Goal: Information Seeking & Learning: Learn about a topic

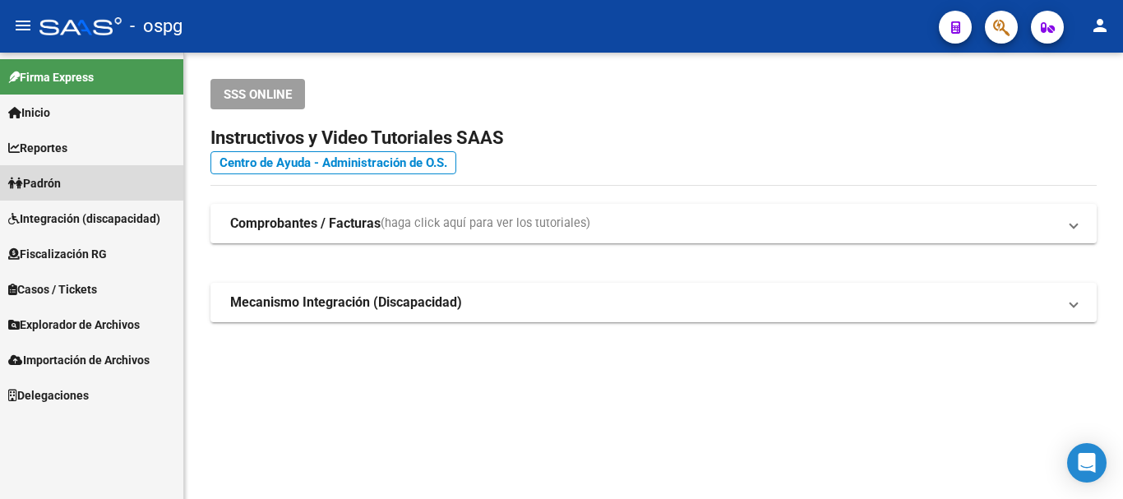
click at [80, 178] on link "Padrón" at bounding box center [91, 182] width 183 height 35
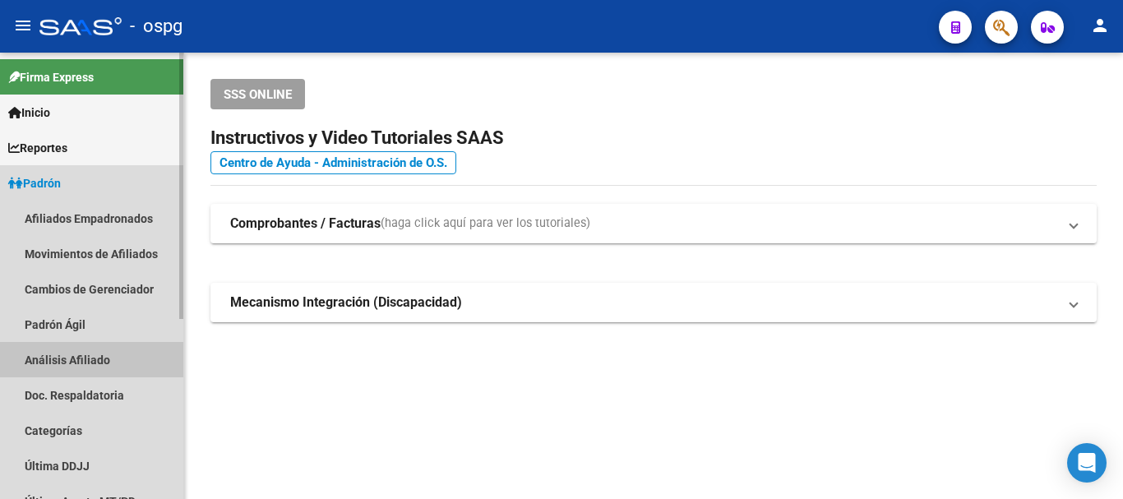
click at [67, 356] on link "Análisis Afiliado" at bounding box center [91, 359] width 183 height 35
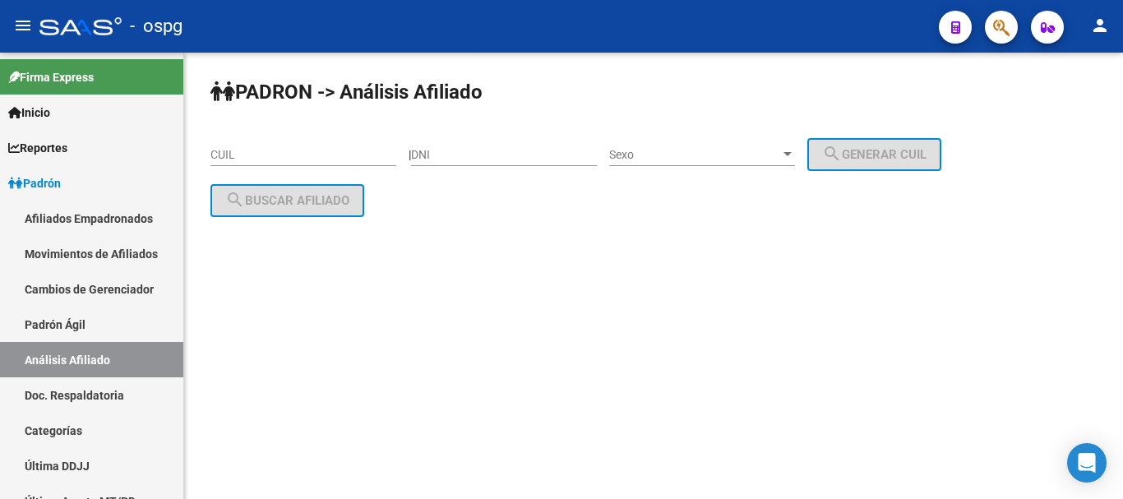
click at [500, 142] on div "DNI" at bounding box center [504, 149] width 186 height 33
paste input "35722670"
type input "35722670"
click at [644, 159] on span "Sexo" at bounding box center [694, 155] width 171 height 14
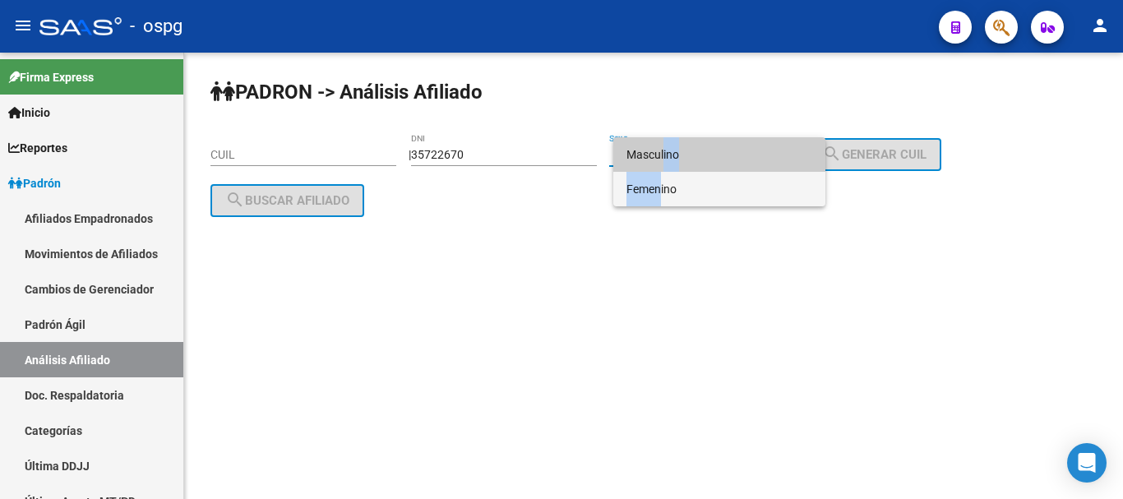
drag, startPoint x: 657, startPoint y: 182, endPoint x: 659, endPoint y: 155, distance: 28.1
click at [659, 155] on div "Masculino Femenino" at bounding box center [719, 171] width 212 height 69
click at [659, 155] on span "Masculino" at bounding box center [719, 154] width 186 height 35
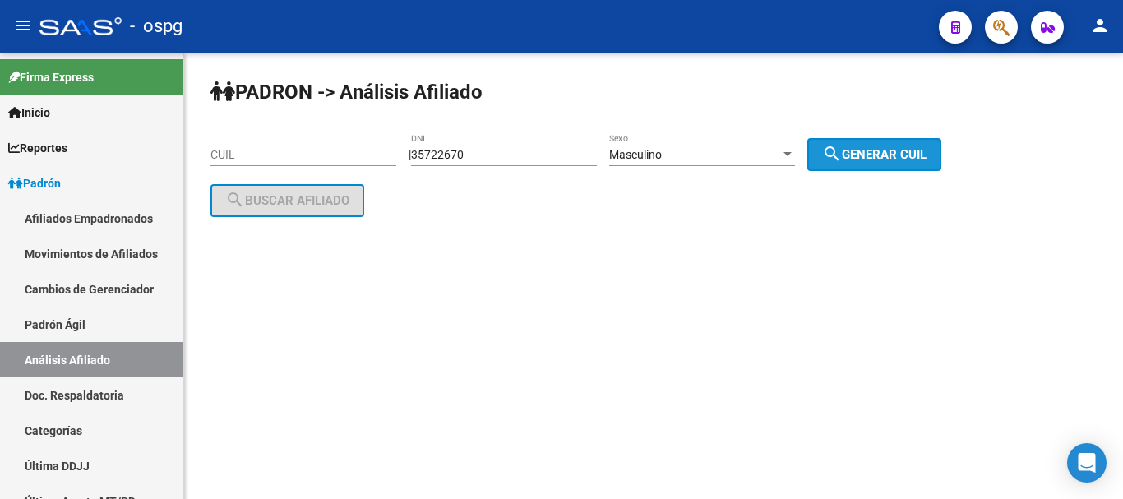
click at [886, 144] on button "search Generar CUIL" at bounding box center [874, 154] width 134 height 33
type input "20-35722670-9"
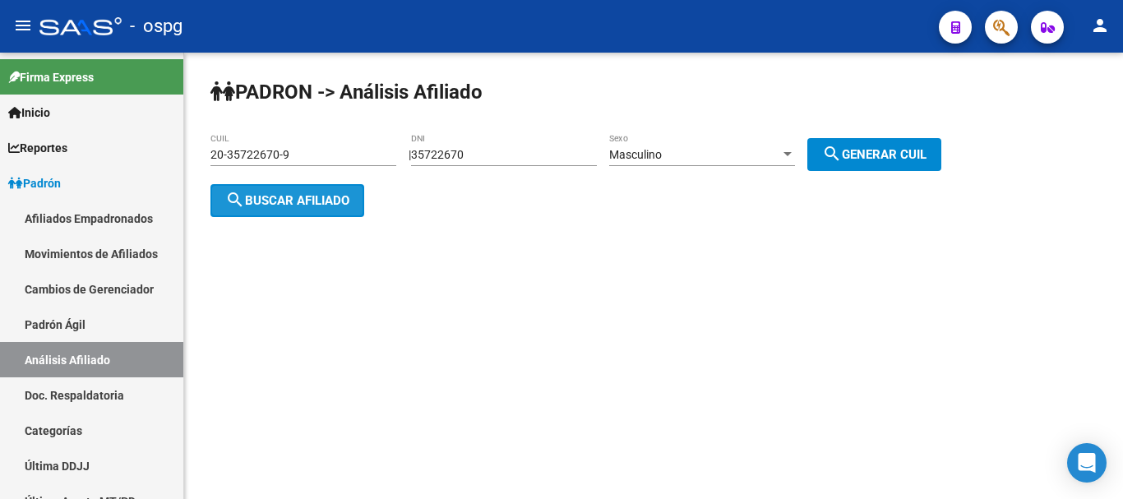
click at [321, 193] on span "search Buscar afiliado" at bounding box center [287, 200] width 124 height 15
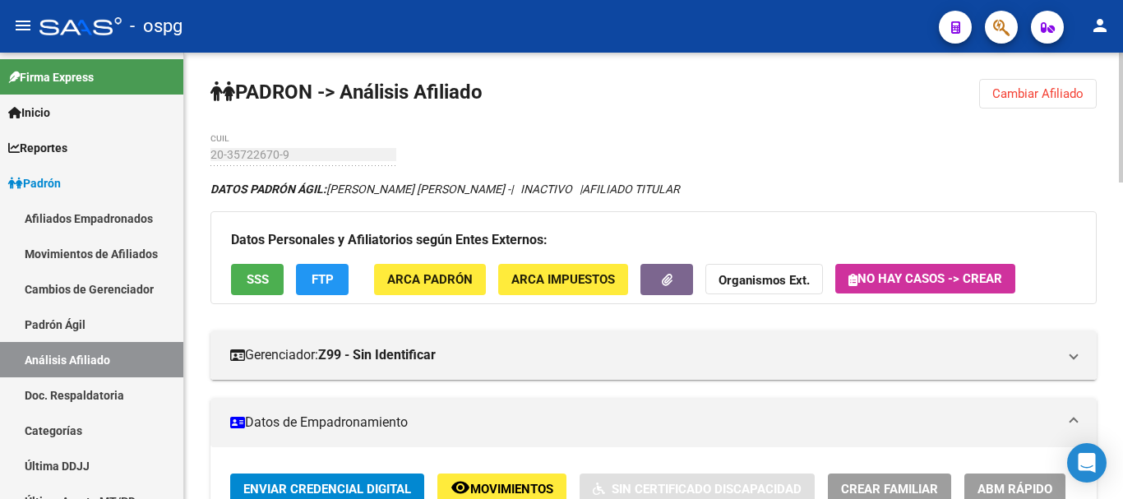
drag, startPoint x: 1065, startPoint y: 95, endPoint x: 756, endPoint y: 93, distance: 309.0
click at [1063, 95] on span "Cambiar Afiliado" at bounding box center [1037, 93] width 91 height 15
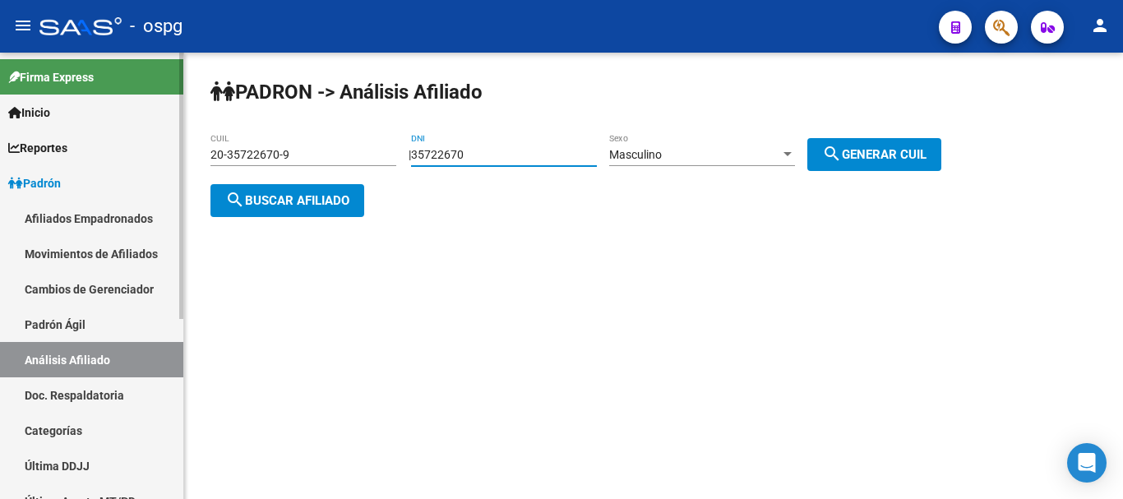
drag, startPoint x: 556, startPoint y: 159, endPoint x: 181, endPoint y: 159, distance: 374.8
click at [181, 159] on mat-sidenav-container "Firma Express Inicio Calendario SSS Instructivos Contacto OS Reportes Ingresos …" at bounding box center [561, 276] width 1123 height 446
type input "34392046"
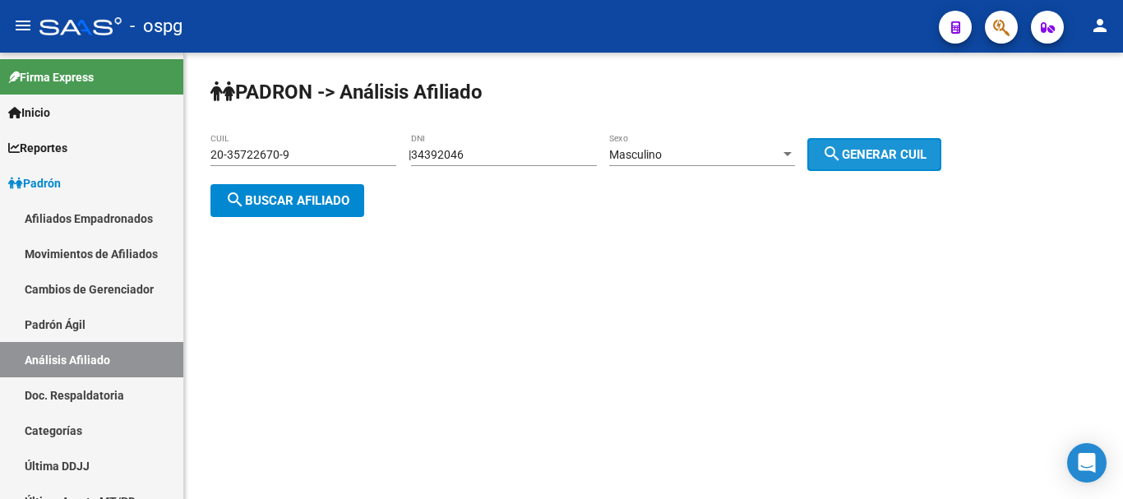
drag, startPoint x: 851, startPoint y: 142, endPoint x: 443, endPoint y: 174, distance: 409.7
click at [842, 144] on mat-icon "search" at bounding box center [832, 154] width 20 height 20
type input "20-34392046-7"
click at [281, 207] on button "search Buscar afiliado" at bounding box center [287, 200] width 154 height 33
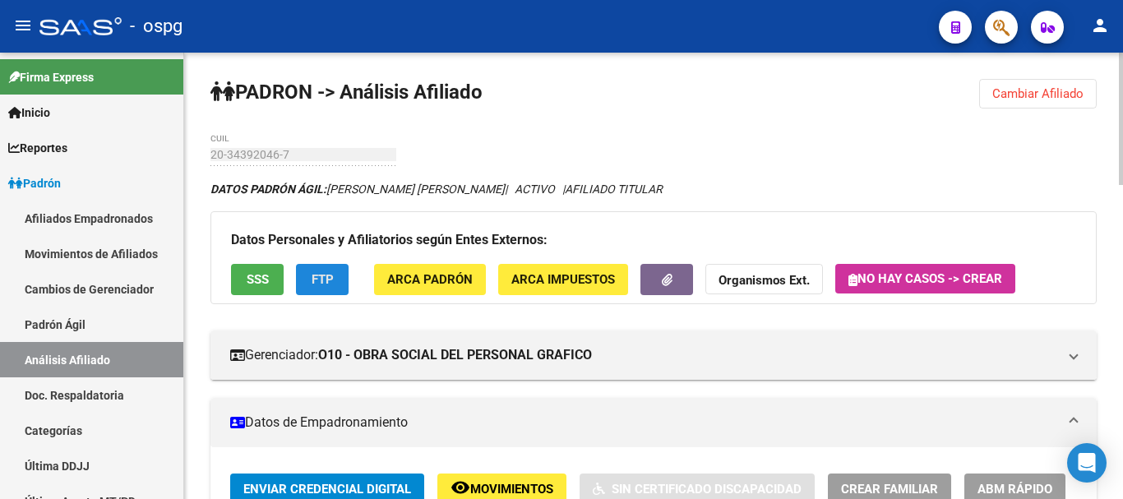
click at [321, 281] on span "FTP" at bounding box center [322, 280] width 22 height 15
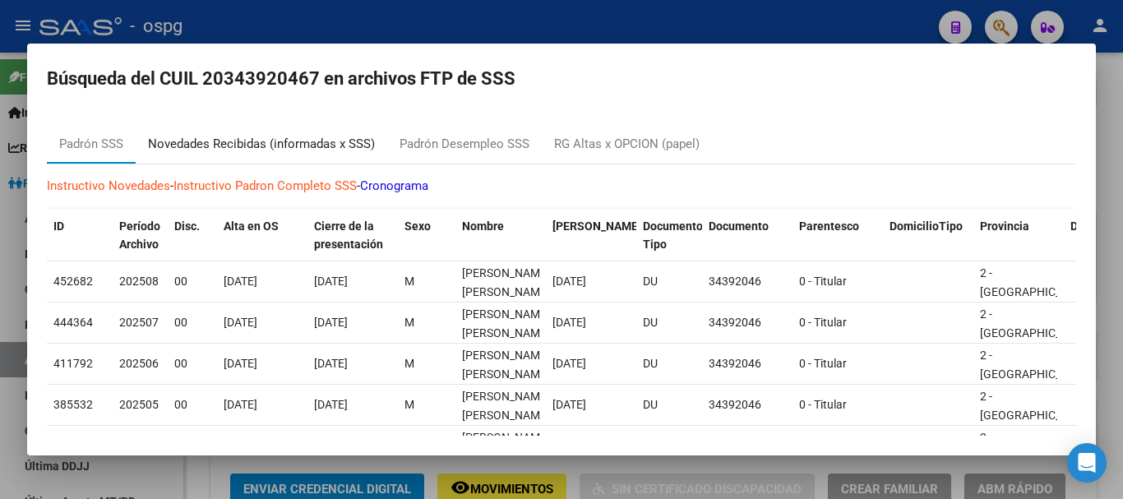
click at [276, 144] on div "Novedades Recibidas (informadas x SSS)" at bounding box center [261, 144] width 227 height 19
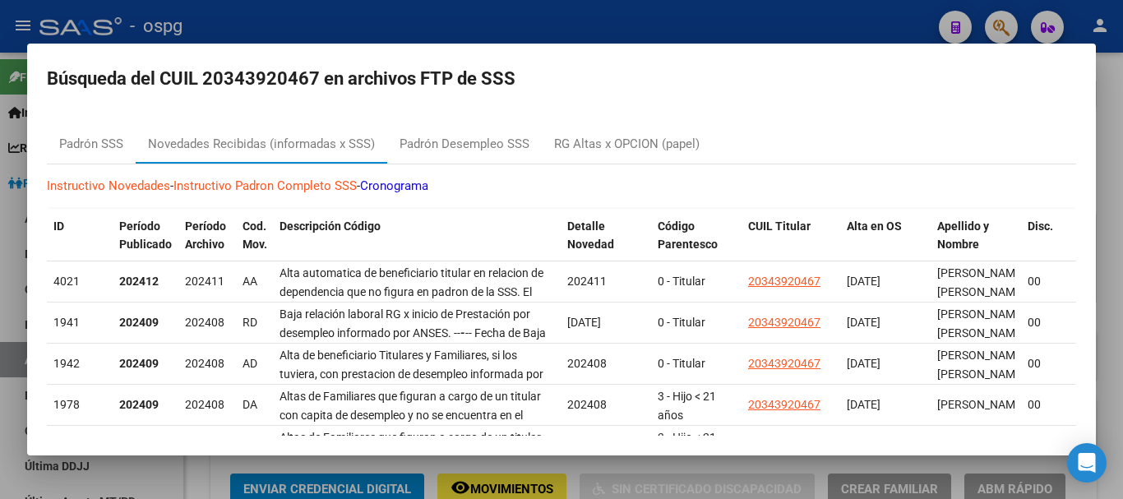
click at [575, 33] on div at bounding box center [561, 249] width 1123 height 499
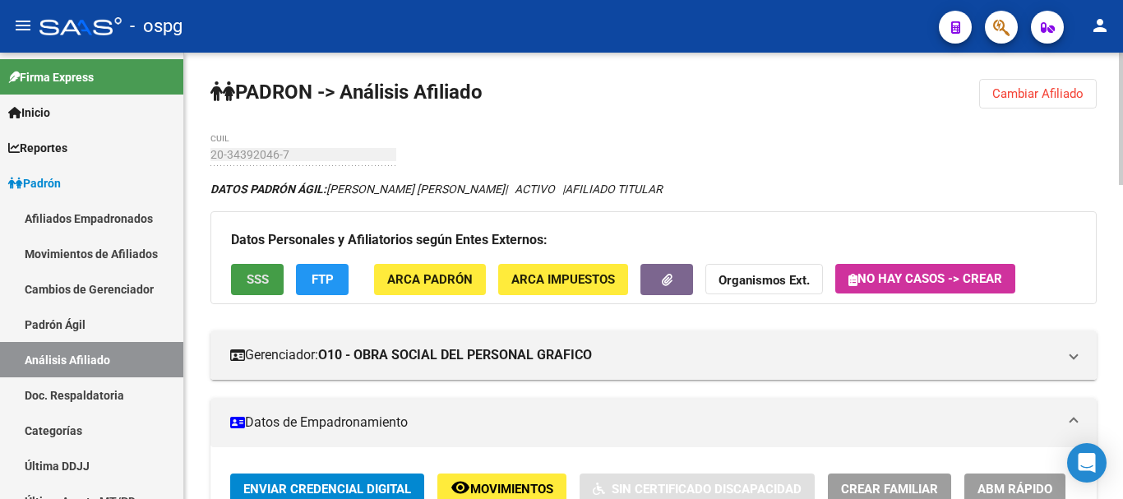
click at [261, 276] on span "SSS" at bounding box center [258, 280] width 22 height 15
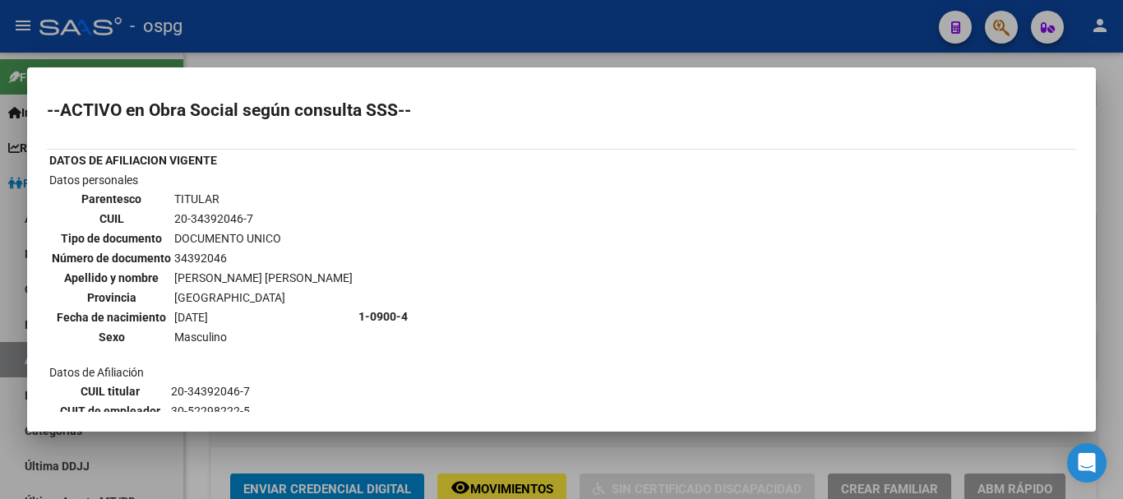
click at [505, 49] on div at bounding box center [561, 249] width 1123 height 499
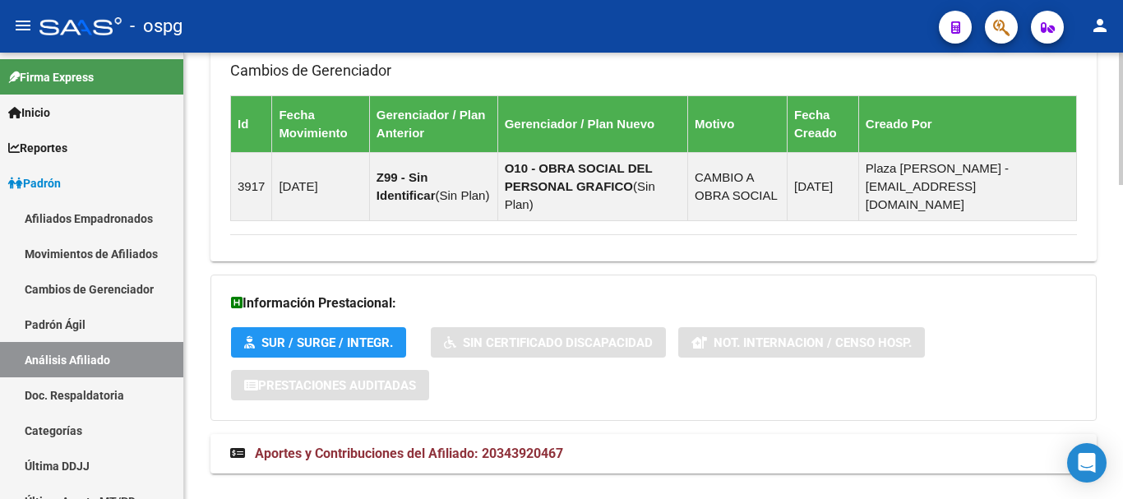
scroll to position [1059, 0]
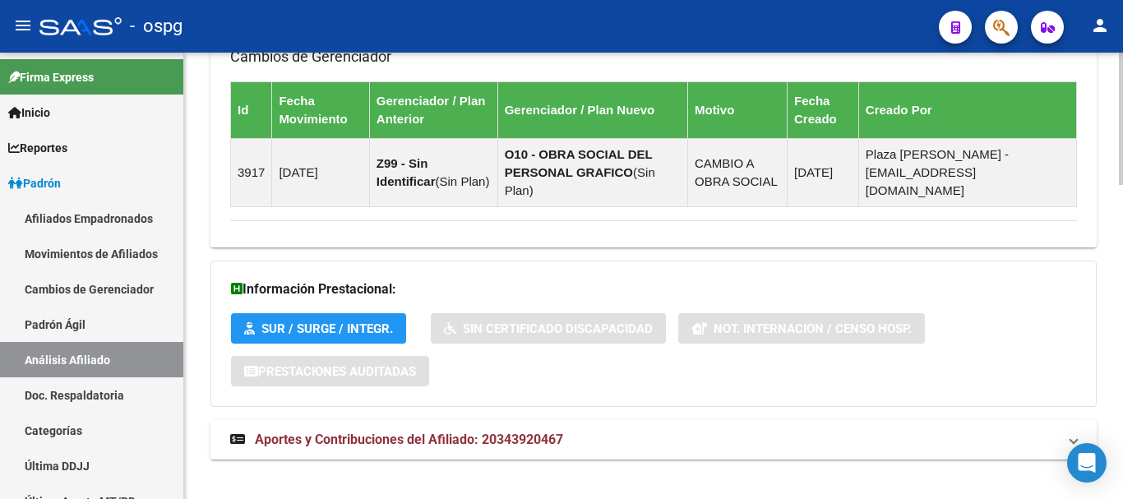
drag, startPoint x: 558, startPoint y: 422, endPoint x: 505, endPoint y: 493, distance: 88.1
click at [556, 431] on span "Aportes y Contribuciones del Afiliado: 20343920467" at bounding box center [409, 439] width 308 height 16
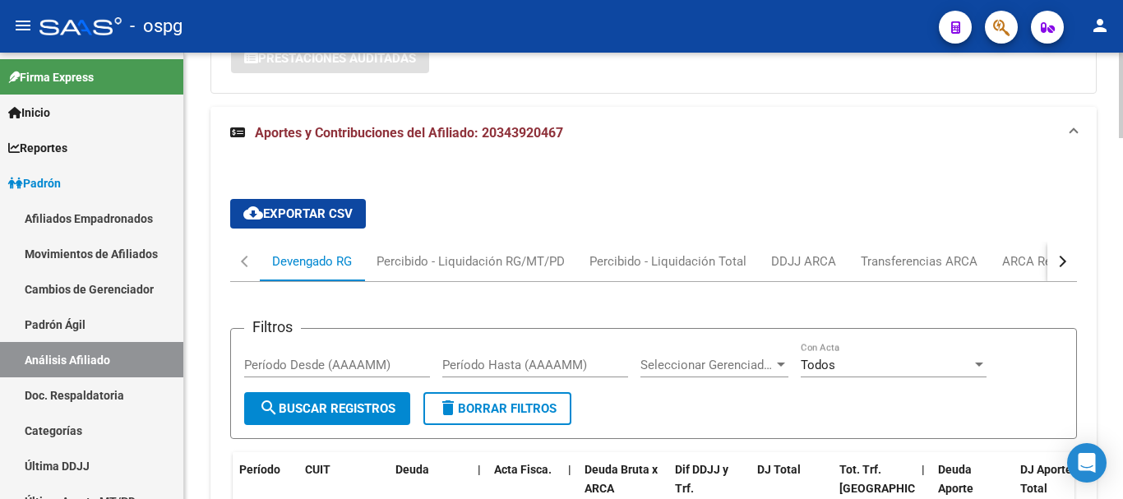
scroll to position [1469, 0]
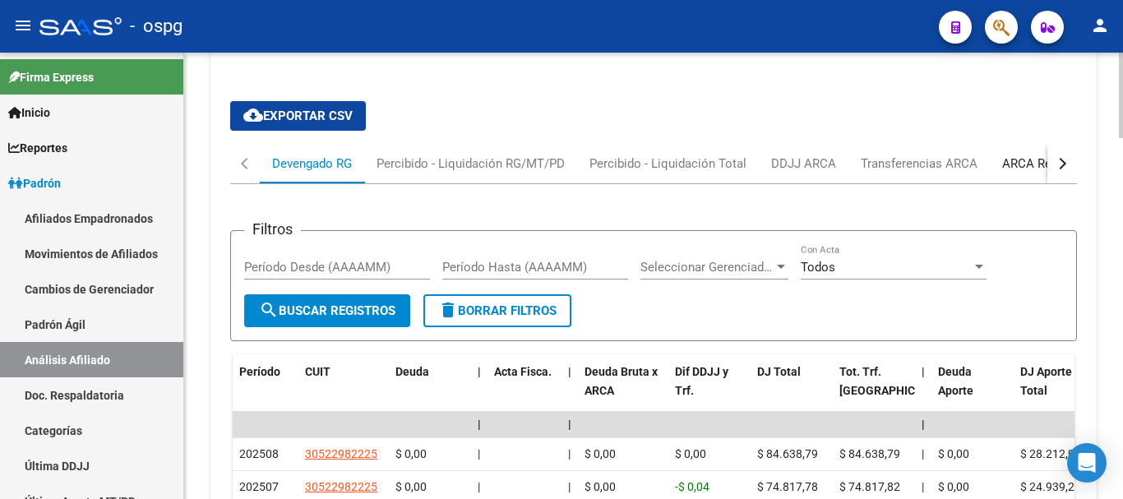
click at [1035, 155] on div "ARCA Relaciones Laborales" at bounding box center [1079, 164] width 154 height 18
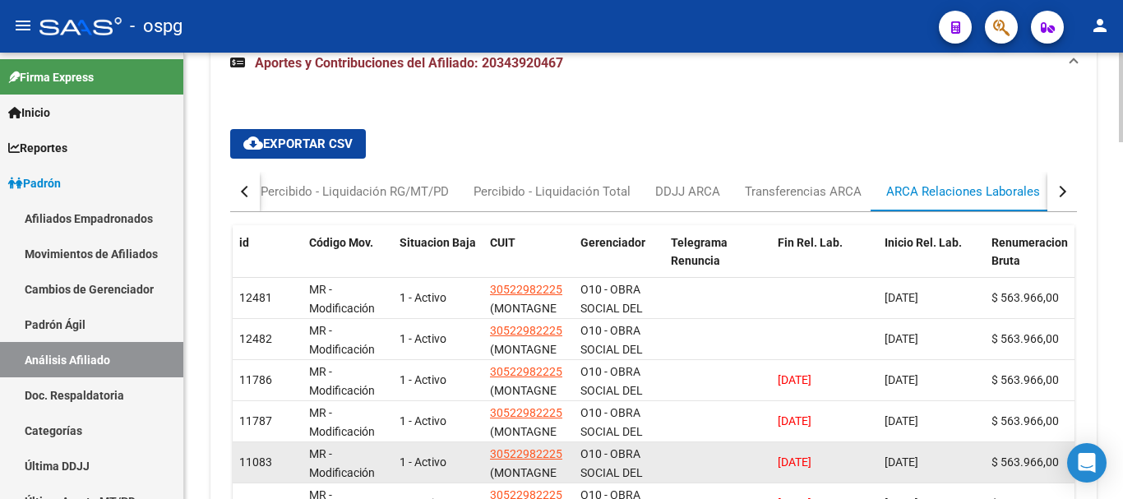
scroll to position [1477, 0]
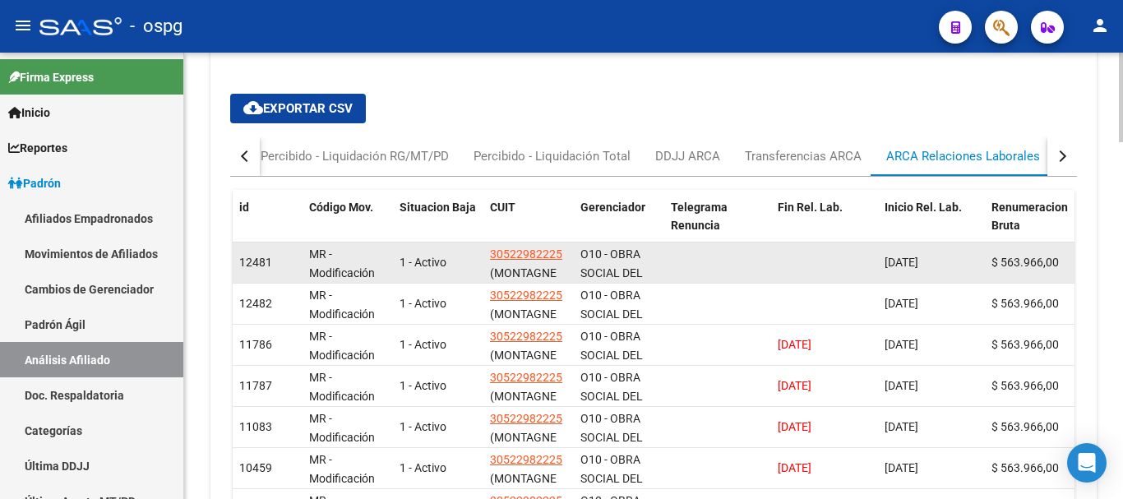
drag, startPoint x: 885, startPoint y: 241, endPoint x: 953, endPoint y: 240, distance: 68.2
click at [953, 242] on datatable-body-cell "31/10/2024" at bounding box center [931, 262] width 107 height 40
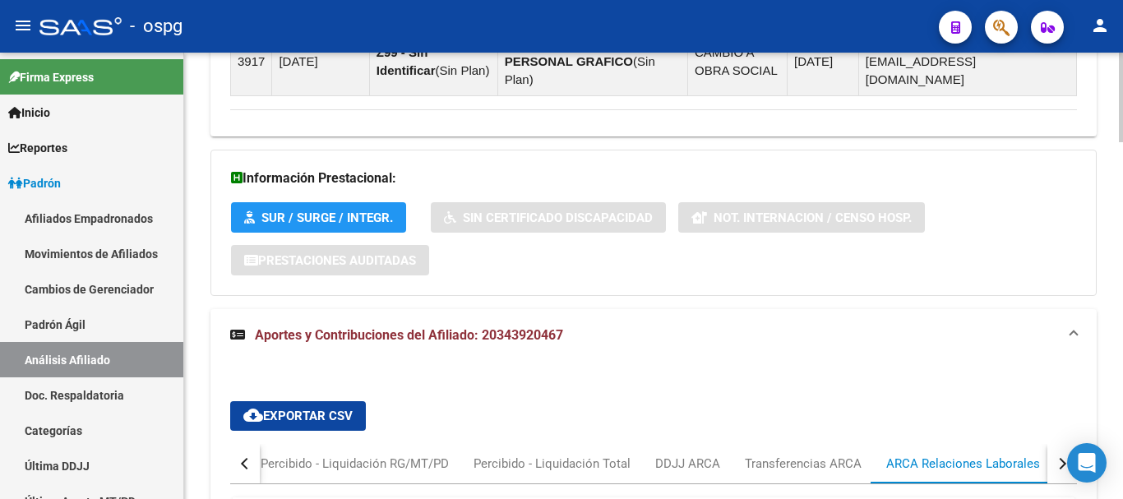
scroll to position [1559, 0]
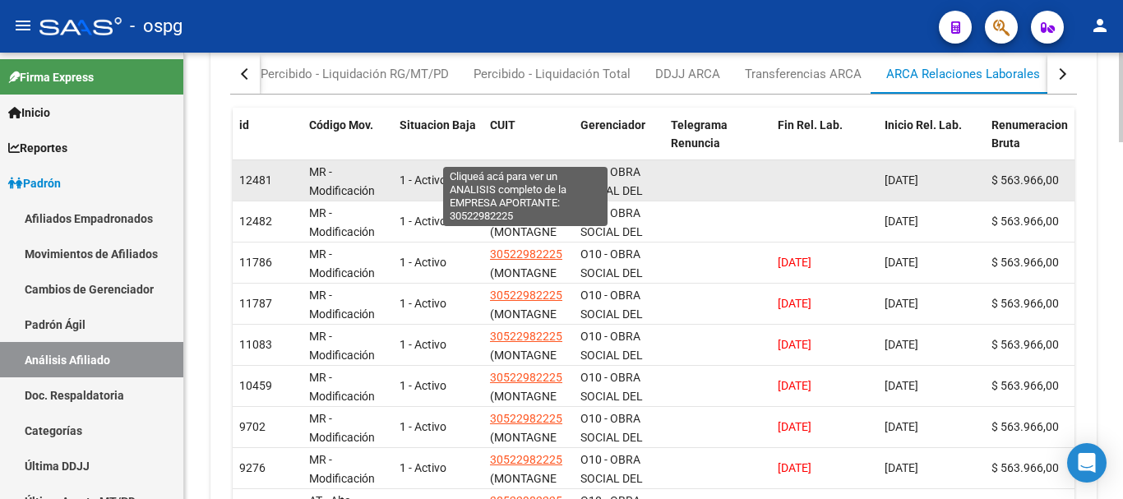
click at [524, 165] on span "30522982225" at bounding box center [526, 171] width 72 height 13
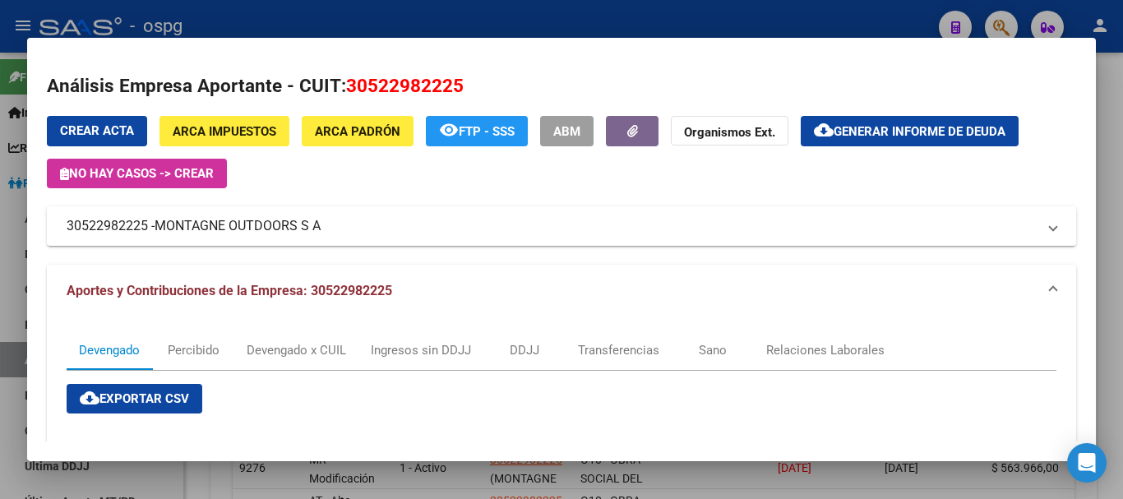
drag, startPoint x: 365, startPoint y: 83, endPoint x: 451, endPoint y: 80, distance: 86.4
click at [451, 80] on span "30522982225" at bounding box center [405, 85] width 118 height 21
drag, startPoint x: 507, startPoint y: 85, endPoint x: 347, endPoint y: 80, distance: 160.3
click at [347, 80] on h2 "Análisis Empresa Aportante - CUIT: 30522982225" at bounding box center [561, 86] width 1029 height 28
copy span "30522982225"
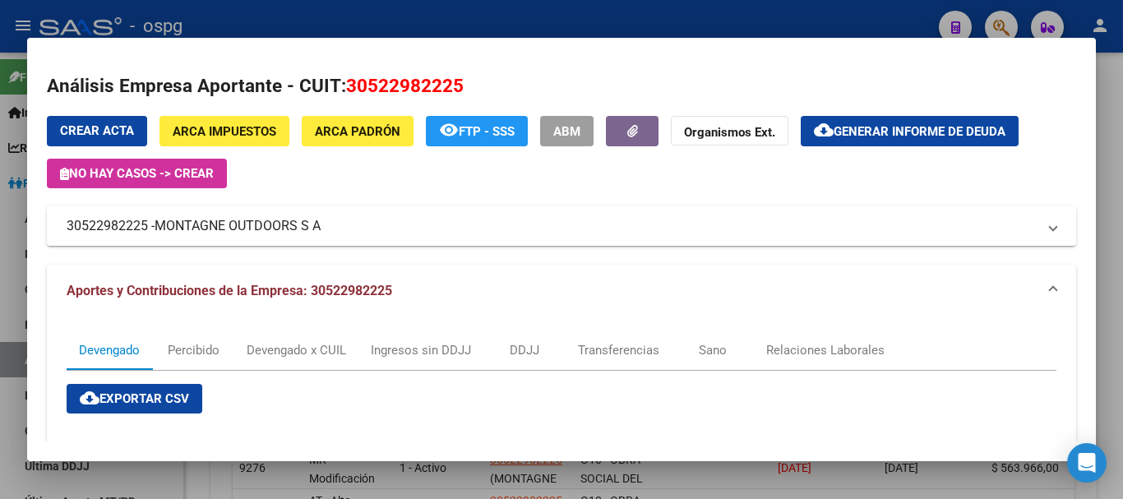
copy span "30522982225"
click at [840, 20] on div at bounding box center [561, 249] width 1123 height 499
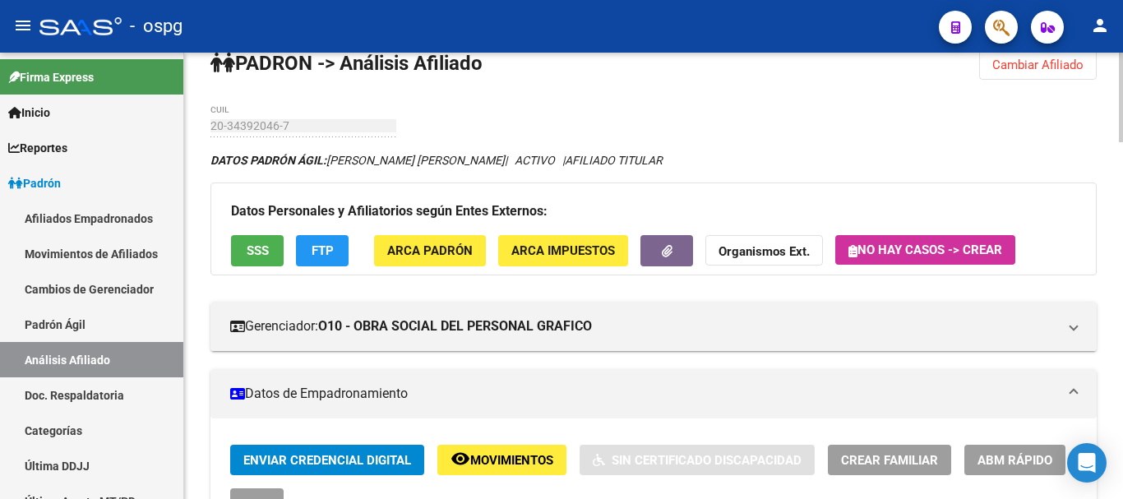
scroll to position [0, 0]
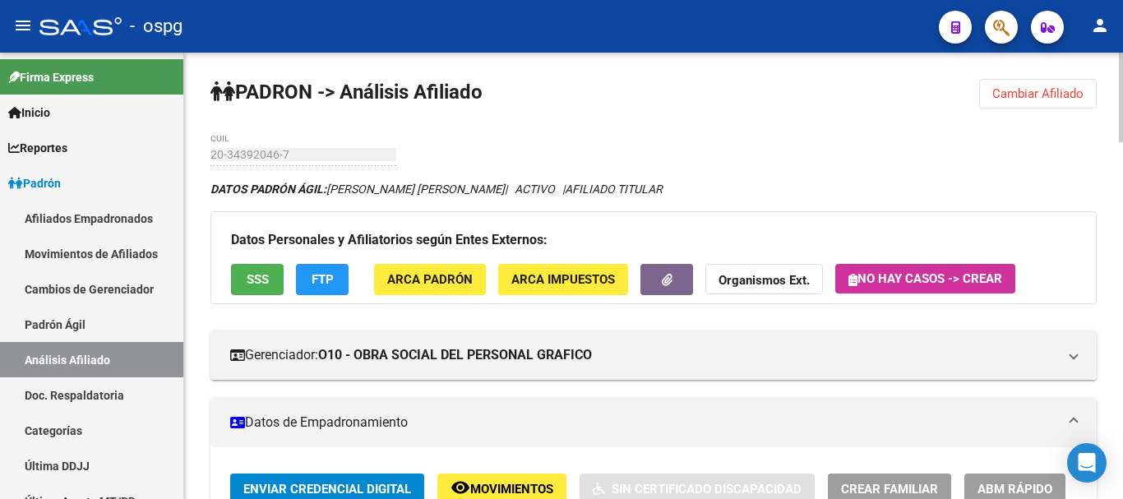
click at [1122, 41] on div "menu - ospg person Firma Express Inicio Calendario SSS Instructivos Contacto OS…" at bounding box center [561, 249] width 1123 height 499
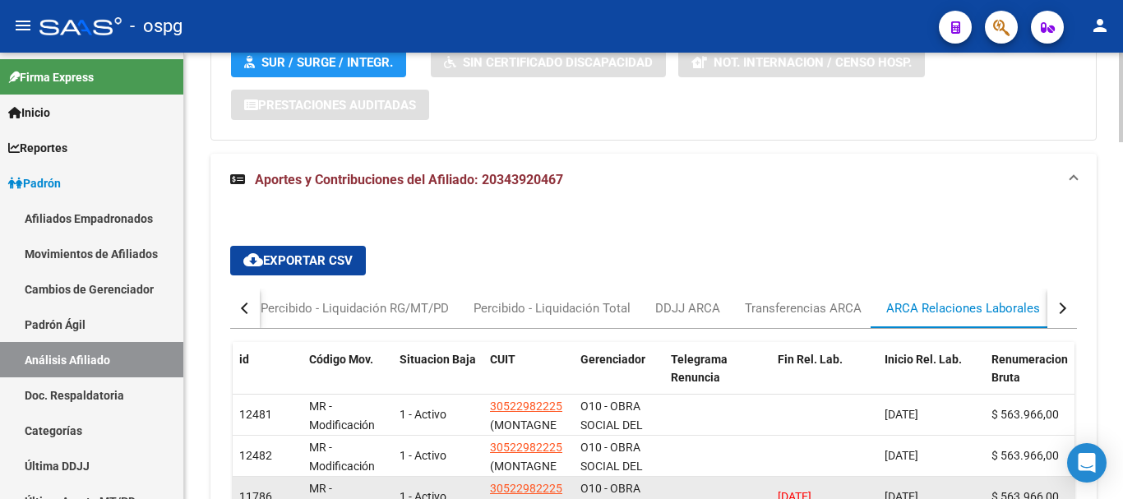
scroll to position [1315, 0]
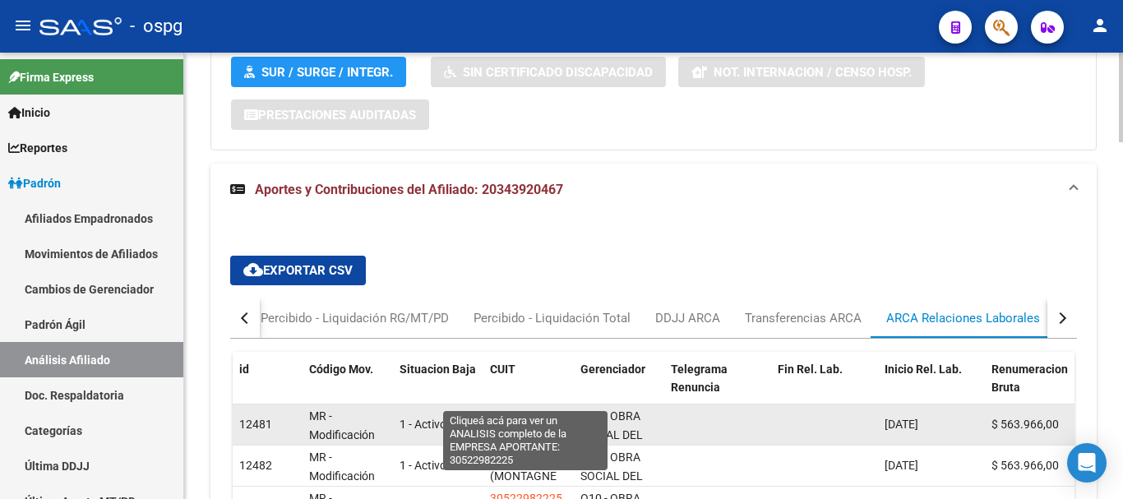
click at [528, 409] on span "30522982225" at bounding box center [526, 415] width 72 height 13
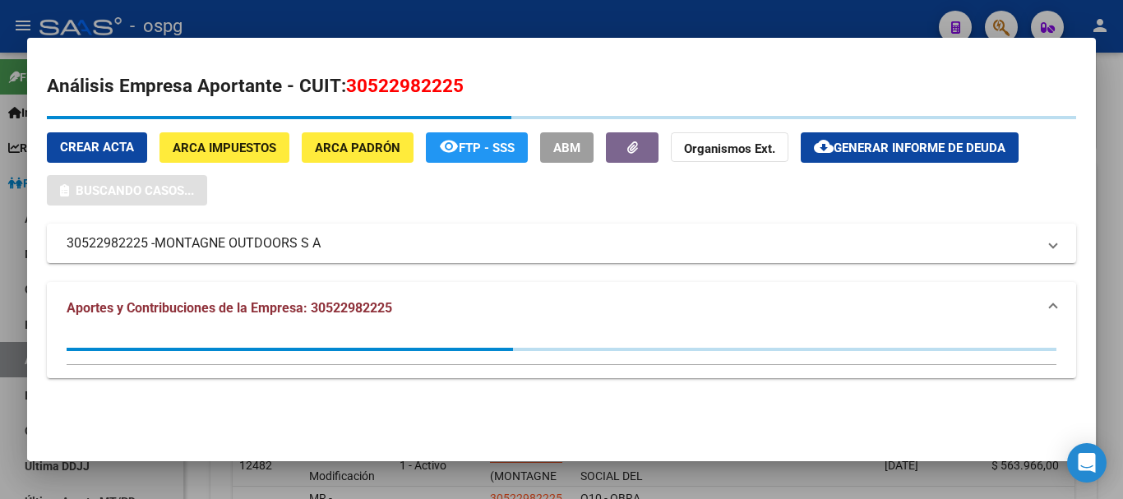
drag, startPoint x: 348, startPoint y: 79, endPoint x: 464, endPoint y: 82, distance: 115.1
click at [464, 82] on h2 "Análisis Empresa Aportante - CUIT: 30522982225" at bounding box center [561, 86] width 1029 height 28
copy span "30522982225"
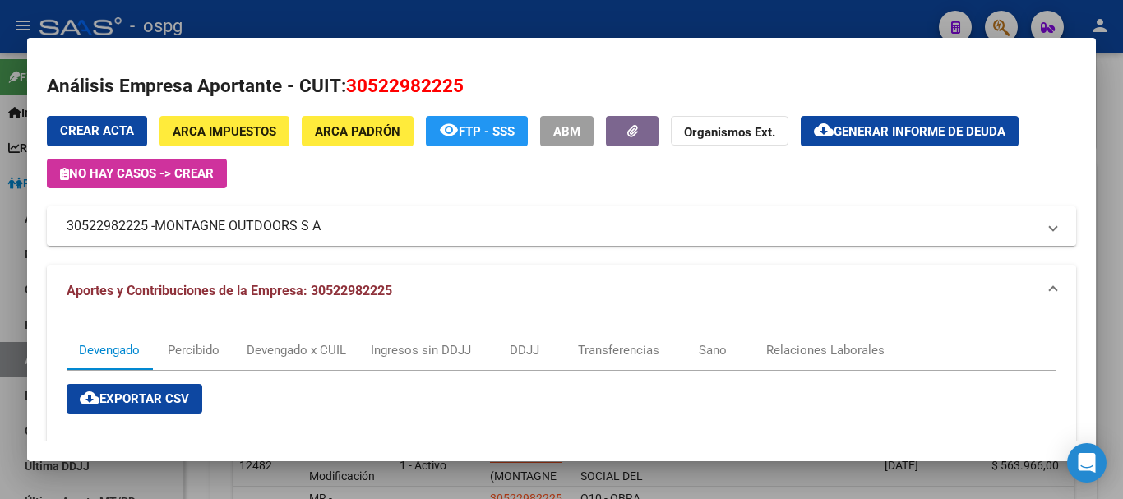
drag, startPoint x: 159, startPoint y: 219, endPoint x: 320, endPoint y: 232, distance: 160.7
click at [320, 232] on span "MONTAGNE OUTDOORS S A" at bounding box center [238, 226] width 166 height 20
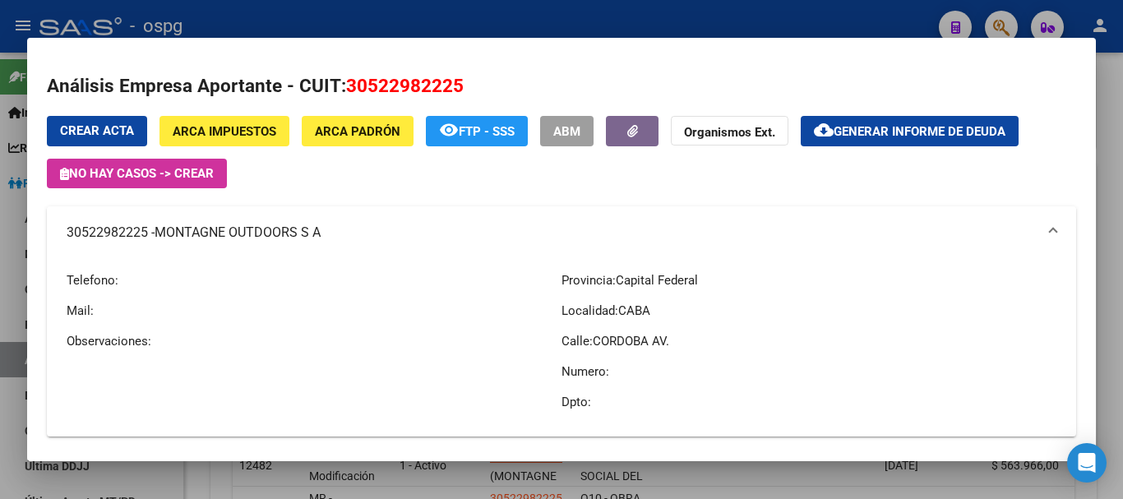
copy span "MONTAGNE OUTDOORS S A"
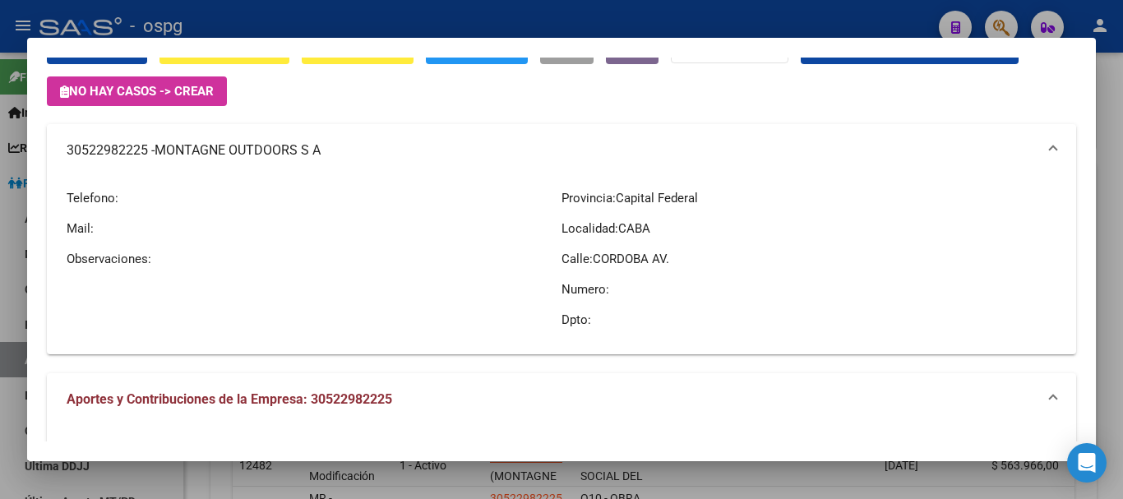
scroll to position [164, 0]
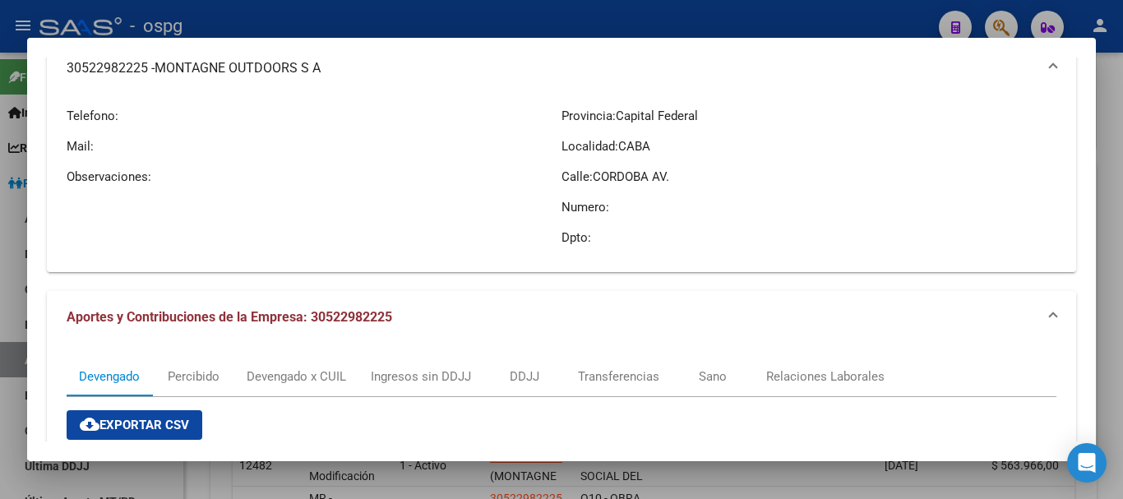
click at [237, 2] on div at bounding box center [561, 249] width 1123 height 499
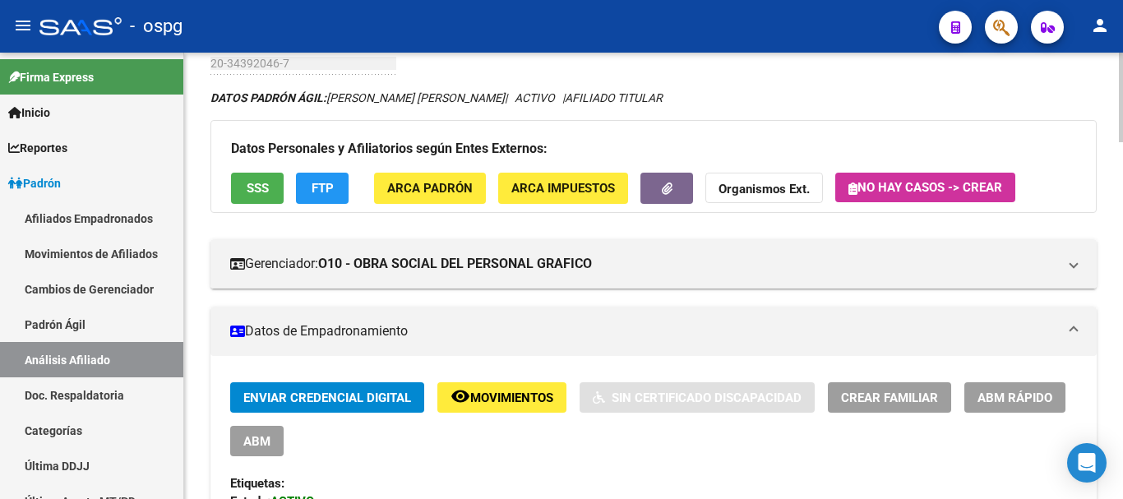
scroll to position [0, 0]
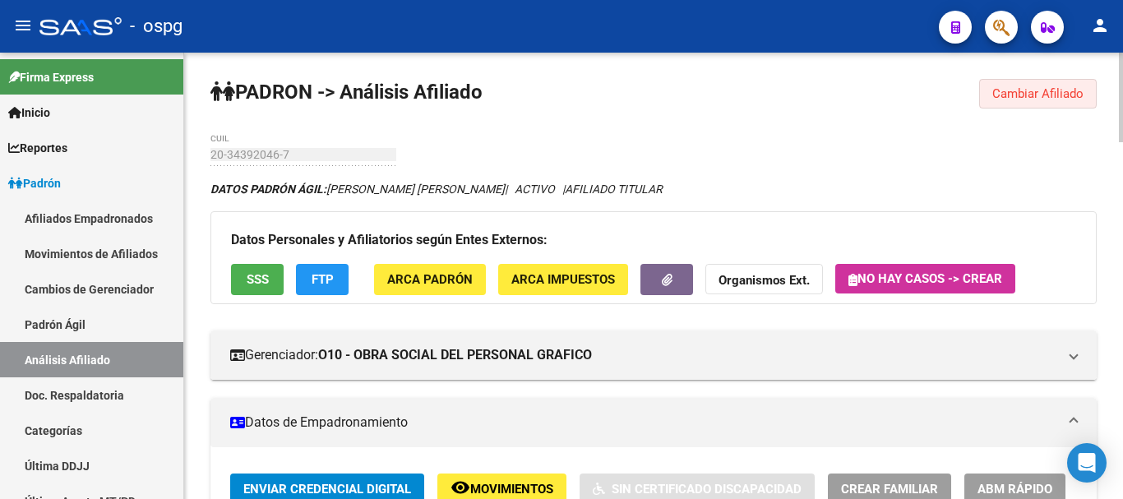
click at [1037, 85] on button "Cambiar Afiliado" at bounding box center [1038, 94] width 118 height 30
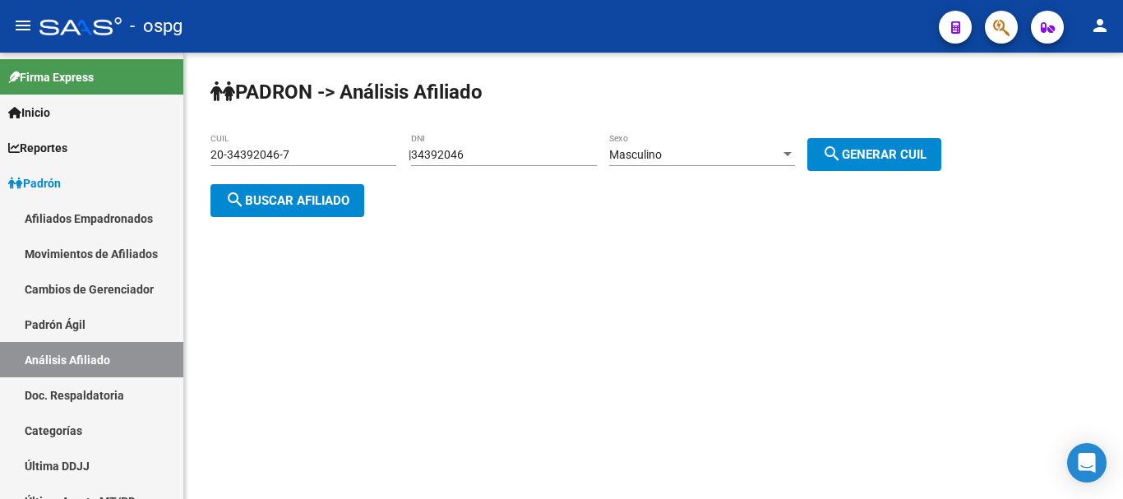
drag, startPoint x: 513, startPoint y: 167, endPoint x: 459, endPoint y: 158, distance: 55.0
click at [452, 164] on div "34392046 DNI" at bounding box center [504, 156] width 186 height 47
drag, startPoint x: 471, startPoint y: 154, endPoint x: 496, endPoint y: 158, distance: 25.0
click at [474, 155] on input "34392046" at bounding box center [504, 155] width 186 height 14
drag, startPoint x: 496, startPoint y: 158, endPoint x: 319, endPoint y: 164, distance: 176.8
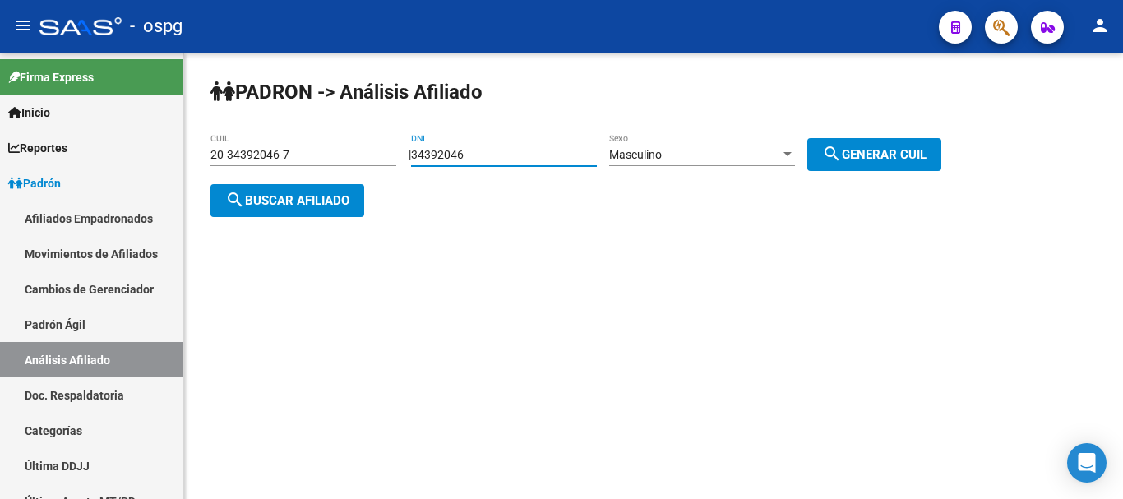
click at [319, 164] on app-analisis-afiliado "PADRON -> Análisis Afiliado 20-34392046-7 CUIL | 34392046 DNI Masculino Sexo se…" at bounding box center [581, 177] width 743 height 59
type input "14744061"
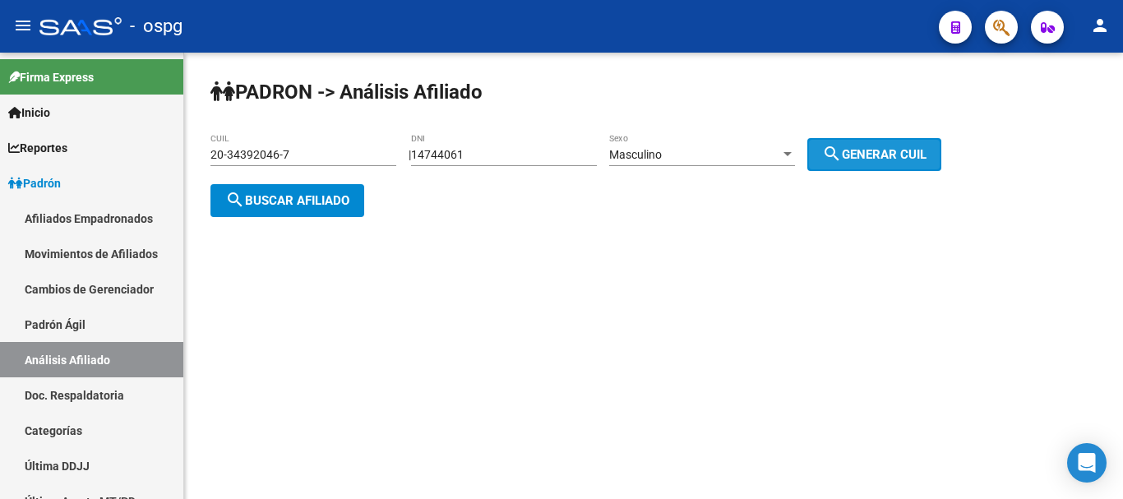
drag, startPoint x: 893, startPoint y: 145, endPoint x: 754, endPoint y: 159, distance: 139.7
click at [891, 146] on button "search Generar CUIL" at bounding box center [874, 154] width 134 height 33
type input "20-14744061-9"
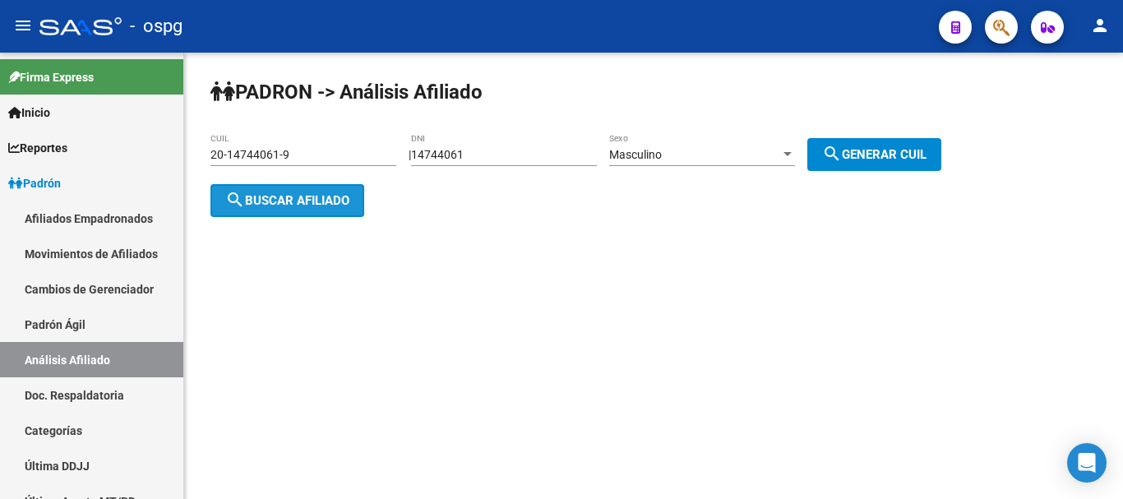
click at [303, 194] on span "search Buscar afiliado" at bounding box center [287, 200] width 124 height 15
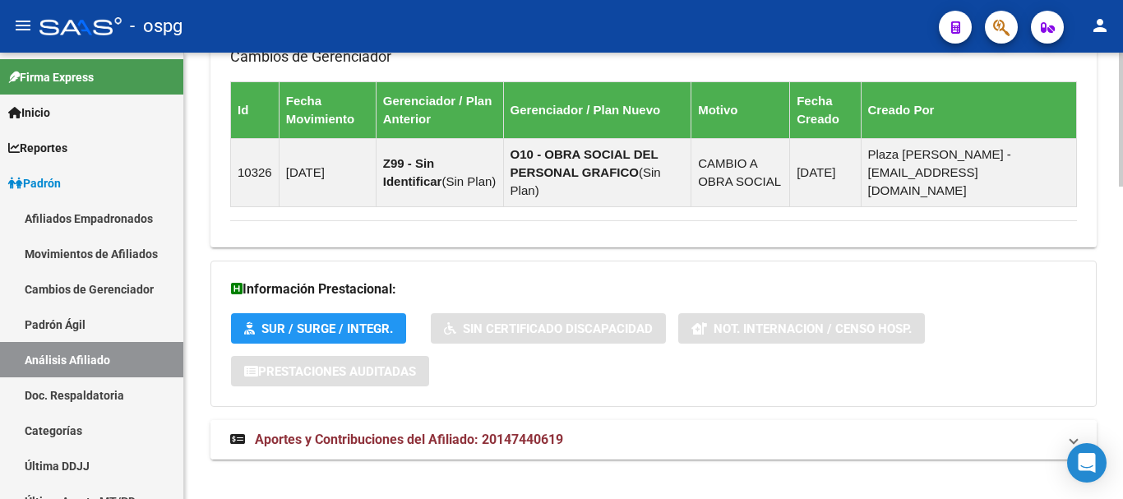
click at [572, 420] on mat-expansion-panel-header "Aportes y Contribuciones del Afiliado: 20147440619" at bounding box center [653, 439] width 886 height 39
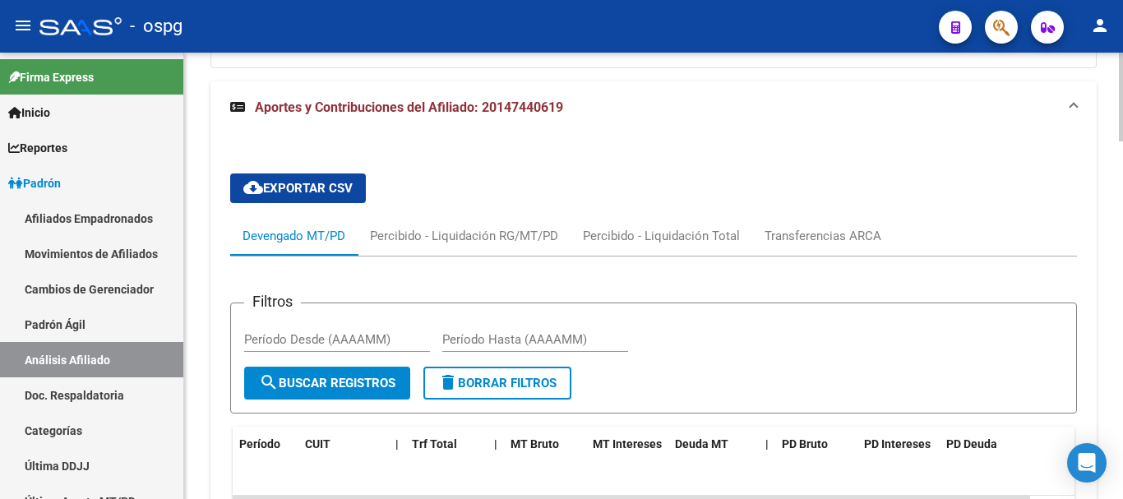
scroll to position [1383, 0]
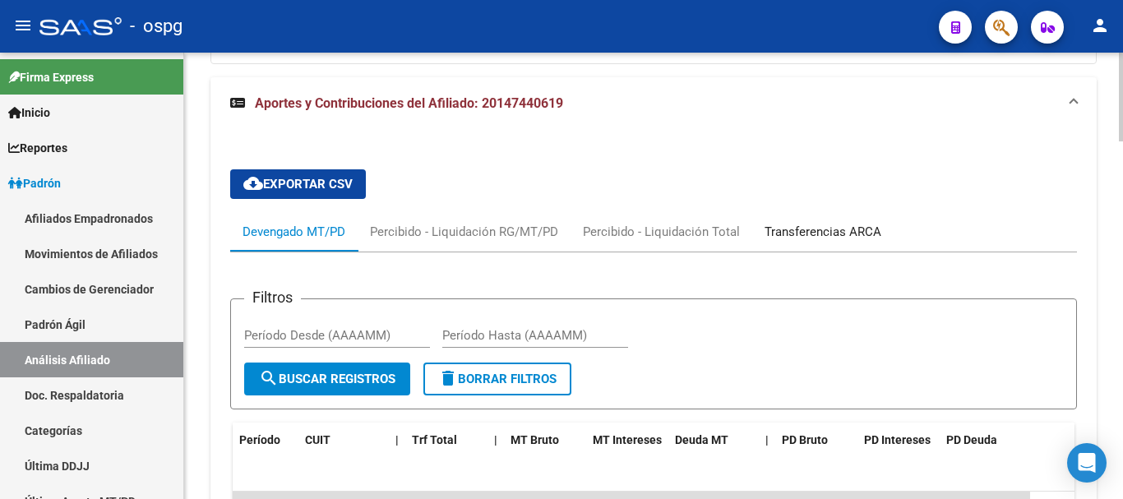
click at [830, 223] on div "Transferencias ARCA" at bounding box center [822, 232] width 117 height 18
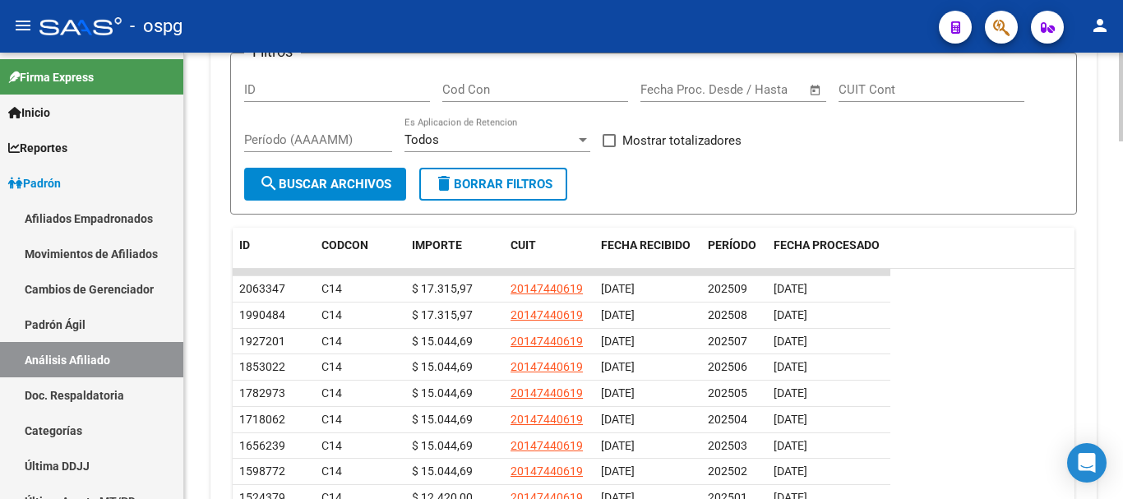
scroll to position [0, 0]
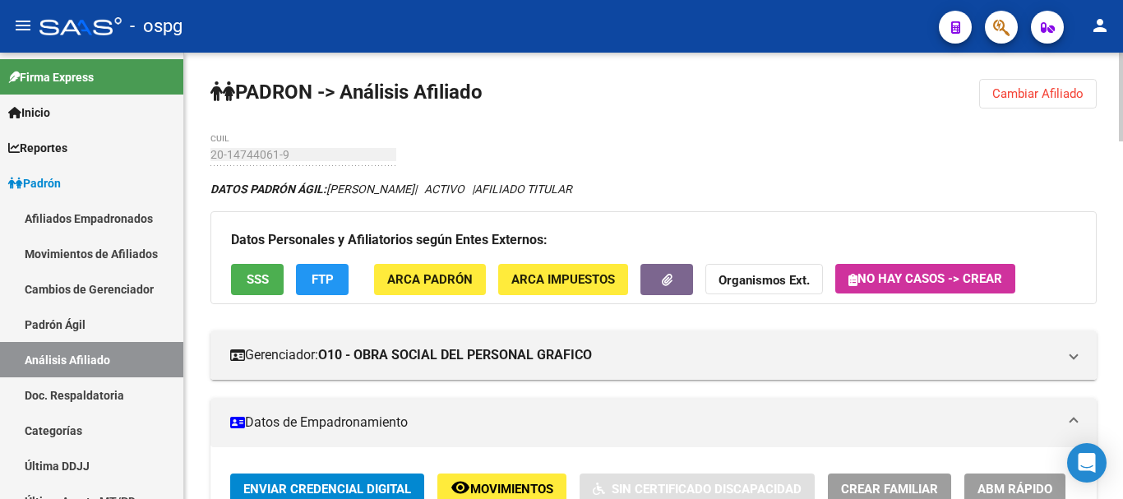
click at [1122, 31] on div "menu - ospg person Firma Express Inicio Calendario SSS Instructivos Contacto OS…" at bounding box center [561, 249] width 1123 height 499
click at [1016, 91] on span "Cambiar Afiliado" at bounding box center [1037, 93] width 91 height 15
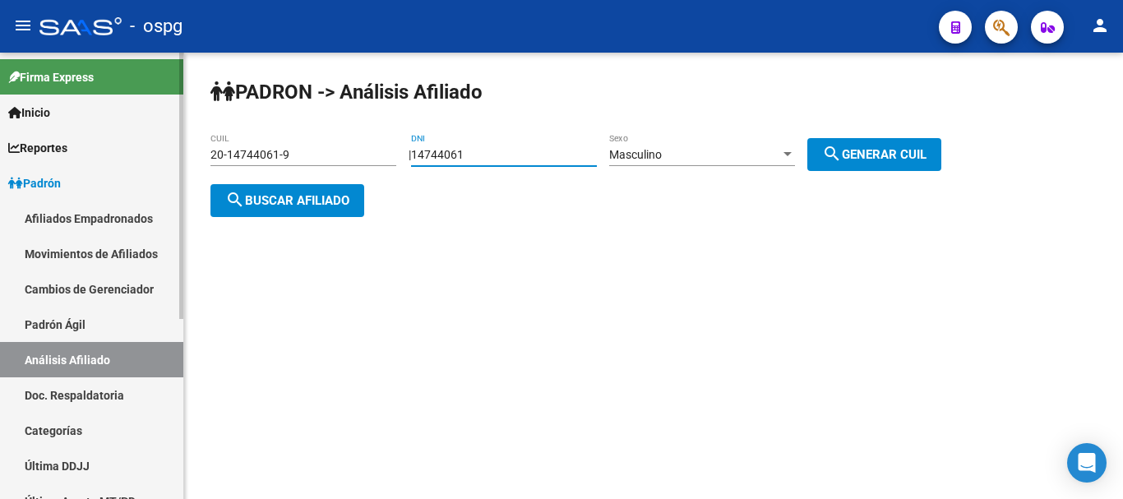
drag, startPoint x: 492, startPoint y: 164, endPoint x: 0, endPoint y: 450, distance: 569.3
click at [0, 213] on mat-sidenav-container "Firma Express Inicio Calendario SSS Instructivos Contacto OS Reportes Ingresos …" at bounding box center [561, 276] width 1123 height 446
type input "14525454"
click at [897, 157] on span "search Generar CUIL" at bounding box center [874, 154] width 104 height 15
type input "20-14525454-0"
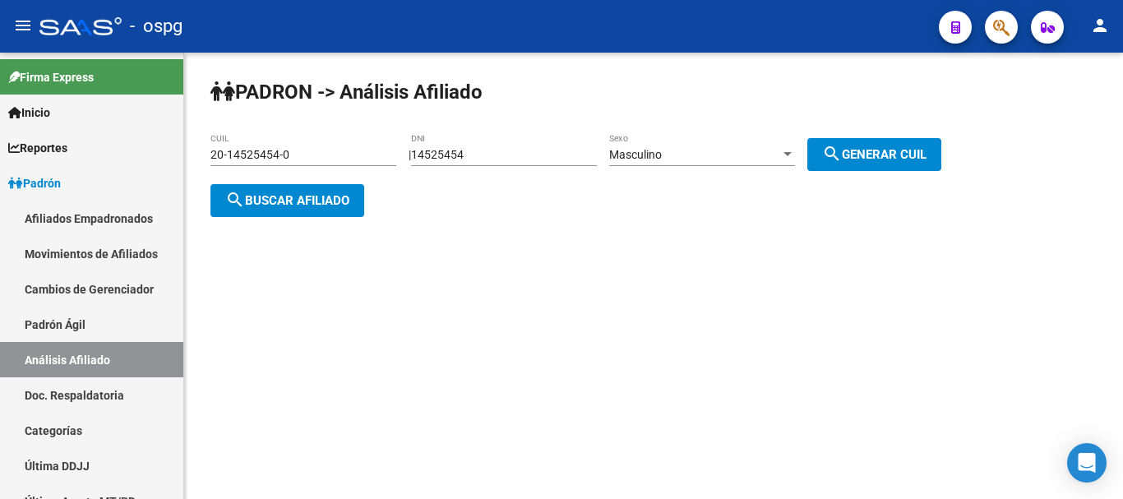
click at [261, 197] on span "search Buscar afiliado" at bounding box center [287, 200] width 124 height 15
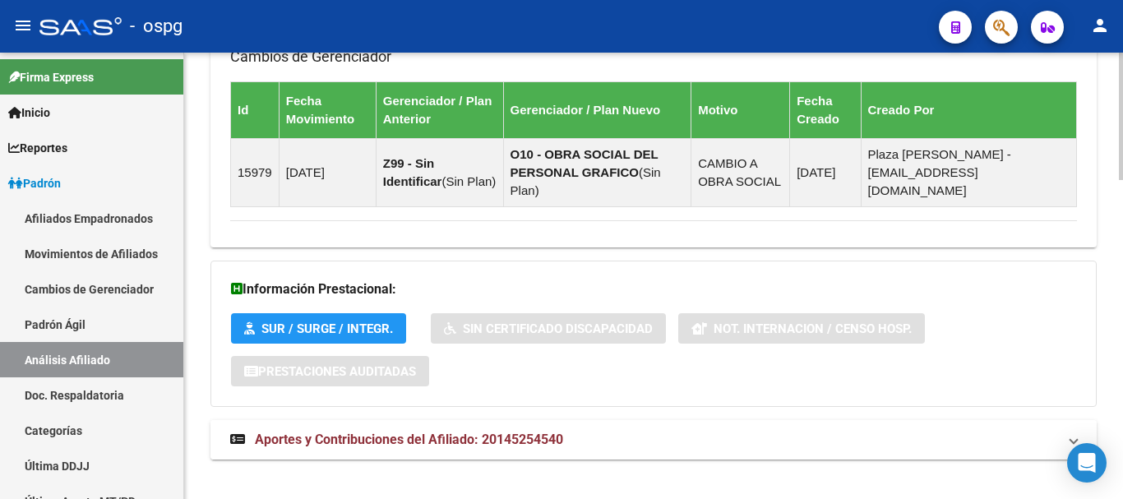
click at [510, 431] on span "Aportes y Contribuciones del Afiliado: 20145254540" at bounding box center [409, 439] width 308 height 16
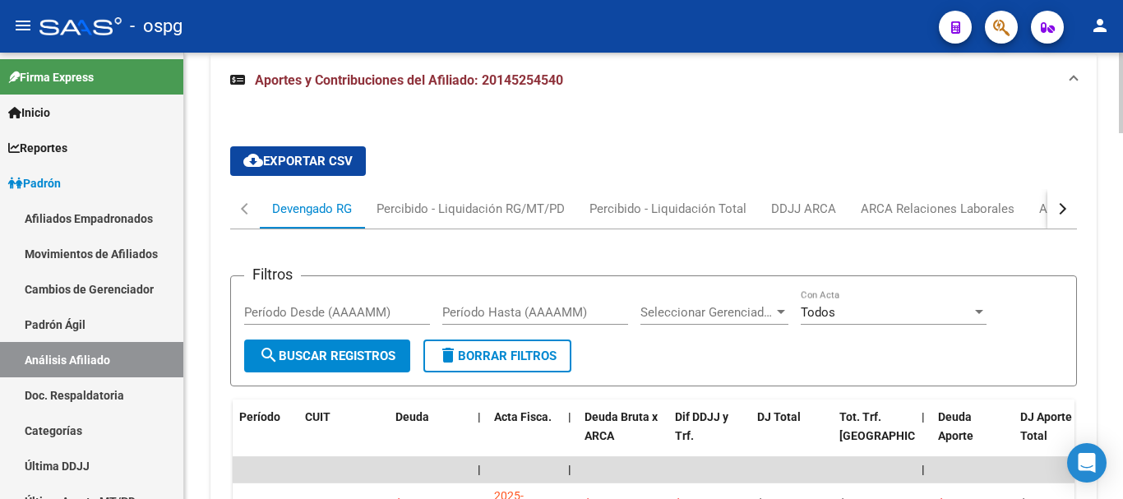
scroll to position [1378, 0]
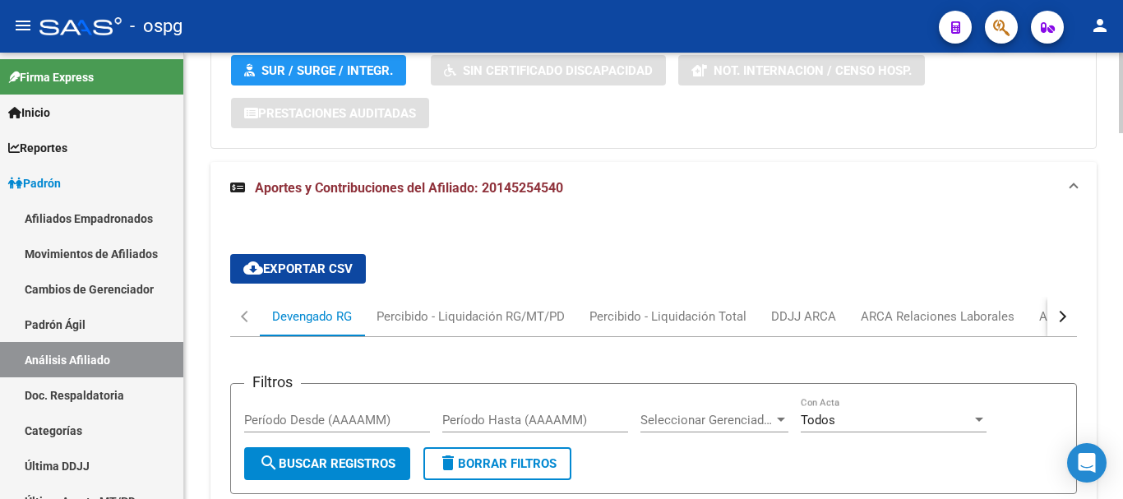
click at [1049, 297] on button "button" at bounding box center [1062, 316] width 30 height 39
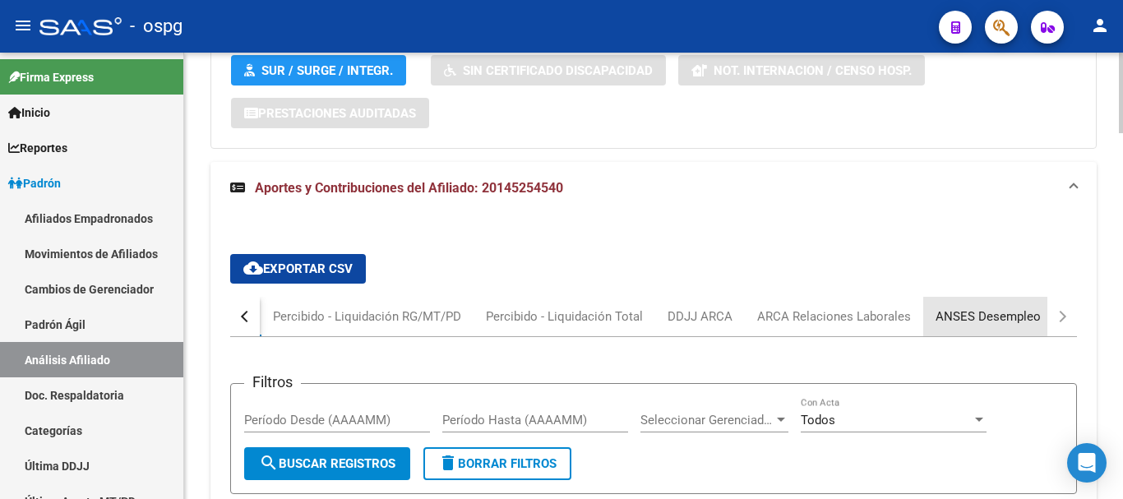
click at [1011, 307] on div "ANSES Desempleo" at bounding box center [987, 316] width 105 height 18
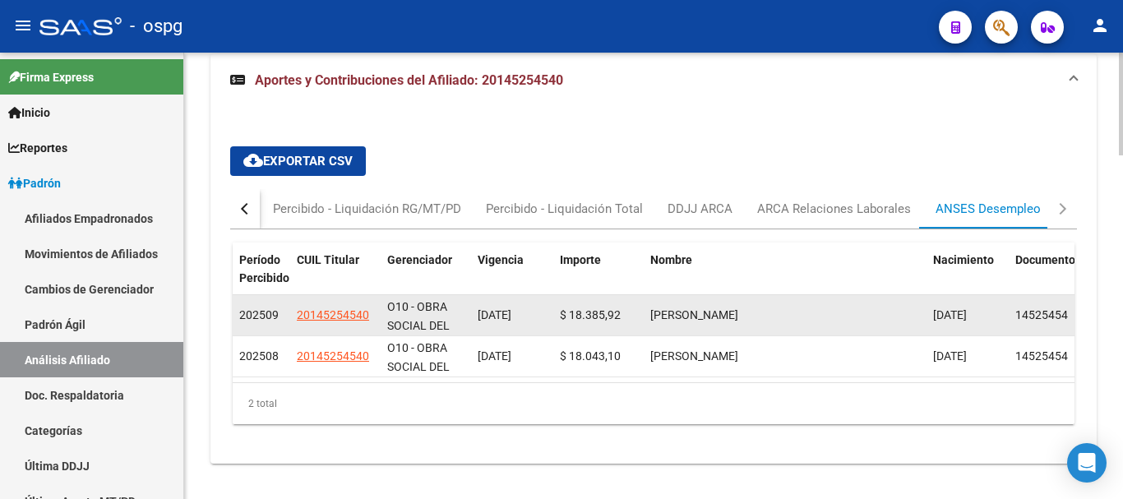
scroll to position [1490, 0]
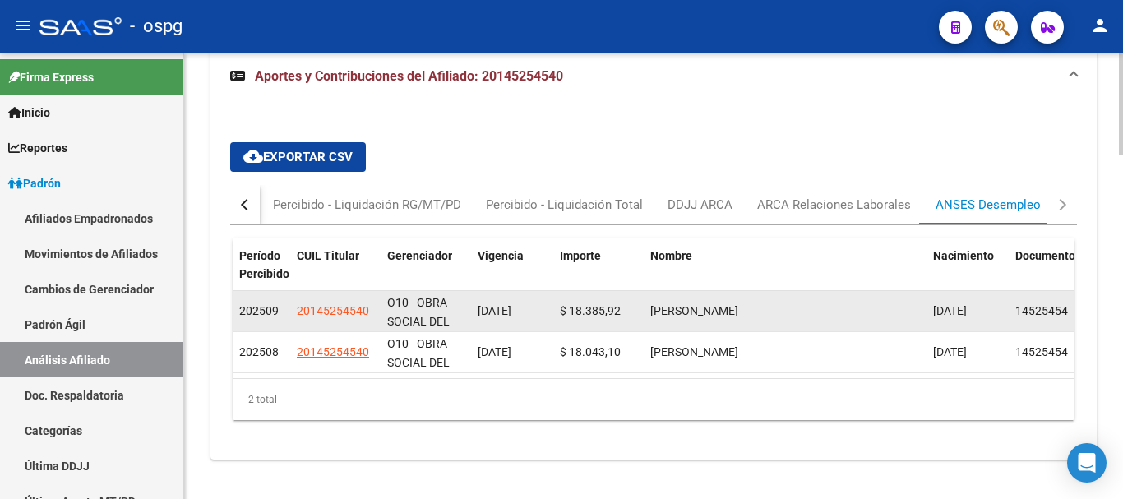
drag, startPoint x: 495, startPoint y: 289, endPoint x: 522, endPoint y: 290, distance: 27.1
click at [511, 304] on span "01/08/2025" at bounding box center [494, 310] width 34 height 13
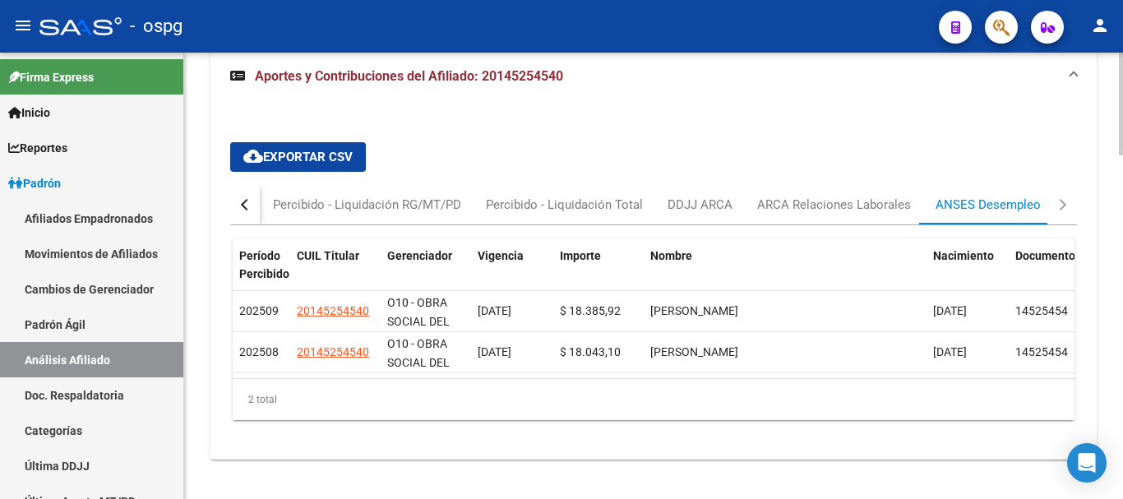
click at [821, 400] on div "2 total" at bounding box center [654, 399] width 842 height 41
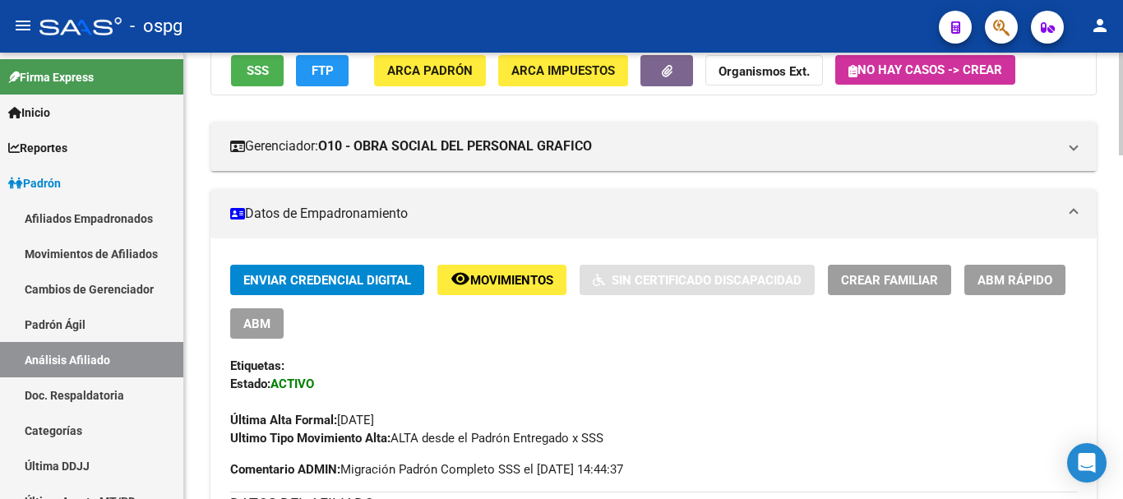
scroll to position [16, 0]
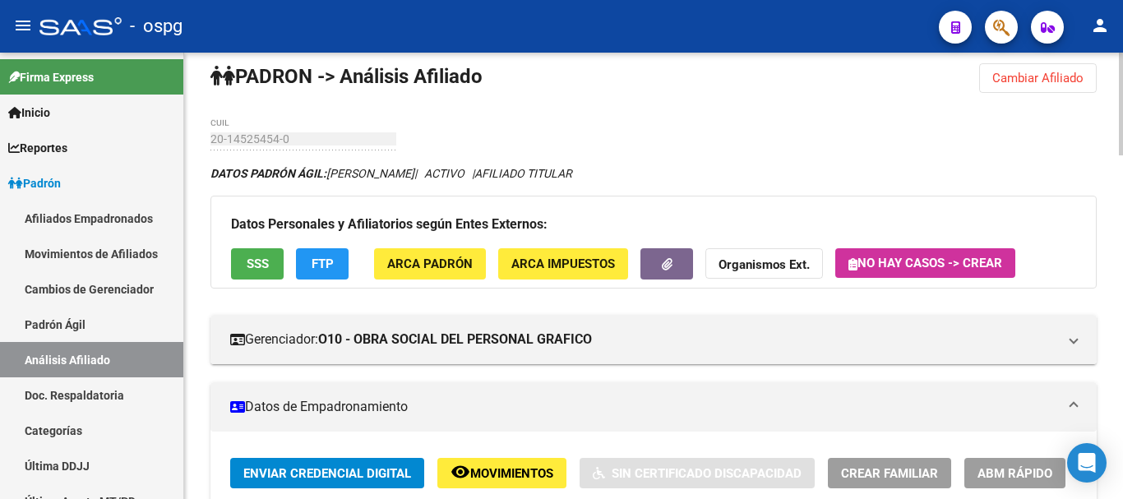
click at [1122, 85] on div at bounding box center [1121, 107] width 4 height 103
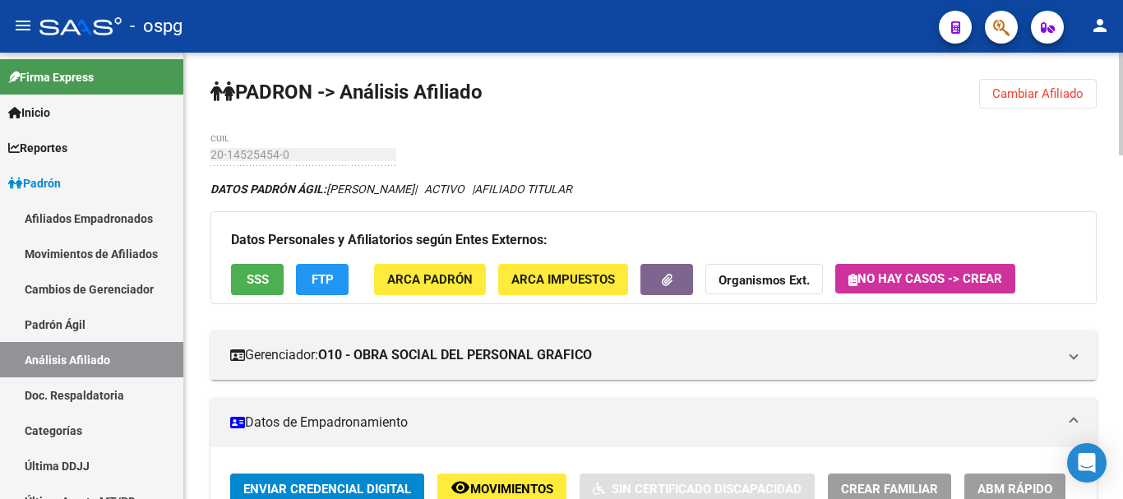
click at [1070, 88] on span "Cambiar Afiliado" at bounding box center [1037, 93] width 91 height 15
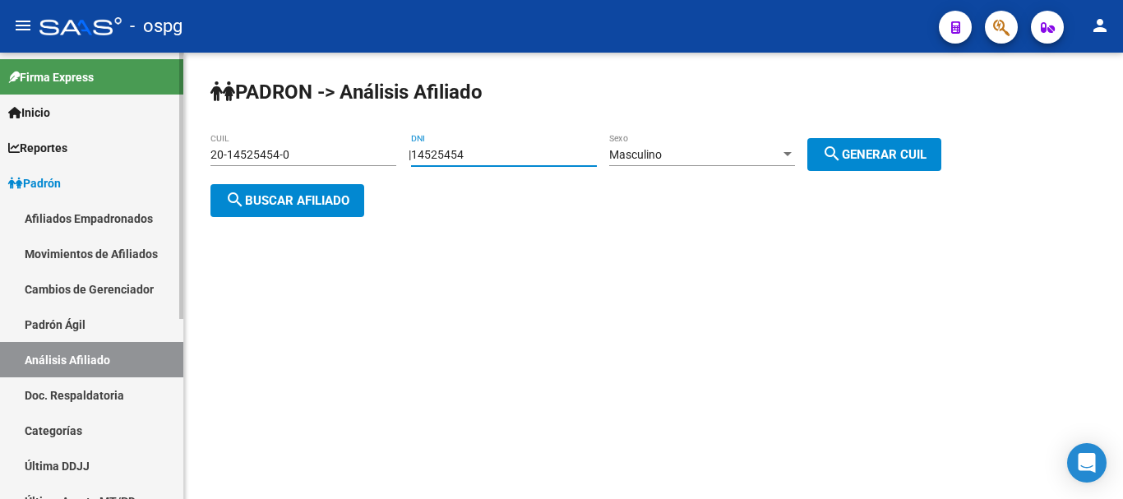
drag, startPoint x: 483, startPoint y: 159, endPoint x: 49, endPoint y: 256, distance: 444.6
click at [61, 217] on mat-sidenav-container "Firma Express Inicio Calendario SSS Instructivos Contacto OS Reportes Ingresos …" at bounding box center [561, 276] width 1123 height 446
type input "42428388"
drag, startPoint x: 923, startPoint y: 159, endPoint x: 729, endPoint y: 159, distance: 194.0
click at [920, 158] on span "search Generar CUIL" at bounding box center [874, 154] width 104 height 15
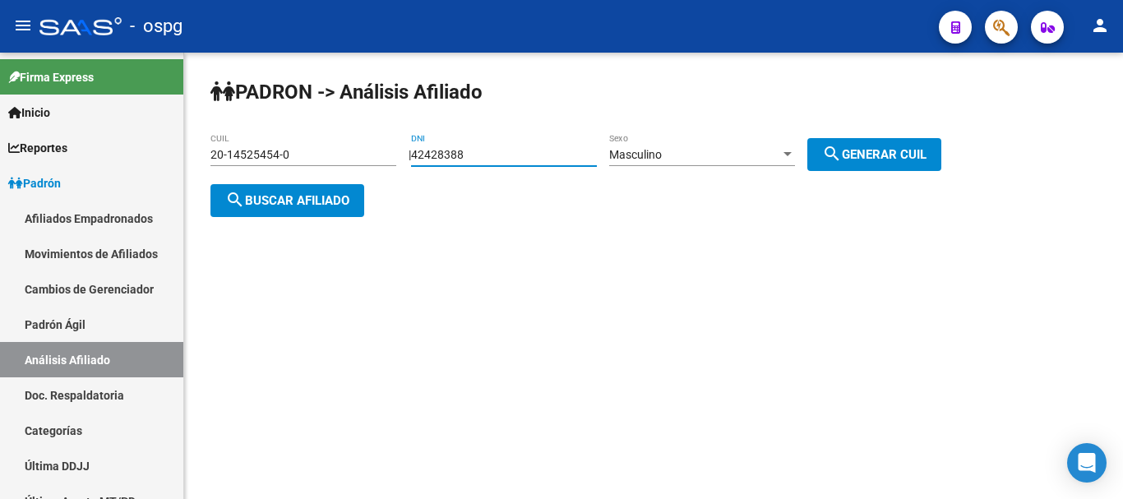
type input "20-42428388-7"
click at [329, 196] on span "search Buscar afiliado" at bounding box center [287, 200] width 124 height 15
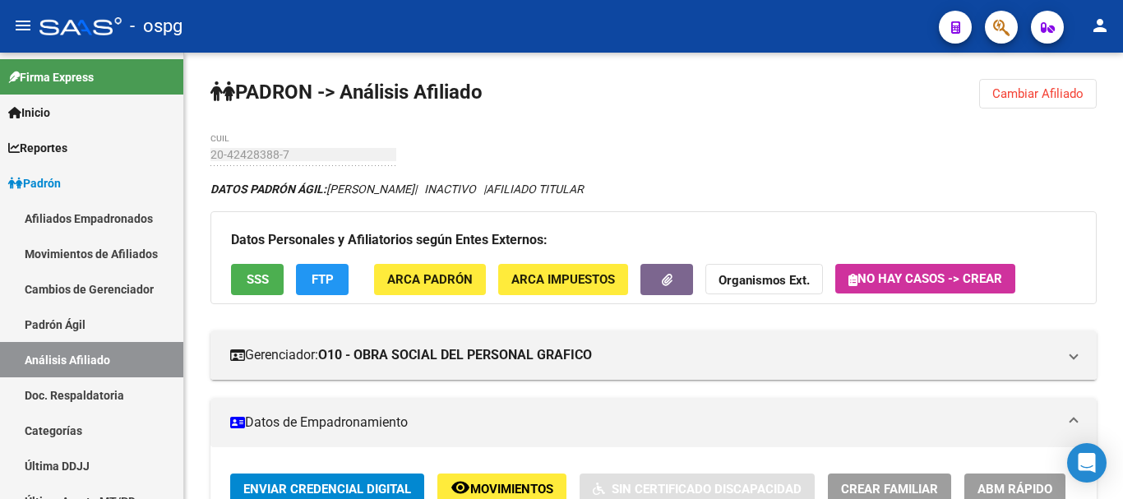
click at [321, 267] on button "FTP" at bounding box center [322, 279] width 53 height 30
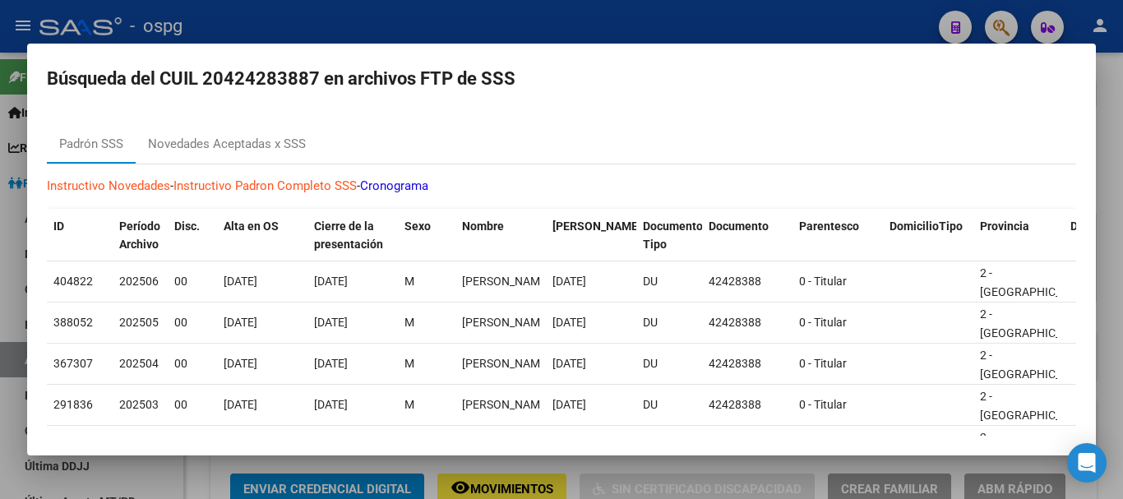
click at [267, 188] on link "Instructivo Padron Completo SSS" at bounding box center [264, 185] width 183 height 15
click at [238, 153] on div "Novedades Aceptadas x SSS" at bounding box center [227, 144] width 158 height 19
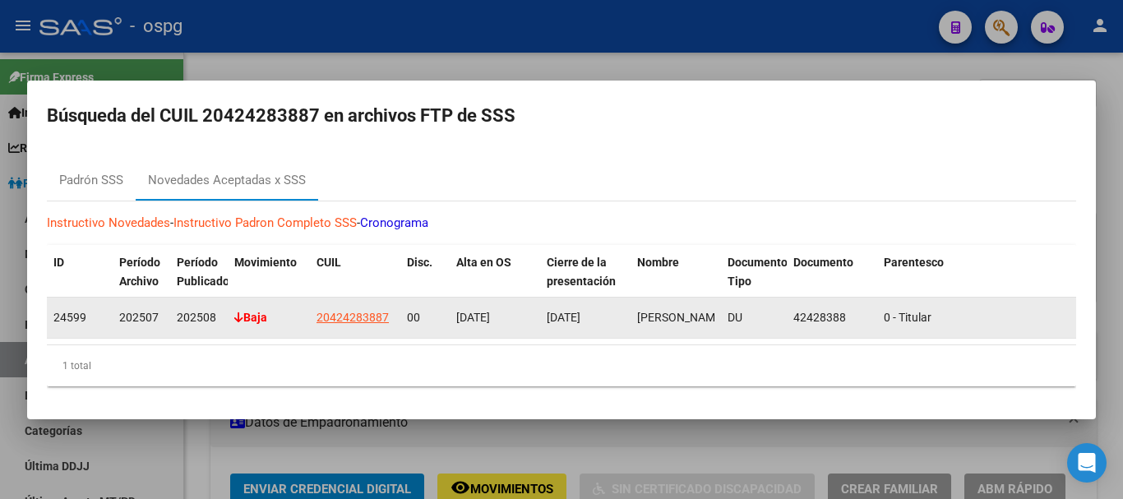
click at [256, 313] on strong "Baja" at bounding box center [250, 317] width 33 height 13
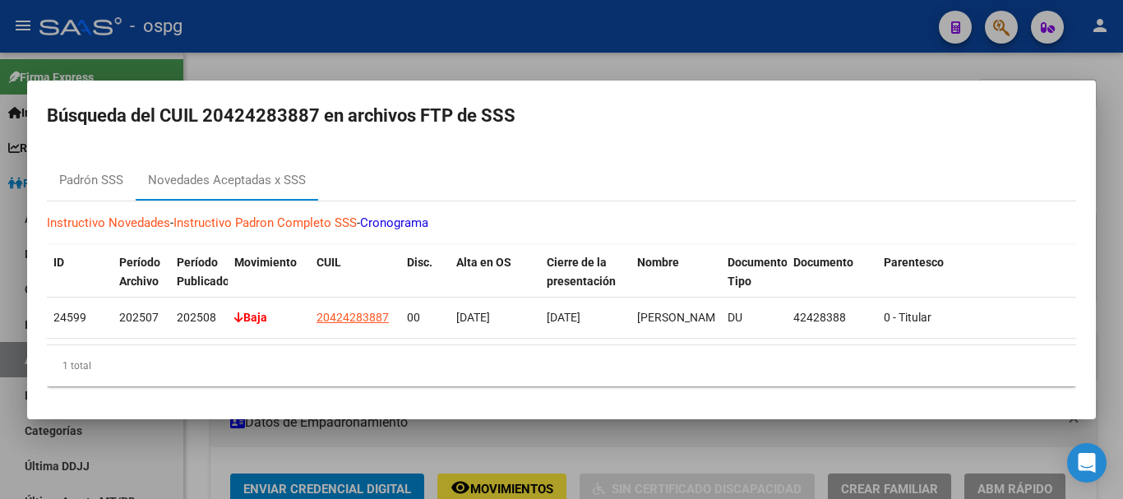
click at [661, 46] on div at bounding box center [561, 249] width 1123 height 499
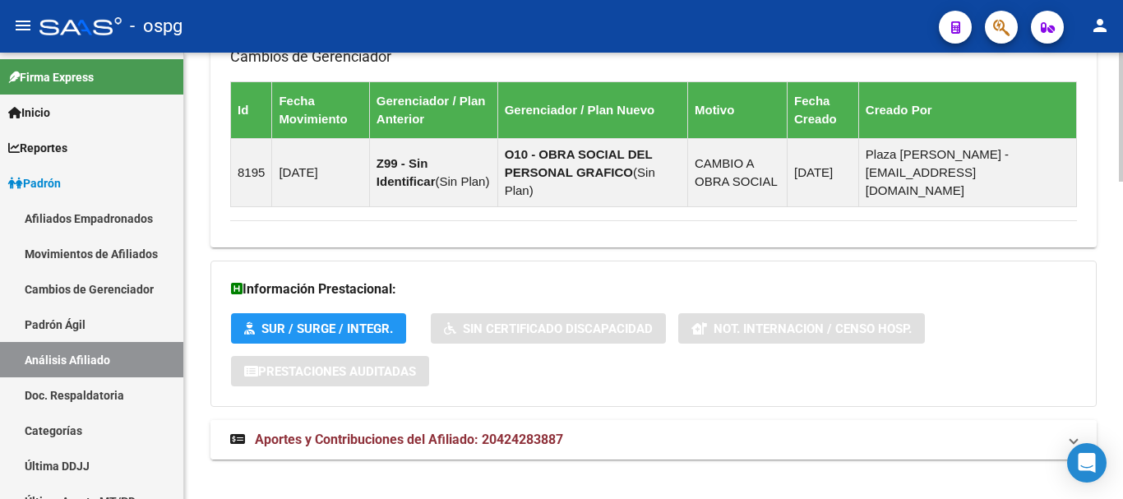
click at [672, 435] on mat-expansion-panel-header "Aportes y Contribuciones del Afiliado: 20424283887" at bounding box center [653, 439] width 886 height 39
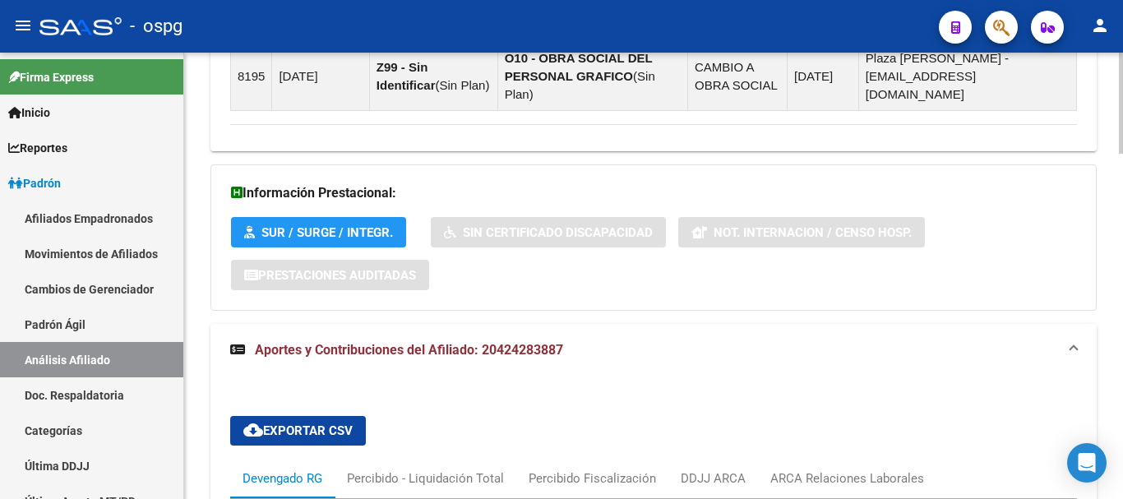
scroll to position [1355, 0]
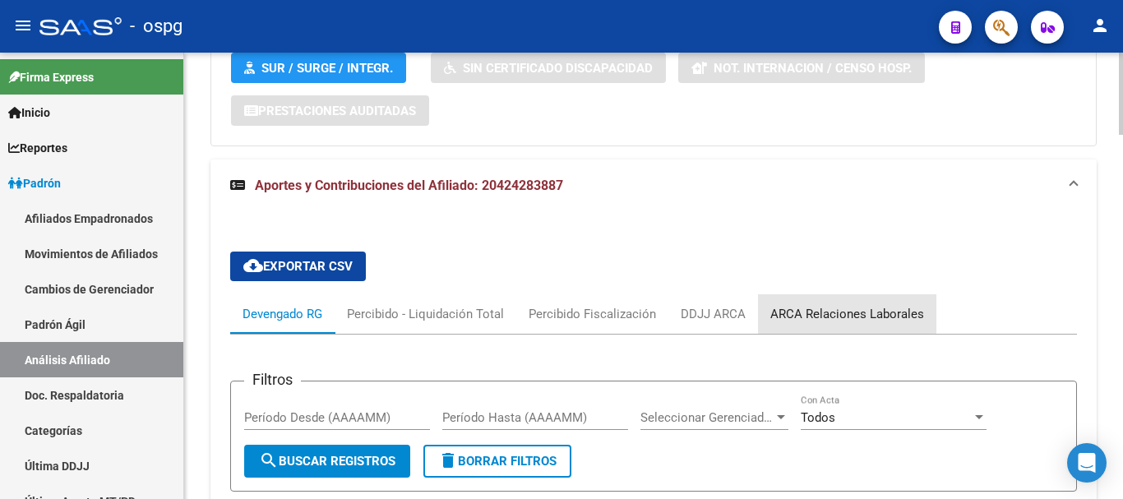
click at [926, 294] on div "ARCA Relaciones Laborales" at bounding box center [847, 313] width 178 height 39
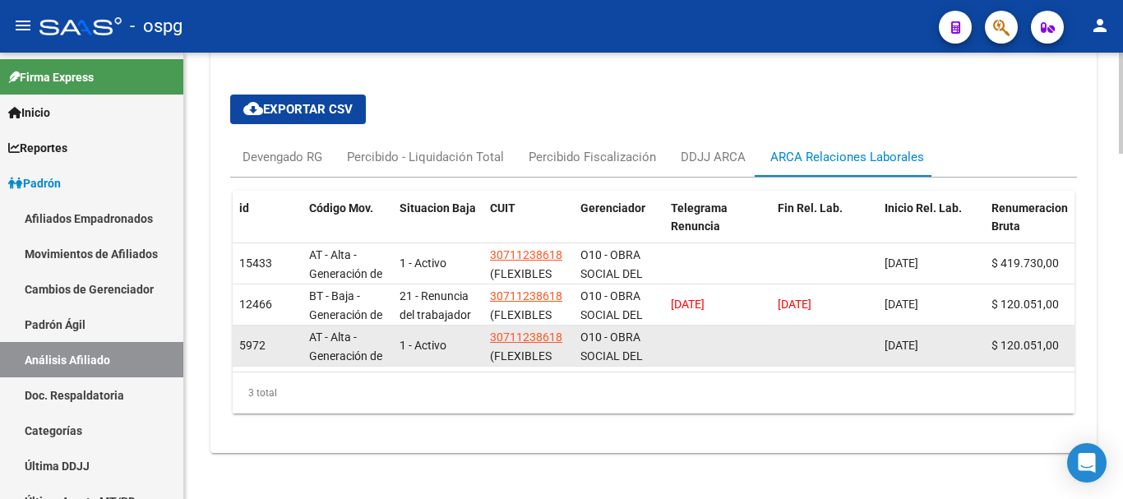
scroll to position [1518, 0]
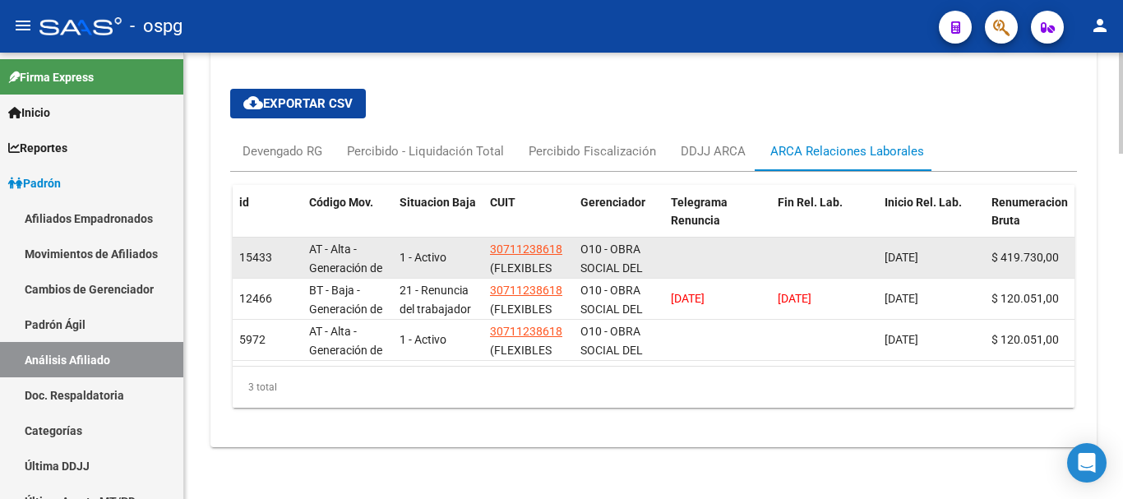
drag, startPoint x: 891, startPoint y: 235, endPoint x: 966, endPoint y: 225, distance: 75.4
click at [966, 238] on datatable-body-cell "01/09/2025" at bounding box center [931, 258] width 107 height 40
click at [918, 251] on span "01/09/2025" at bounding box center [901, 257] width 34 height 13
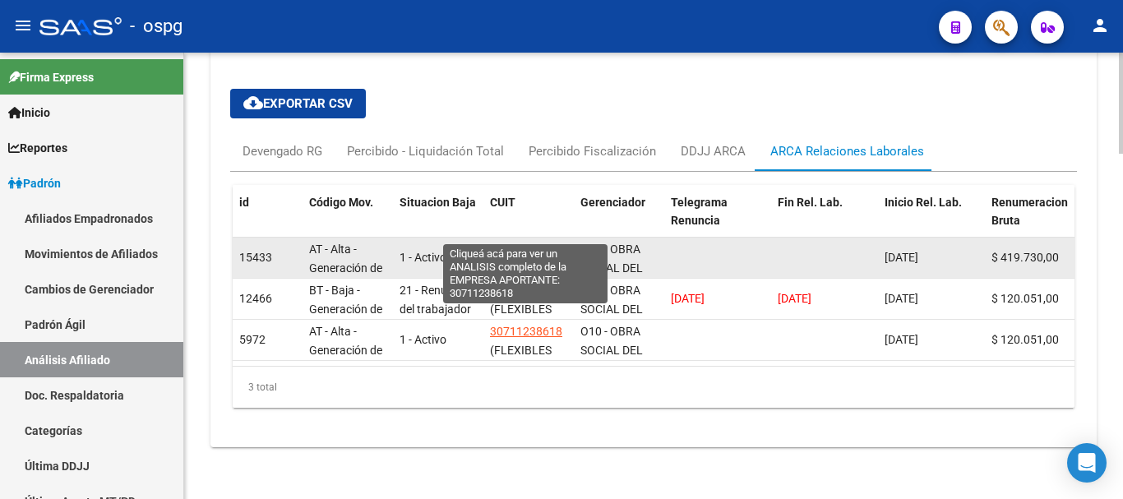
click at [538, 242] on span "30711238618" at bounding box center [526, 248] width 72 height 13
type textarea "30711238618"
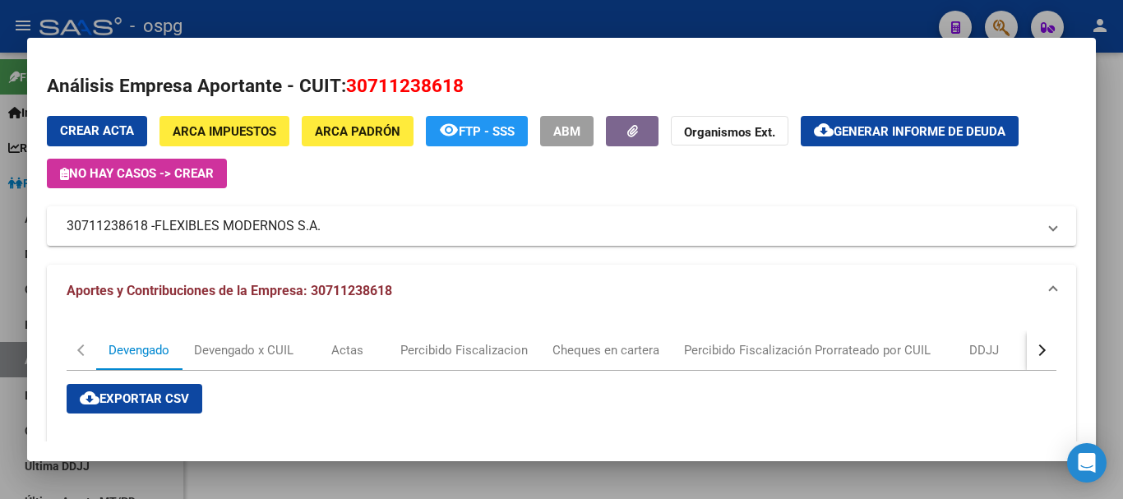
drag, startPoint x: 346, startPoint y: 82, endPoint x: 445, endPoint y: 90, distance: 98.9
click at [496, 74] on h2 "Análisis Empresa Aportante - CUIT: 30711238618" at bounding box center [561, 86] width 1029 height 28
copy span "30711238618"
click at [807, 17] on div at bounding box center [561, 249] width 1123 height 499
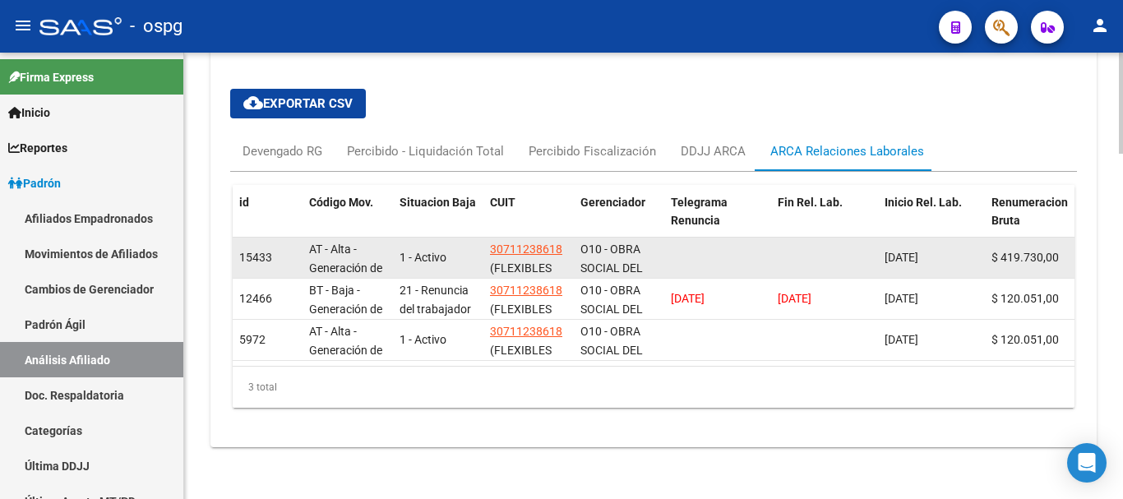
drag, startPoint x: 883, startPoint y: 238, endPoint x: 976, endPoint y: 235, distance: 92.9
click at [976, 238] on datatable-body-cell "01/09/2025" at bounding box center [931, 258] width 107 height 40
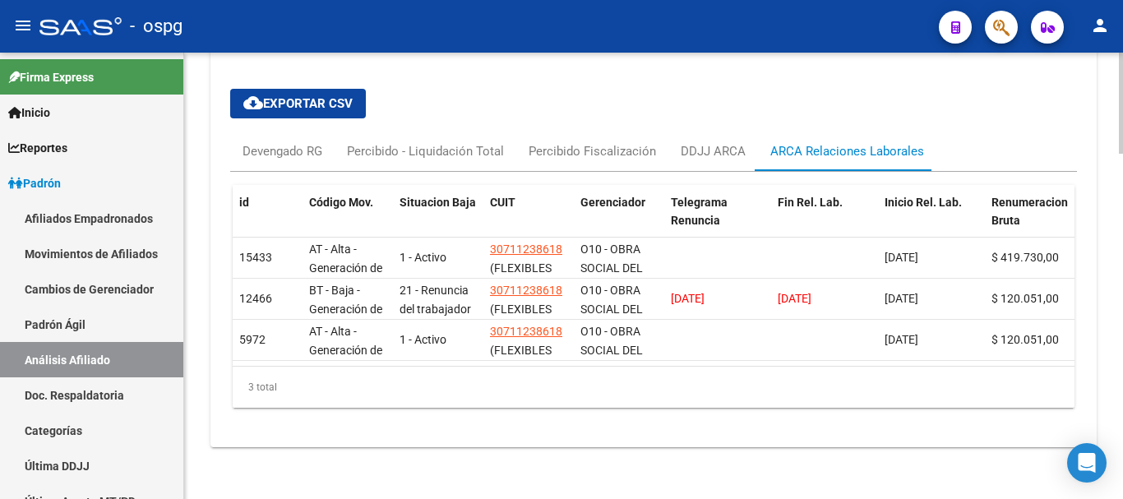
click at [616, 344] on datatable-body "15433 AT - Alta - Generación de clave 1 - Activo 30711238618 (FLEXIBLES MODERNO…" at bounding box center [654, 302] width 842 height 128
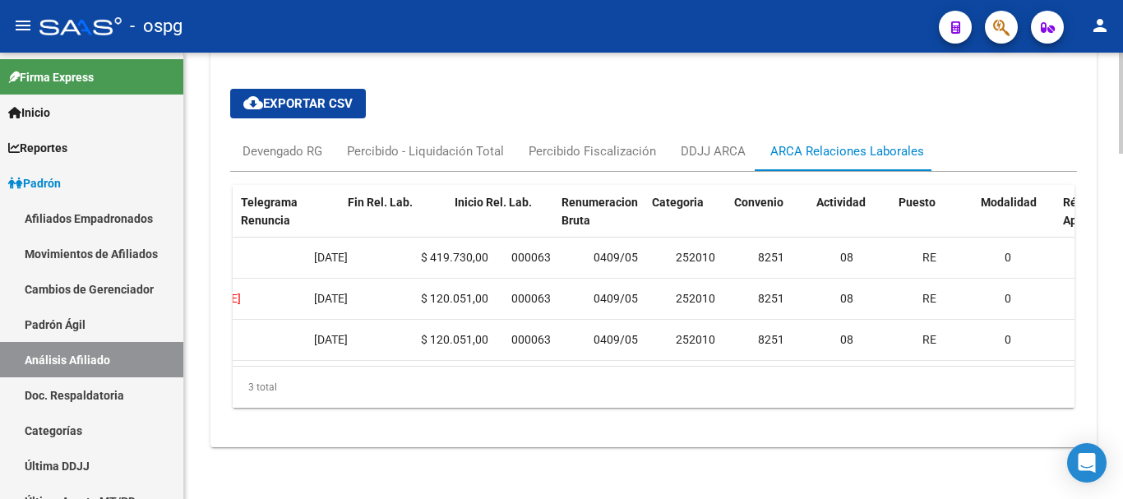
scroll to position [0, 0]
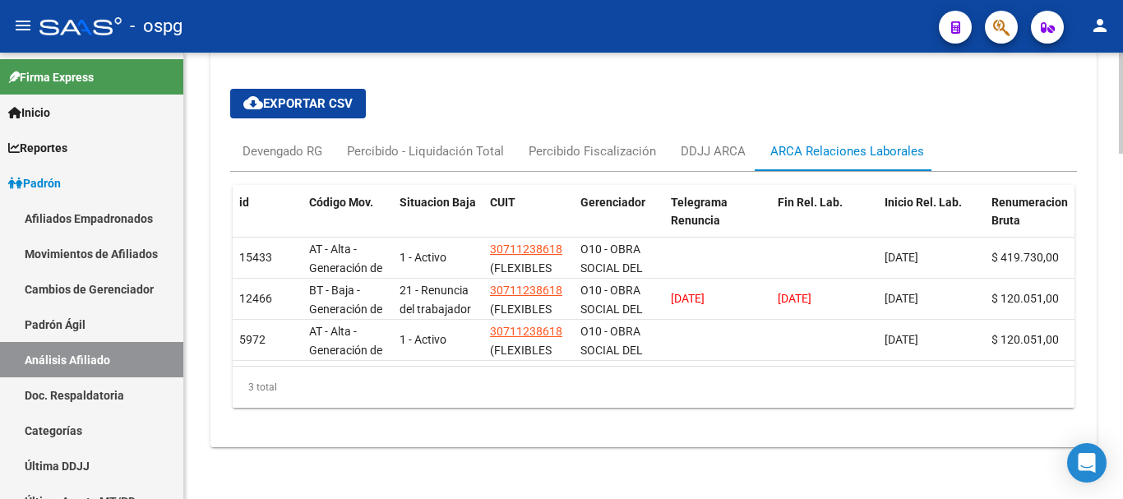
click at [727, 78] on div "cloud_download Exportar CSV Devengado RG Percibido - Liquidación Total Percibid…" at bounding box center [653, 248] width 846 height 345
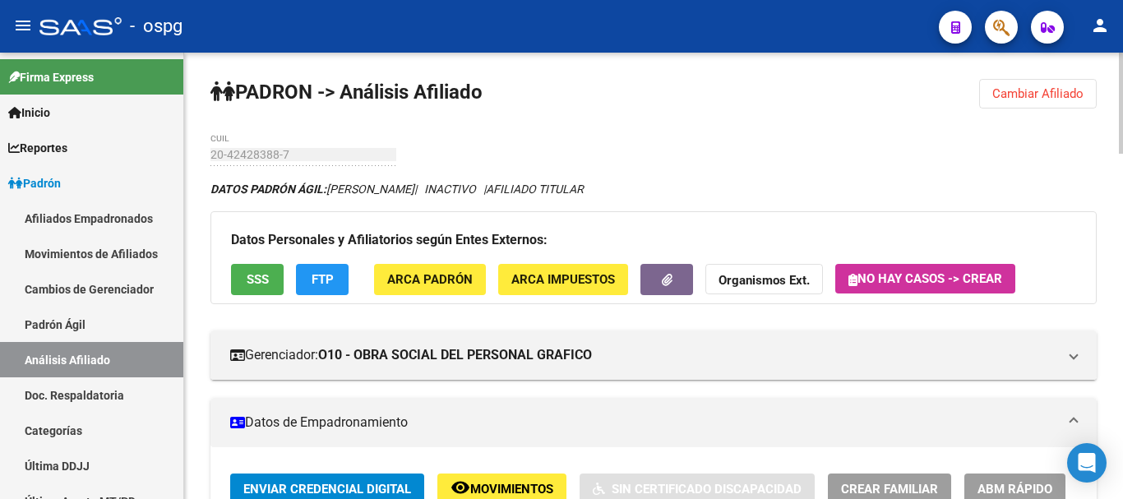
drag, startPoint x: 1023, startPoint y: 87, endPoint x: 985, endPoint y: 93, distance: 39.1
click at [1021, 88] on span "Cambiar Afiliado" at bounding box center [1037, 93] width 91 height 15
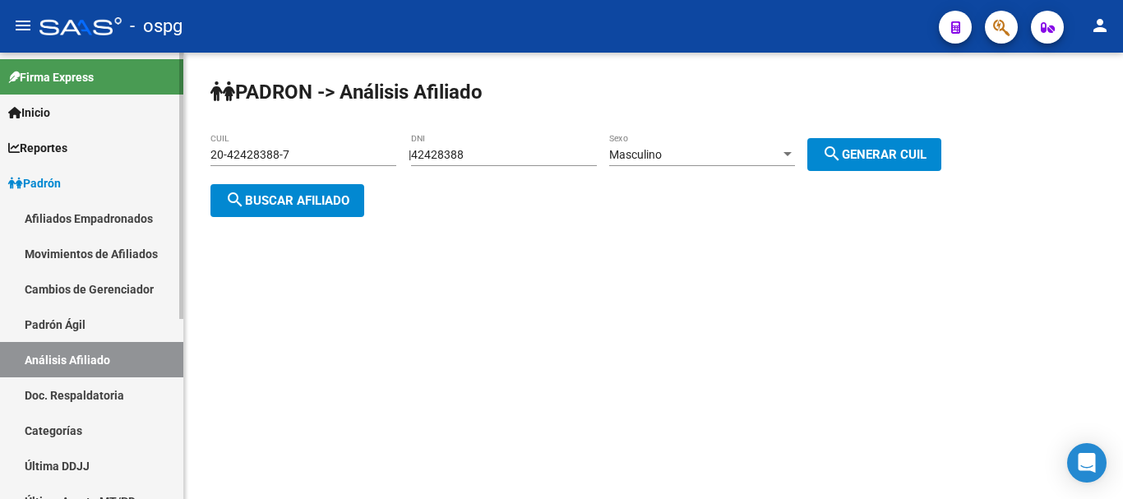
drag, startPoint x: 449, startPoint y: 141, endPoint x: 0, endPoint y: 141, distance: 448.7
click at [0, 141] on mat-sidenav-container "Firma Express Inicio Calendario SSS Instructivos Contacto OS Reportes Ingresos …" at bounding box center [561, 276] width 1123 height 446
click at [531, 154] on input "42428388" at bounding box center [504, 155] width 186 height 14
drag, startPoint x: 459, startPoint y: 153, endPoint x: 135, endPoint y: 137, distance: 325.0
click at [135, 137] on mat-sidenav-container "Firma Express Inicio Calendario SSS Instructivos Contacto OS Reportes Ingresos …" at bounding box center [561, 276] width 1123 height 446
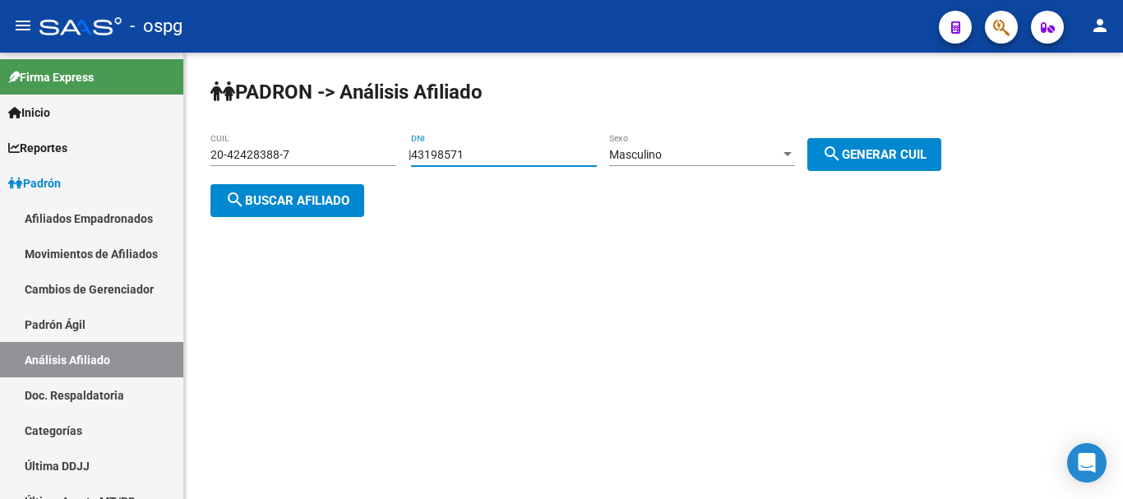
type input "43198571"
click at [702, 157] on div "Masculino" at bounding box center [694, 155] width 171 height 14
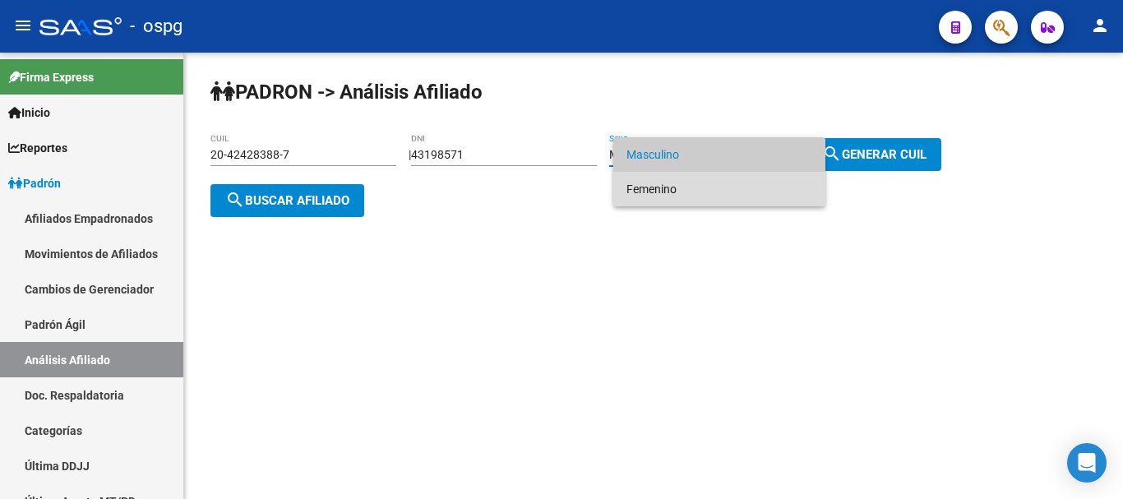
drag, startPoint x: 703, startPoint y: 192, endPoint x: 717, endPoint y: 187, distance: 14.8
click at [712, 190] on span "Femenino" at bounding box center [719, 189] width 186 height 35
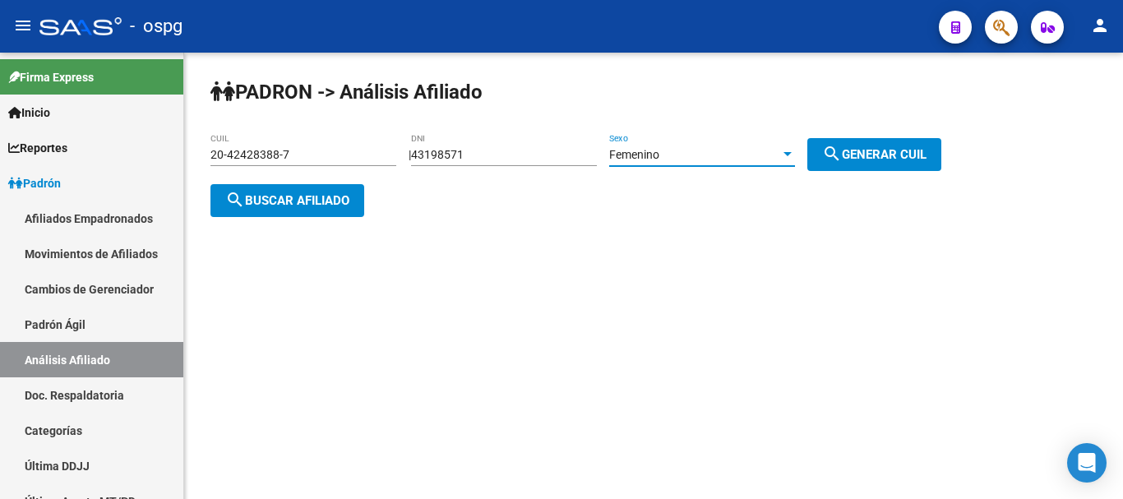
drag, startPoint x: 871, startPoint y: 150, endPoint x: 817, endPoint y: 158, distance: 54.9
click at [872, 150] on span "search Generar CUIL" at bounding box center [874, 154] width 104 height 15
type input "27-43198571-9"
click at [316, 207] on button "search Buscar afiliado" at bounding box center [287, 200] width 154 height 33
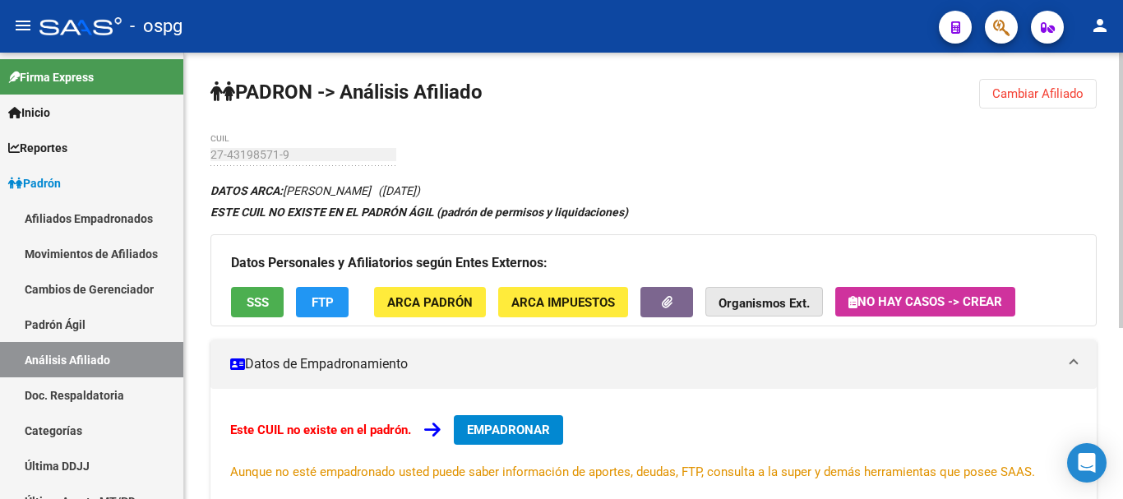
click at [786, 297] on strong "Organismos Ext." at bounding box center [763, 303] width 91 height 15
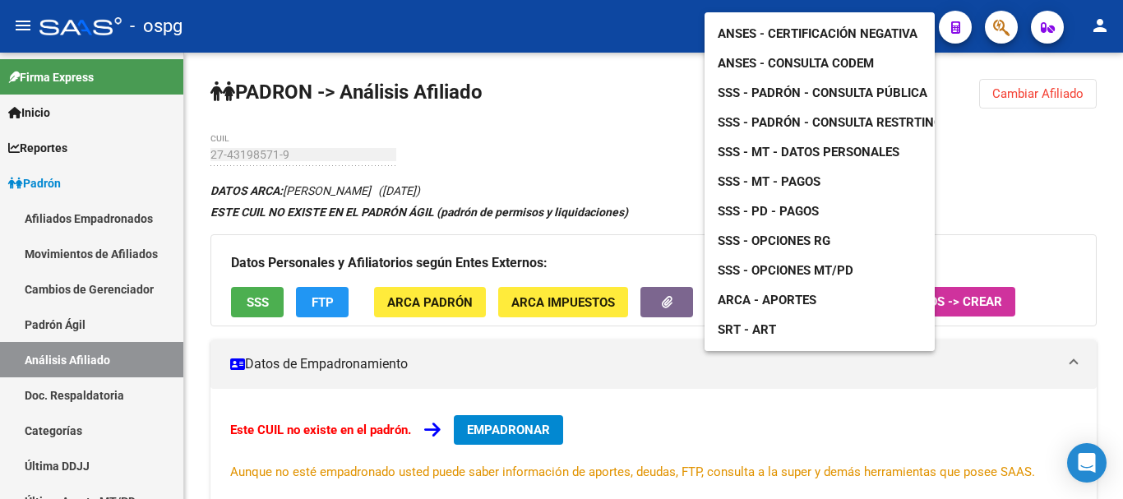
click at [820, 26] on span "ANSES - Certificación Negativa" at bounding box center [817, 33] width 200 height 15
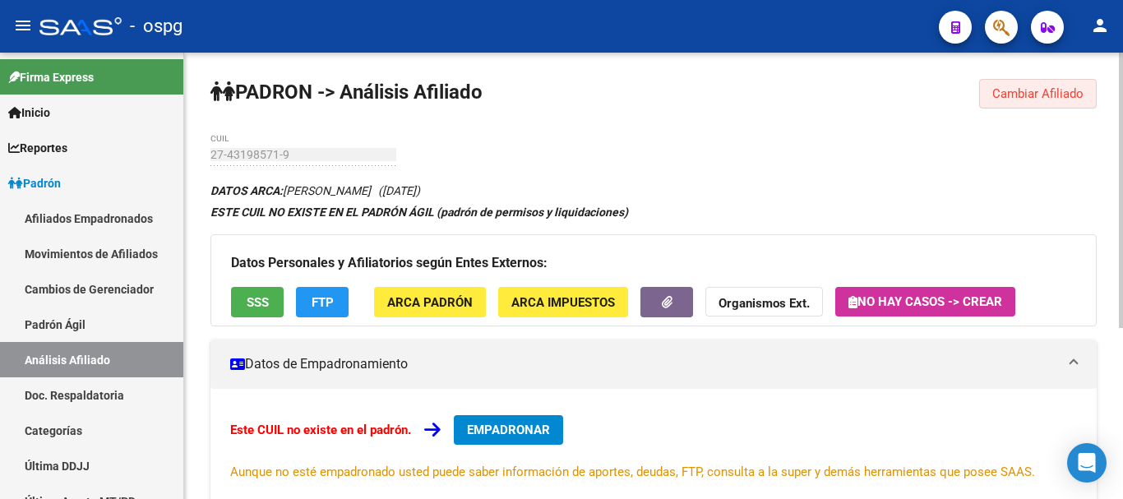
drag, startPoint x: 1036, startPoint y: 95, endPoint x: 916, endPoint y: 126, distance: 124.0
click at [1035, 94] on span "Cambiar Afiliado" at bounding box center [1037, 93] width 91 height 15
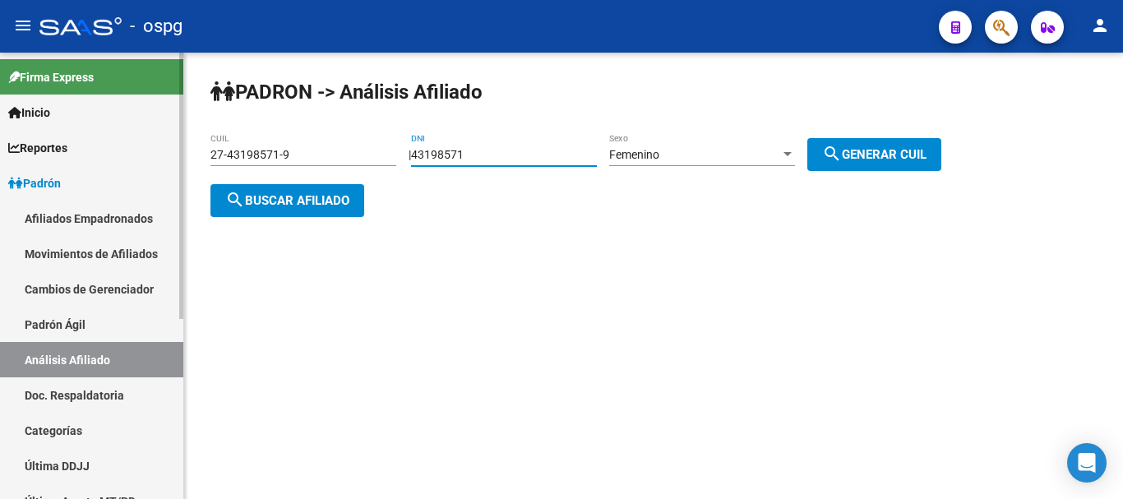
drag, startPoint x: 504, startPoint y: 150, endPoint x: 0, endPoint y: 173, distance: 504.3
click at [0, 173] on mat-sidenav-container "Firma Express Inicio Calendario SSS Instructivos Contacto OS Reportes Ingresos …" at bounding box center [561, 276] width 1123 height 446
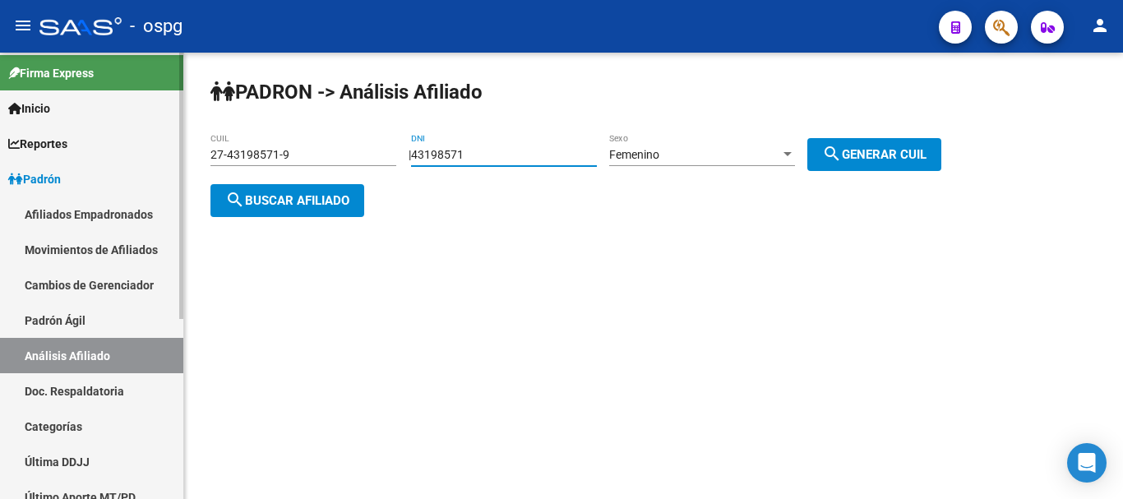
scroll to position [2, 0]
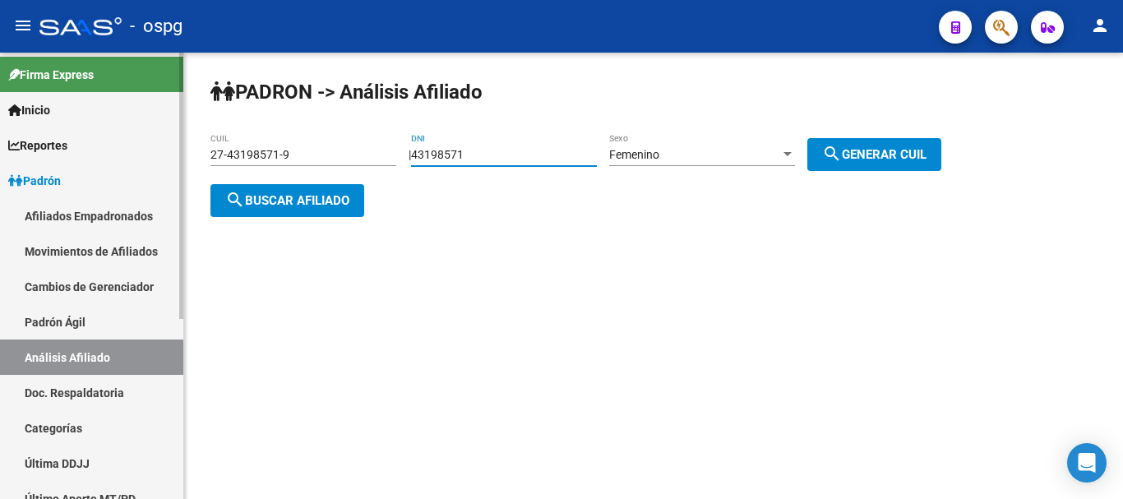
click at [219, 201] on mat-sidenav-container "Firma Express Inicio Calendario SSS Instructivos Contacto OS Reportes Ingresos …" at bounding box center [561, 276] width 1123 height 446
drag, startPoint x: 183, startPoint y: 217, endPoint x: 183, endPoint y: 228, distance: 10.7
click at [183, 228] on mat-sidenav "Firma Express Inicio Calendario SSS Instructivos Contacto OS Reportes Ingresos …" at bounding box center [92, 276] width 184 height 446
drag, startPoint x: 518, startPoint y: 155, endPoint x: 359, endPoint y: 170, distance: 159.3
click at [359, 170] on app-analisis-afiliado "PADRON -> Análisis Afiliado 27-43198571-9 CUIL | 43198571 DNI Femenino Sexo sea…" at bounding box center [581, 177] width 743 height 59
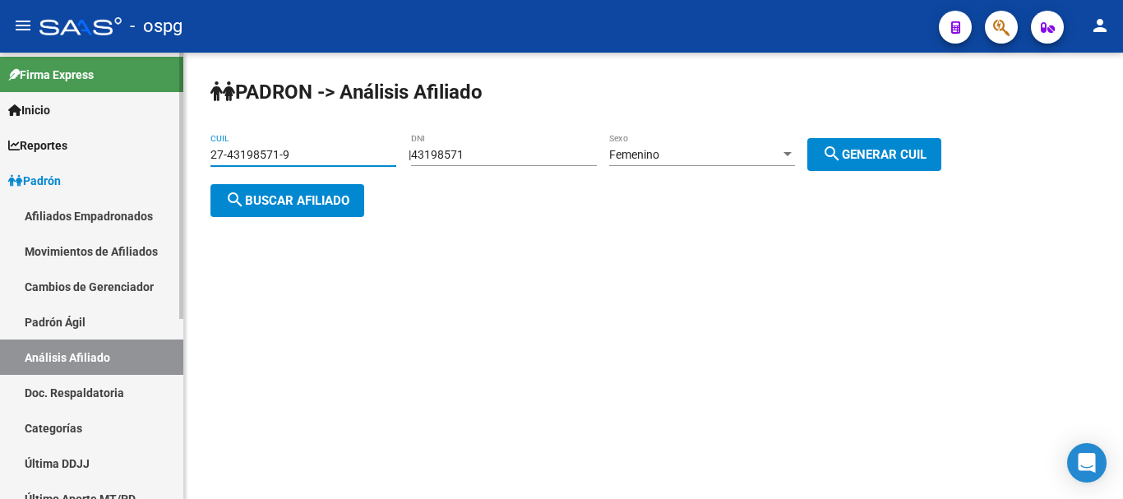
drag, startPoint x: 366, startPoint y: 148, endPoint x: 0, endPoint y: 150, distance: 365.7
click at [0, 150] on mat-sidenav-container "Firma Express Inicio Calendario SSS Instructivos Contacto OS Reportes Ingresos …" at bounding box center [561, 276] width 1123 height 446
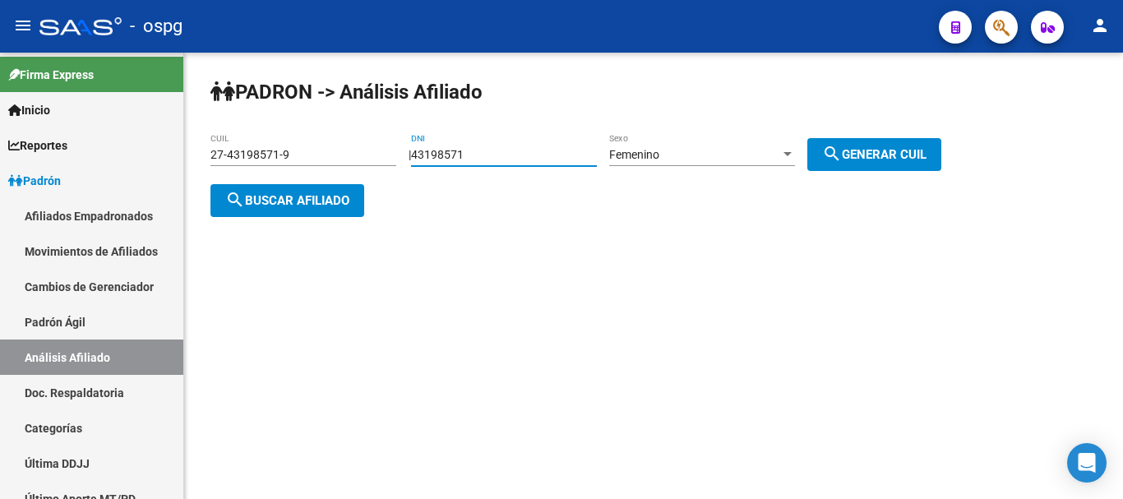
drag, startPoint x: 506, startPoint y: 156, endPoint x: 188, endPoint y: 142, distance: 318.4
click at [211, 159] on app-analisis-afiliado "PADRON -> Análisis Afiliado 27-43198571-9 CUIL | 43198571 DNI Femenino Sexo sea…" at bounding box center [581, 177] width 743 height 59
type input "22202599"
click at [772, 158] on div "Femenino" at bounding box center [694, 155] width 171 height 14
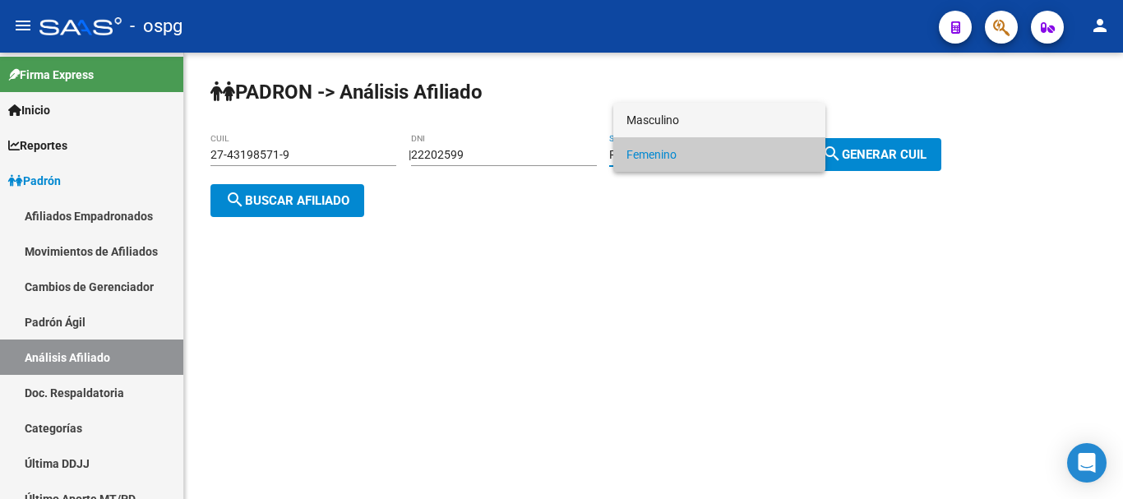
click at [764, 129] on span "Masculino" at bounding box center [719, 120] width 186 height 35
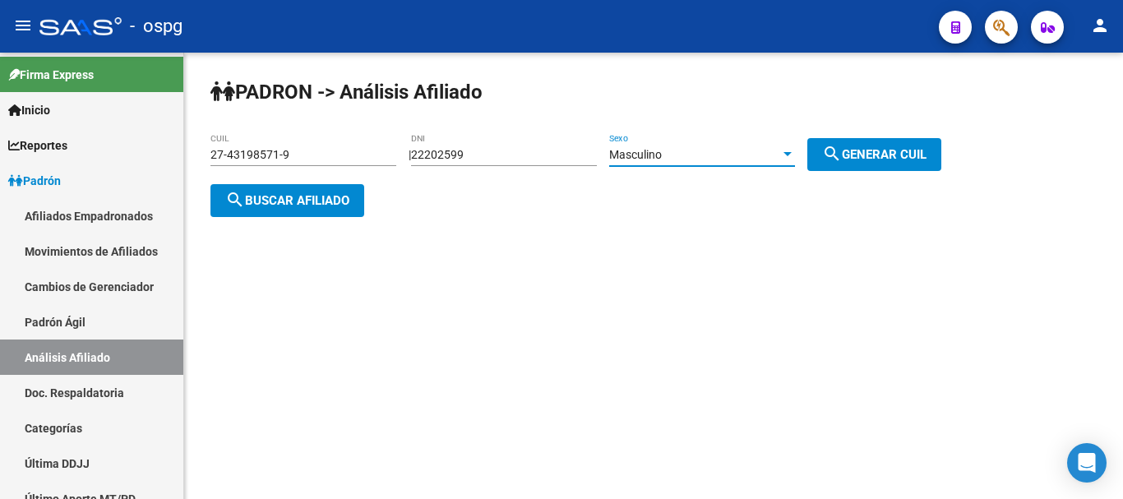
click at [838, 153] on button "search Generar CUIL" at bounding box center [874, 154] width 134 height 33
click at [344, 205] on span "search Buscar afiliado" at bounding box center [287, 200] width 124 height 15
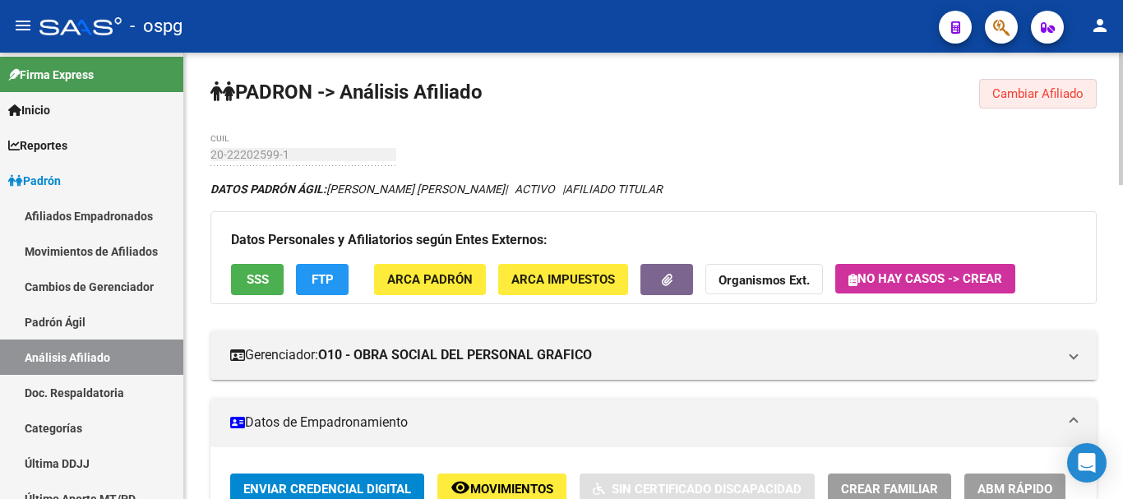
click at [1040, 87] on span "Cambiar Afiliado" at bounding box center [1037, 93] width 91 height 15
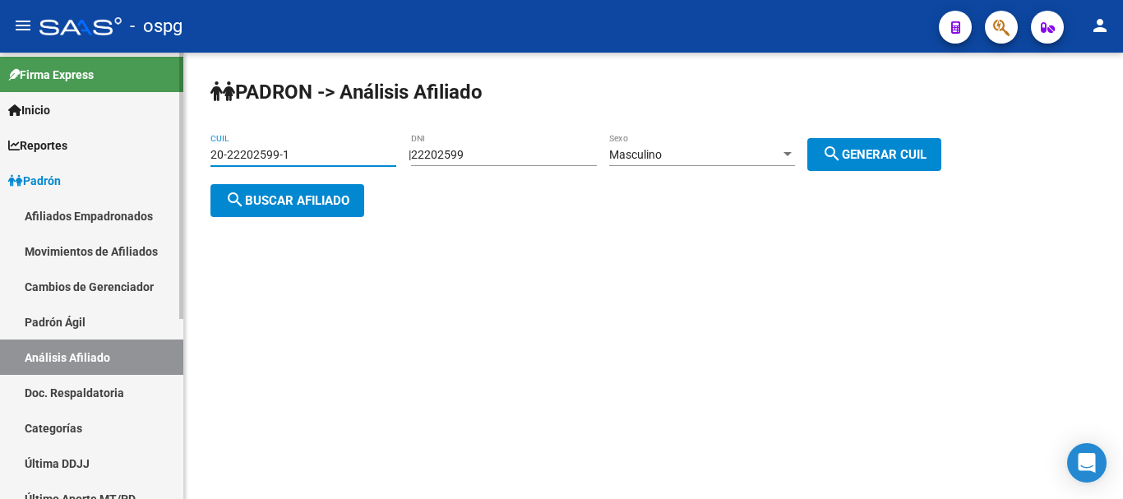
drag, startPoint x: 339, startPoint y: 159, endPoint x: 0, endPoint y: 164, distance: 339.5
click at [0, 164] on mat-sidenav-container "Firma Express Inicio Calendario SSS Instructivos Contacto OS Reportes Ingresos …" at bounding box center [561, 276] width 1123 height 446
type input "20-17896304-0"
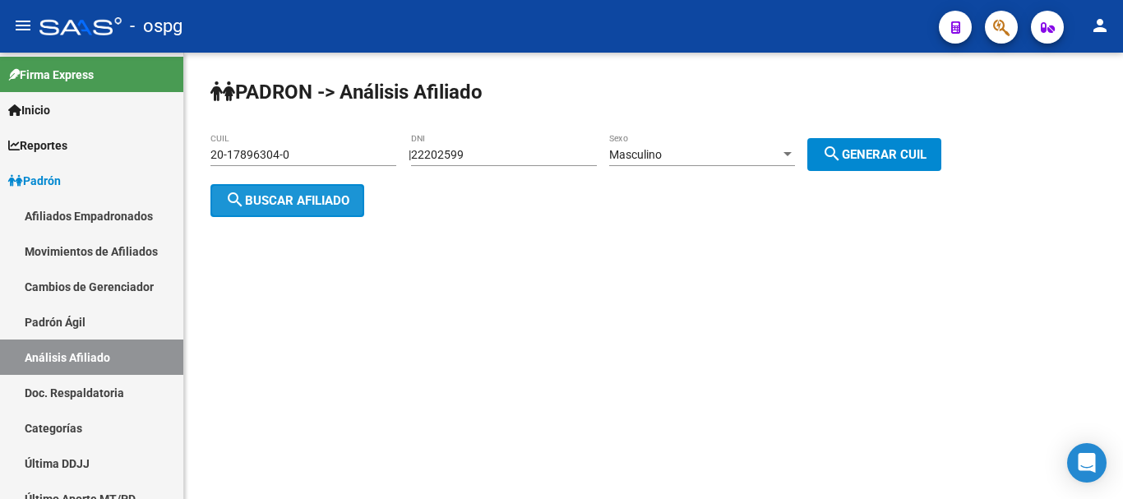
click at [269, 193] on span "search Buscar afiliado" at bounding box center [287, 200] width 124 height 15
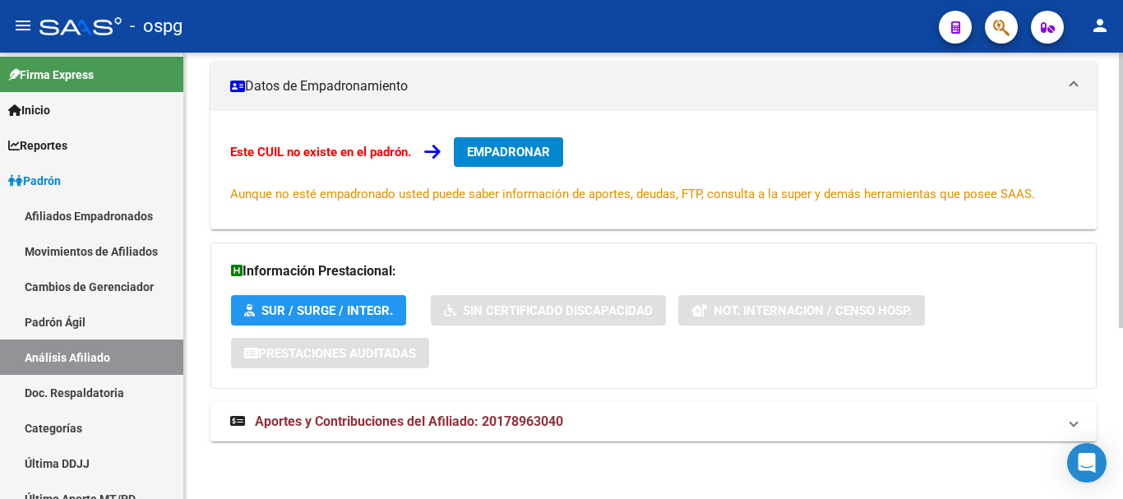
click at [459, 403] on mat-expansion-panel-header "Aportes y Contribuciones del Afiliado: 20178963040" at bounding box center [653, 421] width 886 height 39
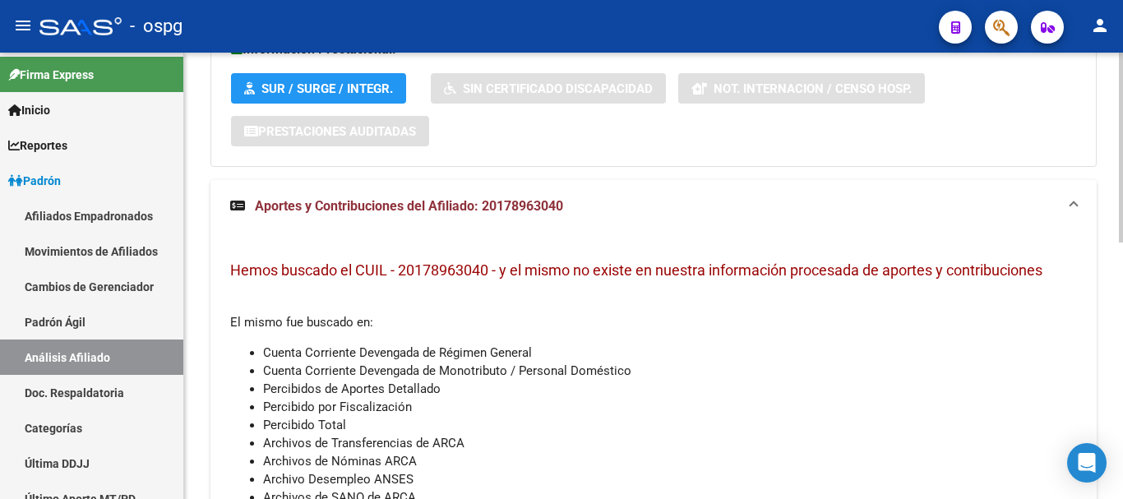
scroll to position [605, 0]
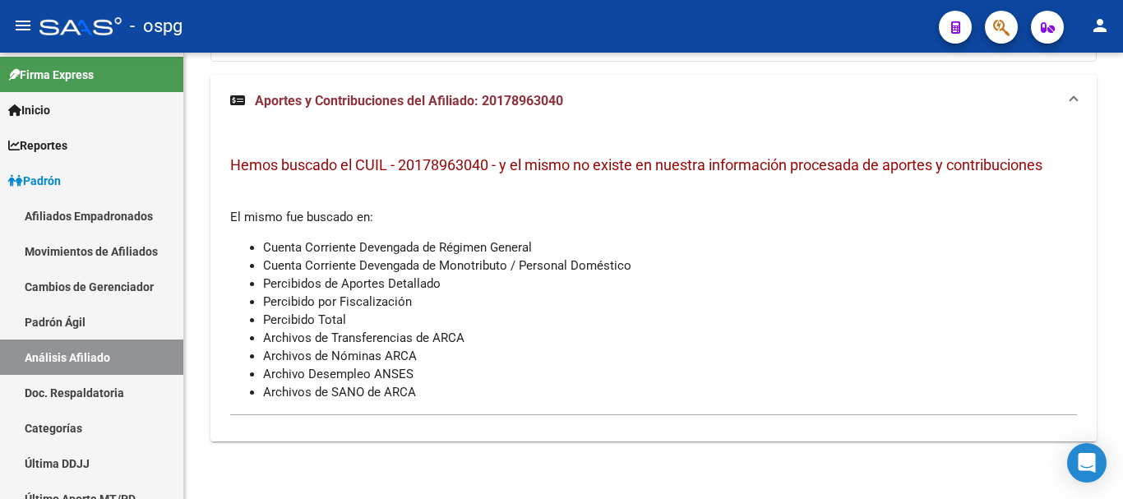
click at [1018, 24] on mat-toolbar "menu - ospg person" at bounding box center [561, 26] width 1123 height 53
click at [1011, 25] on button "button" at bounding box center [1001, 27] width 33 height 33
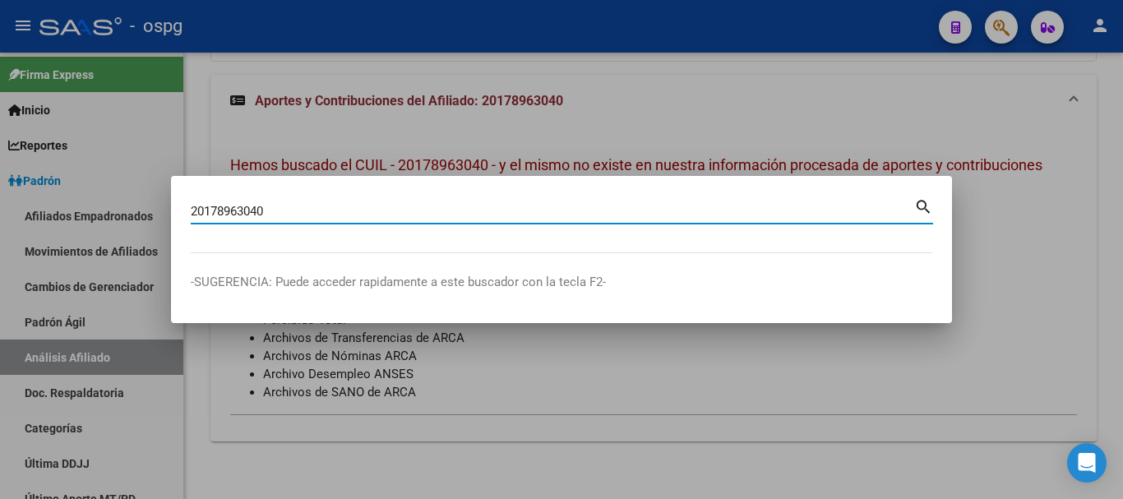
type input "20178963040"
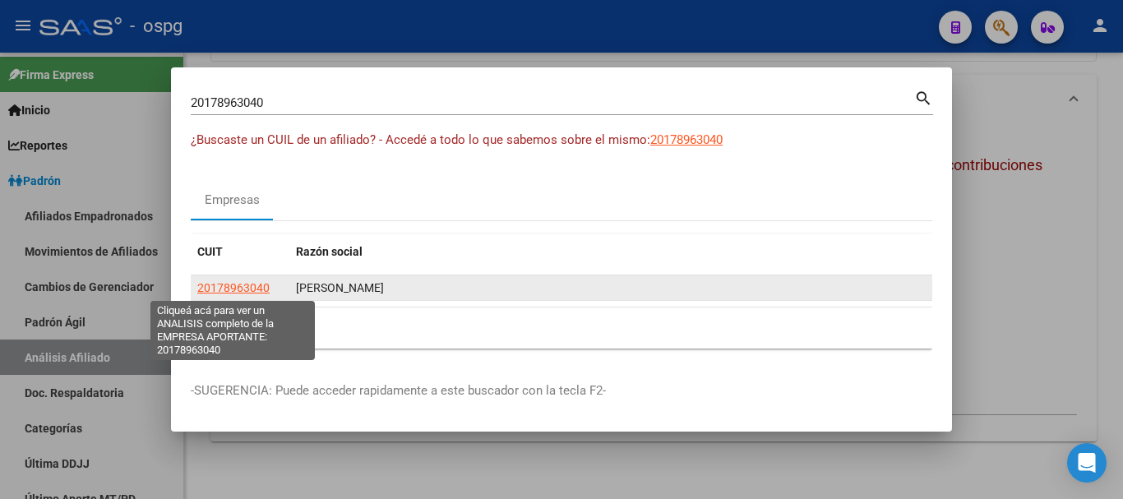
click at [247, 284] on span "20178963040" at bounding box center [233, 287] width 72 height 13
type textarea "20178963040"
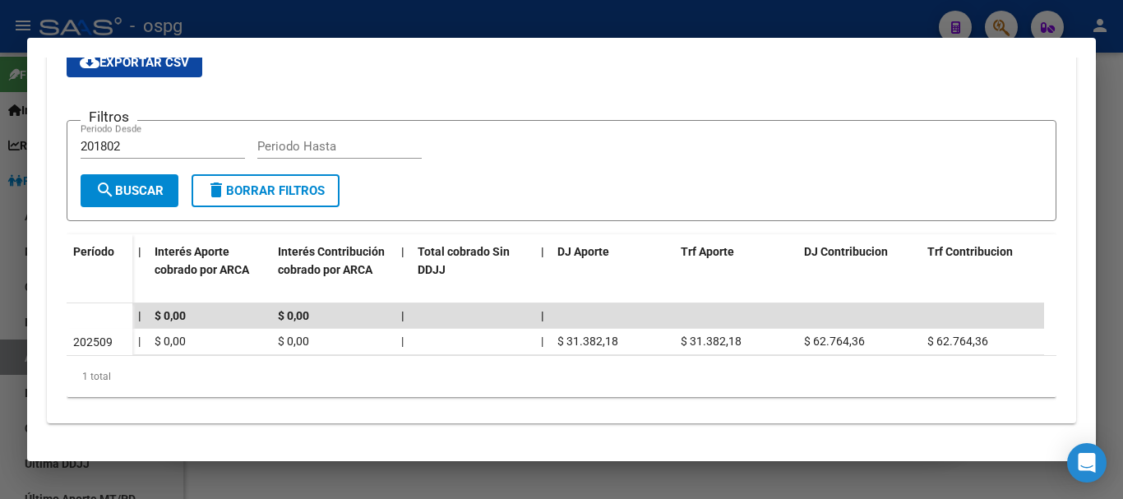
scroll to position [0, 0]
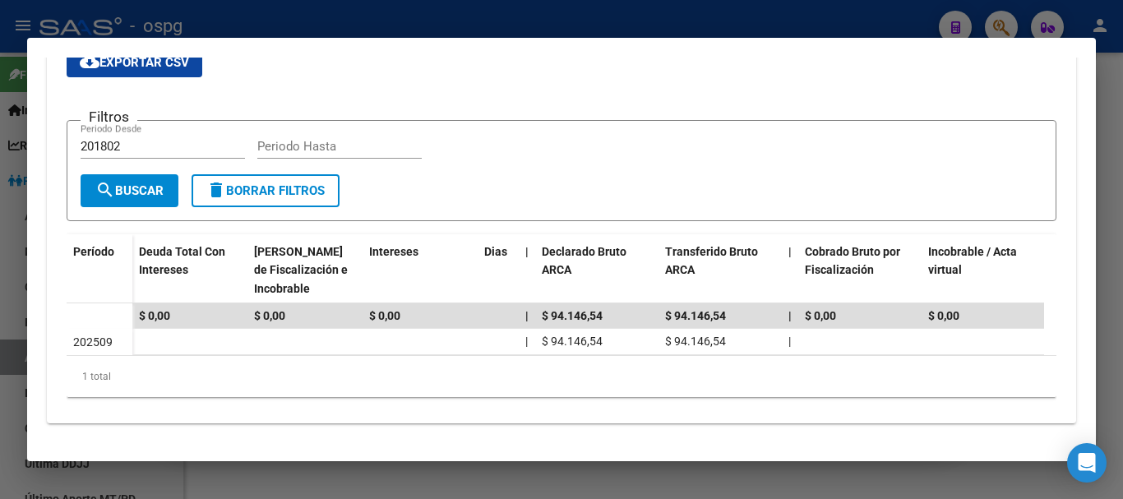
click at [439, 18] on div at bounding box center [561, 249] width 1123 height 499
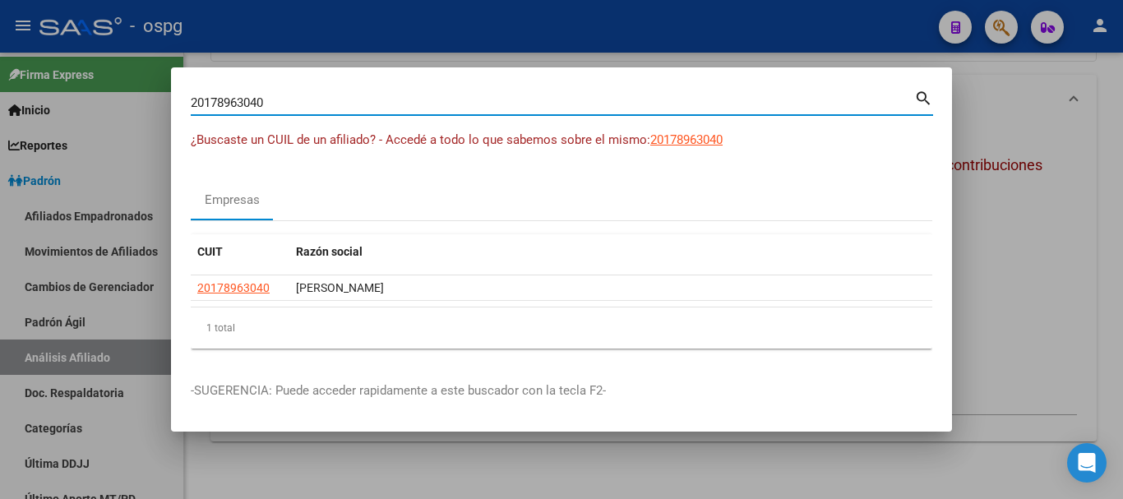
drag, startPoint x: 339, startPoint y: 105, endPoint x: 0, endPoint y: 139, distance: 340.3
click at [0, 136] on div "20178963040 Buscar (apellido, dni, cuil, nro traspaso, cuit, obra social) searc…" at bounding box center [561, 249] width 1123 height 499
paste input "30687156168"
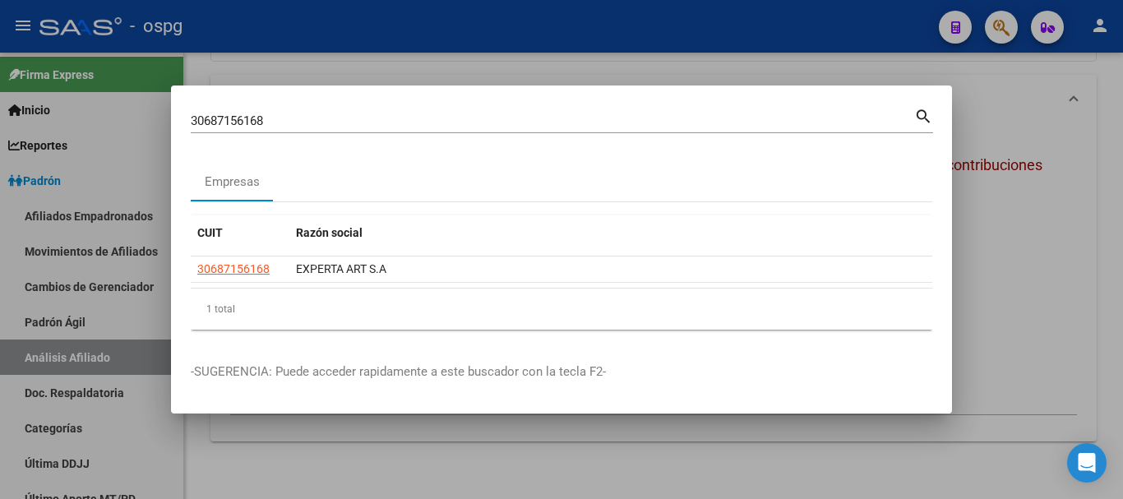
drag, startPoint x: 287, startPoint y: 111, endPoint x: 0, endPoint y: 110, distance: 286.8
click at [0, 110] on div "30687156168 Buscar (apellido, dni, cuil, nro traspaso, cuit, obra social) searc…" at bounding box center [561, 249] width 1123 height 499
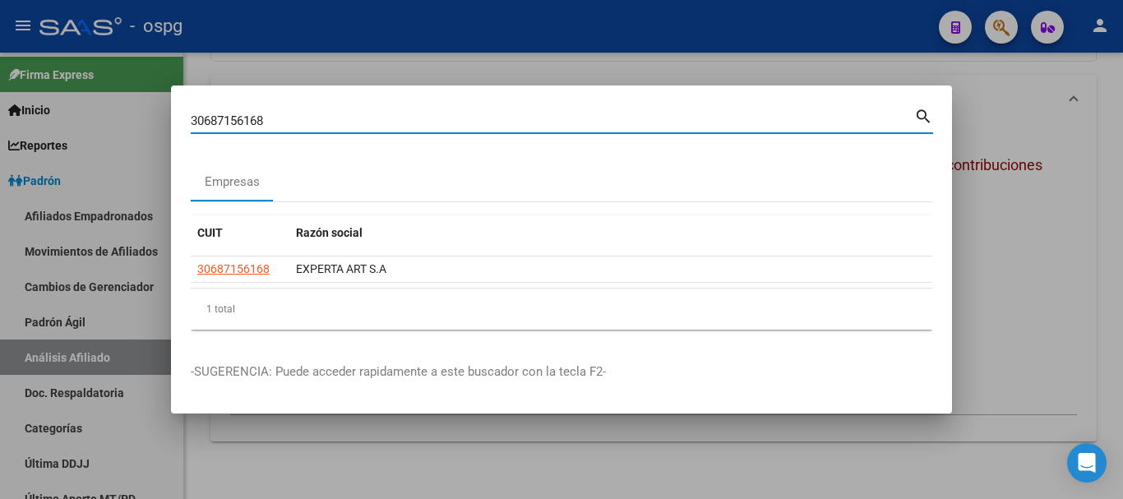
drag, startPoint x: 281, startPoint y: 122, endPoint x: 0, endPoint y: 126, distance: 281.1
click at [0, 126] on div "30687156168 Buscar (apellido, dni, cuil, nro traspaso, cuit, obra social) searc…" at bounding box center [561, 249] width 1123 height 499
paste input "20178963040"
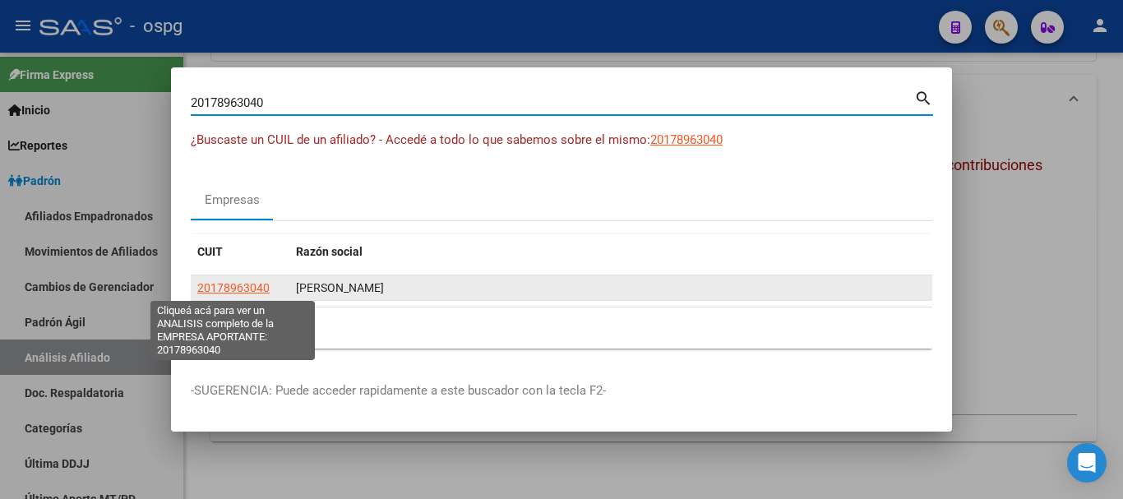
click at [223, 281] on span "20178963040" at bounding box center [233, 287] width 72 height 13
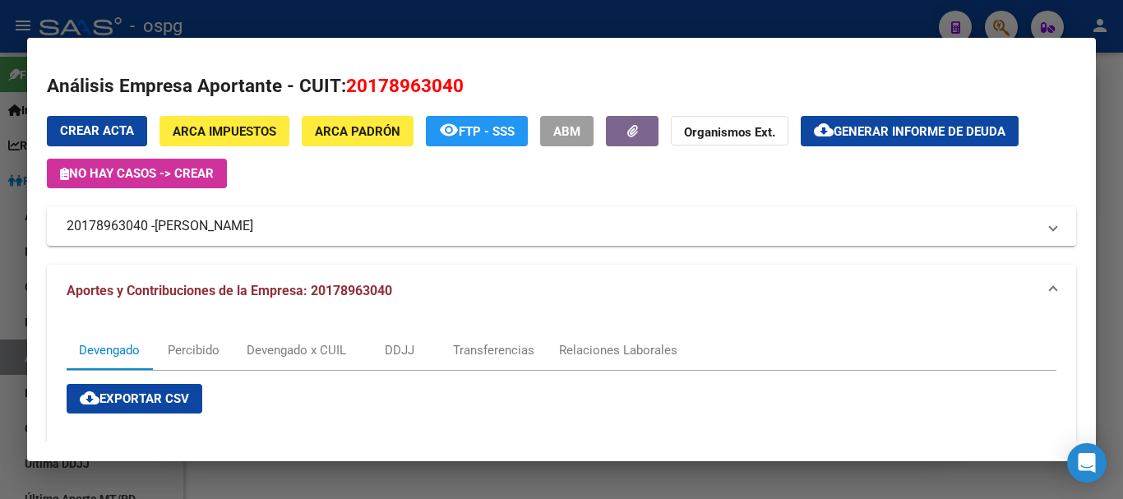
click at [540, 12] on div at bounding box center [561, 249] width 1123 height 499
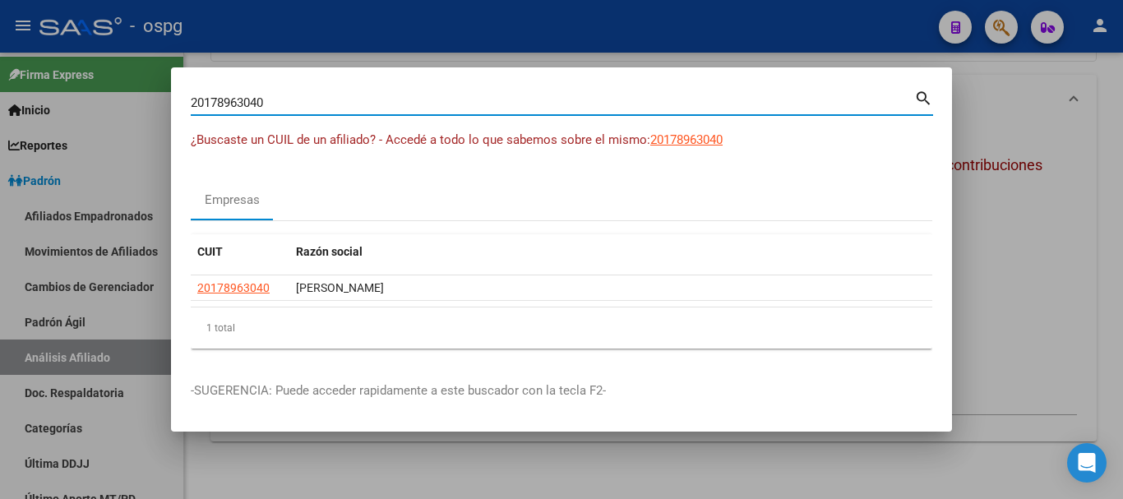
drag, startPoint x: 376, startPoint y: 100, endPoint x: 83, endPoint y: 121, distance: 294.1
click at [83, 121] on div "20178963040 Buscar (apellido, dni, cuil, nro traspaso, cuit, obra social) searc…" at bounding box center [561, 249] width 1123 height 499
paste input "-17896304-"
type input "20178963040"
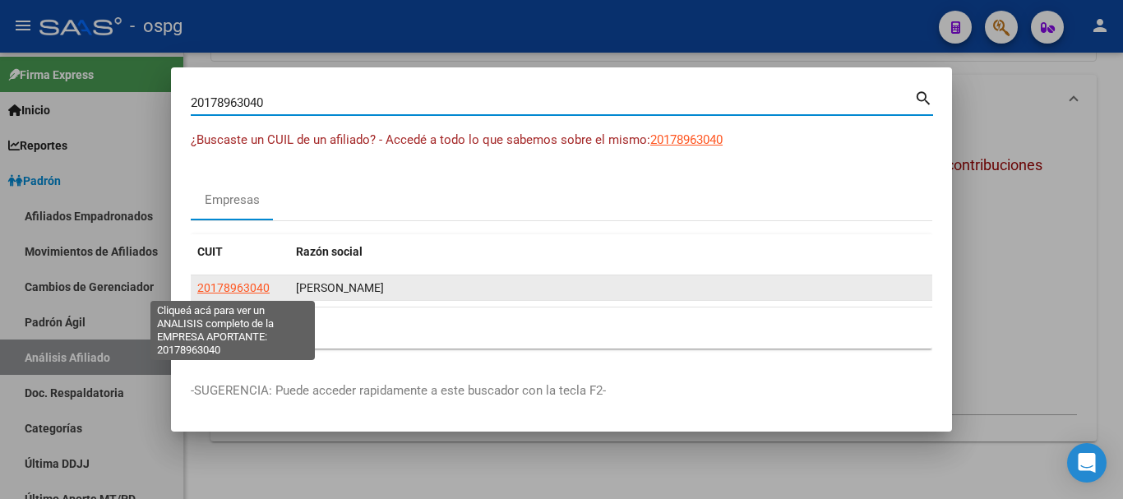
click at [237, 288] on span "20178963040" at bounding box center [233, 287] width 72 height 13
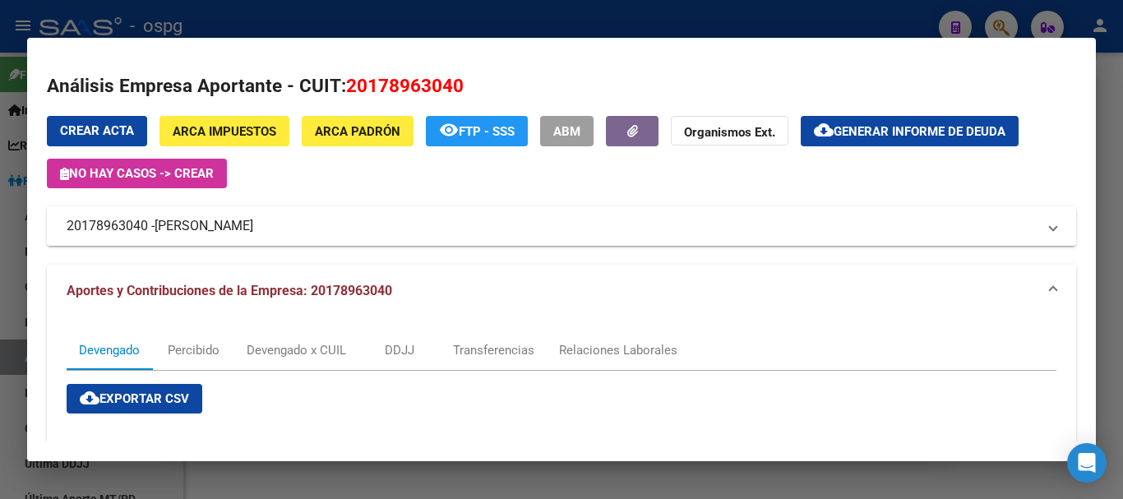
click at [429, 211] on mat-expansion-panel-header "20178963040 - BADOZA JAVIER ENRIQUE" at bounding box center [561, 225] width 1029 height 39
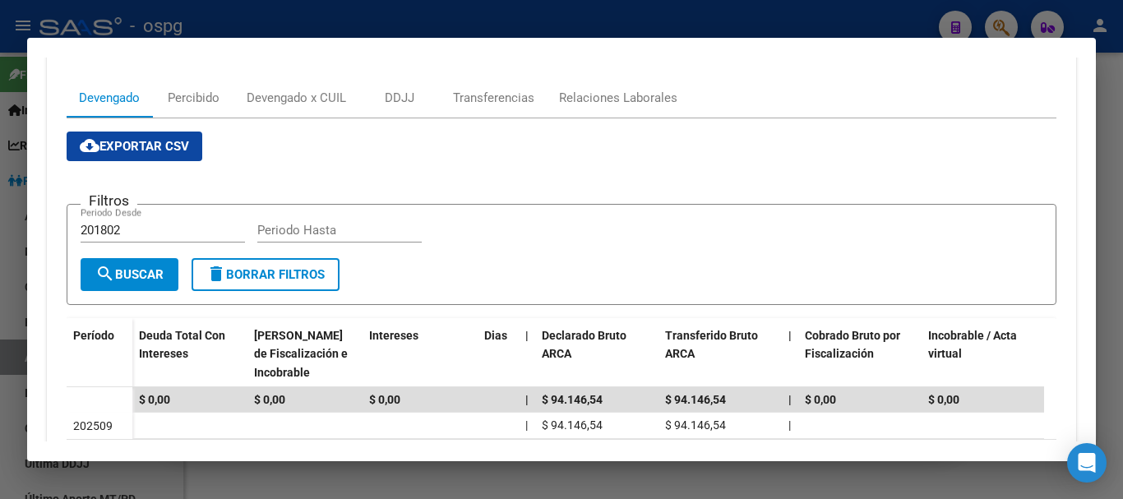
scroll to position [493, 0]
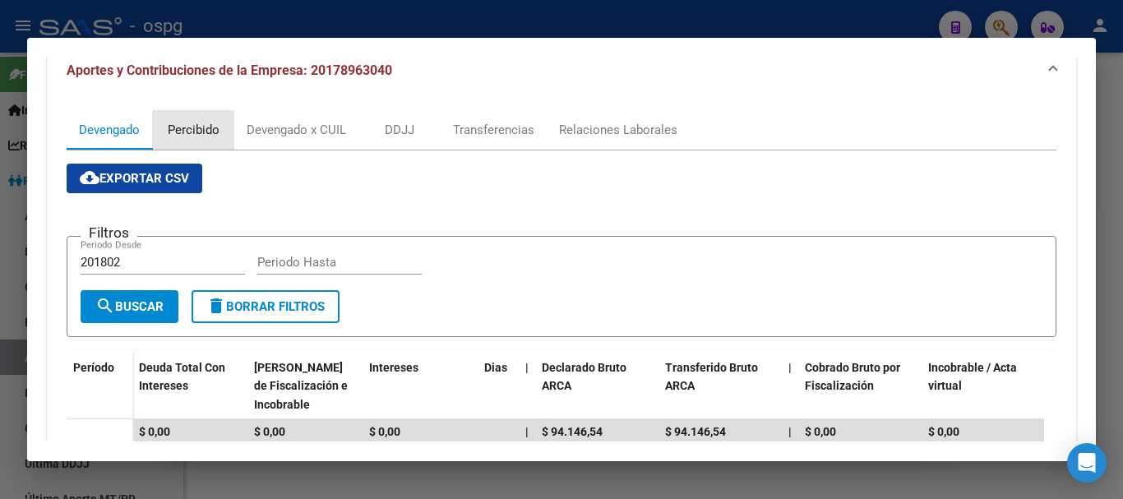
click at [184, 131] on div "Percibido" at bounding box center [194, 130] width 52 height 18
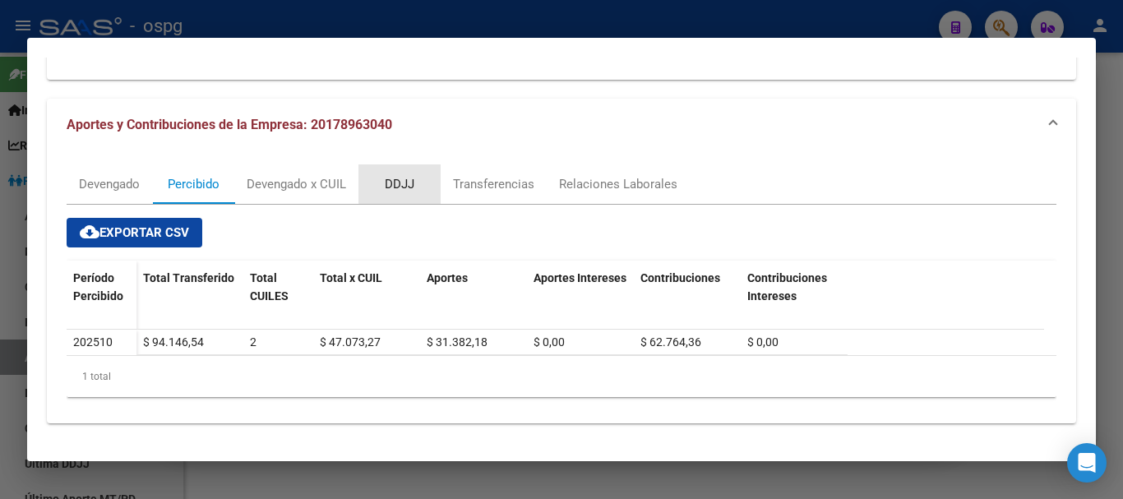
click at [410, 178] on div "DDJJ" at bounding box center [400, 184] width 30 height 18
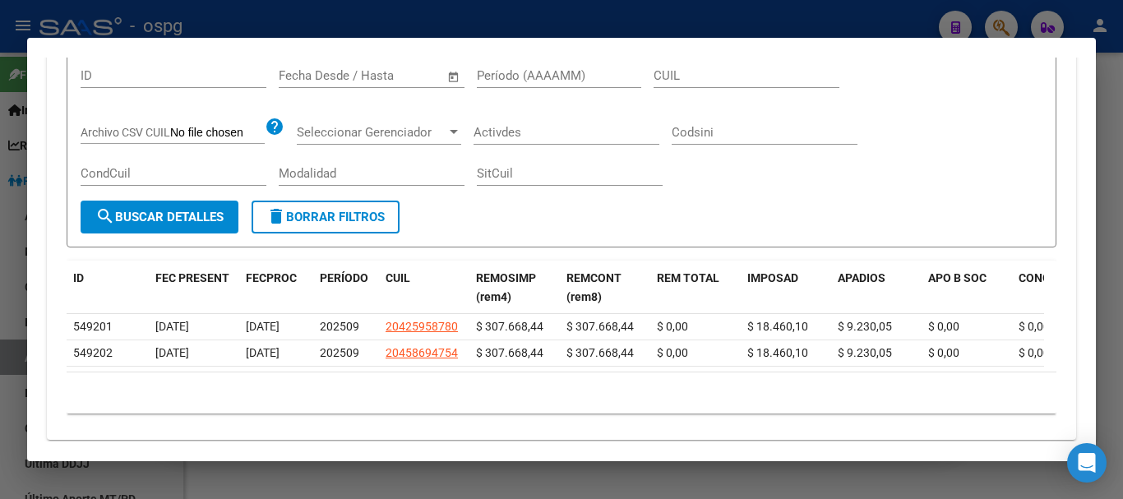
scroll to position [627, 0]
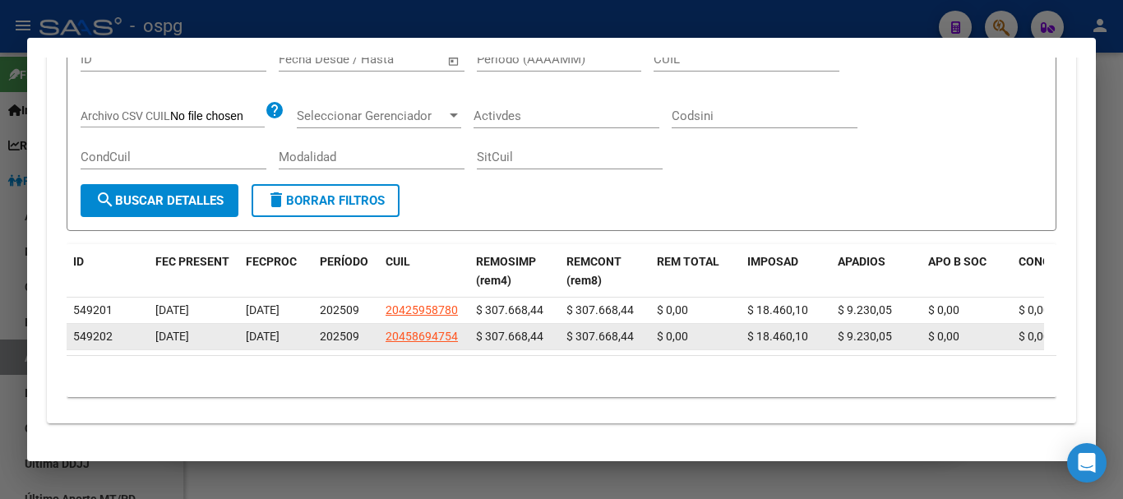
drag, startPoint x: 145, startPoint y: 319, endPoint x: 204, endPoint y: 320, distance: 58.4
click at [189, 330] on span "01/10/2025" at bounding box center [172, 336] width 34 height 13
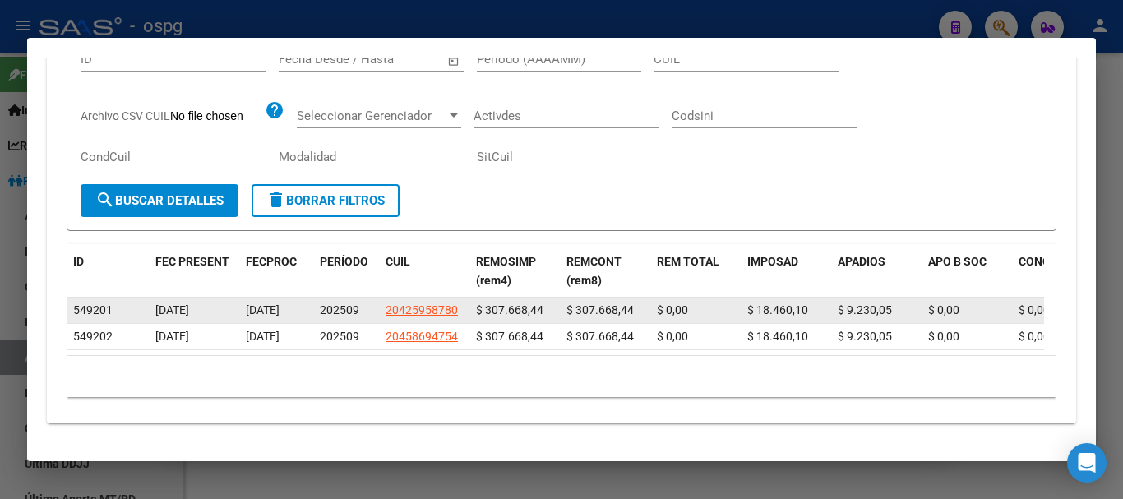
drag, startPoint x: 218, startPoint y: 323, endPoint x: 104, endPoint y: 311, distance: 114.9
drag, startPoint x: 168, startPoint y: 293, endPoint x: 88, endPoint y: 293, distance: 79.7
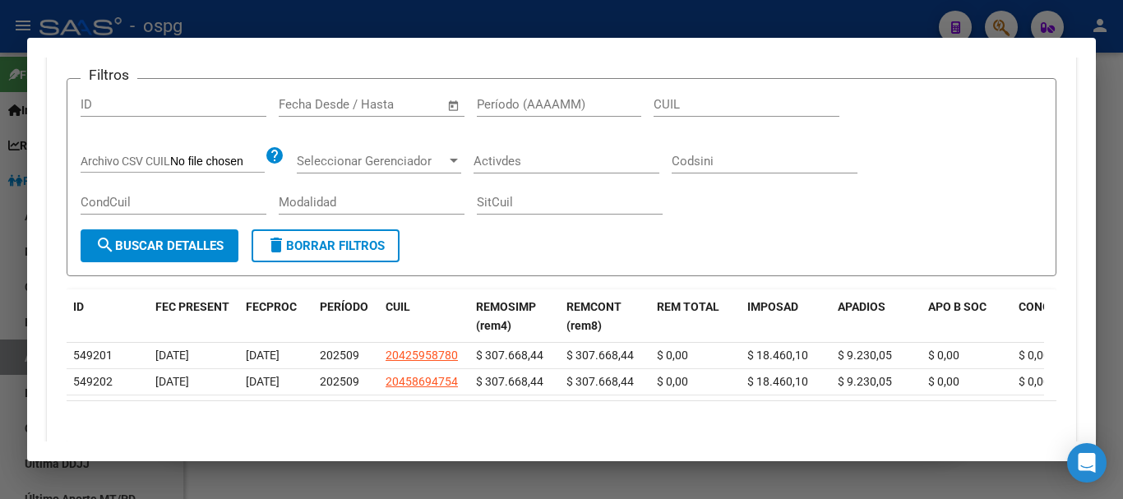
scroll to position [463, 0]
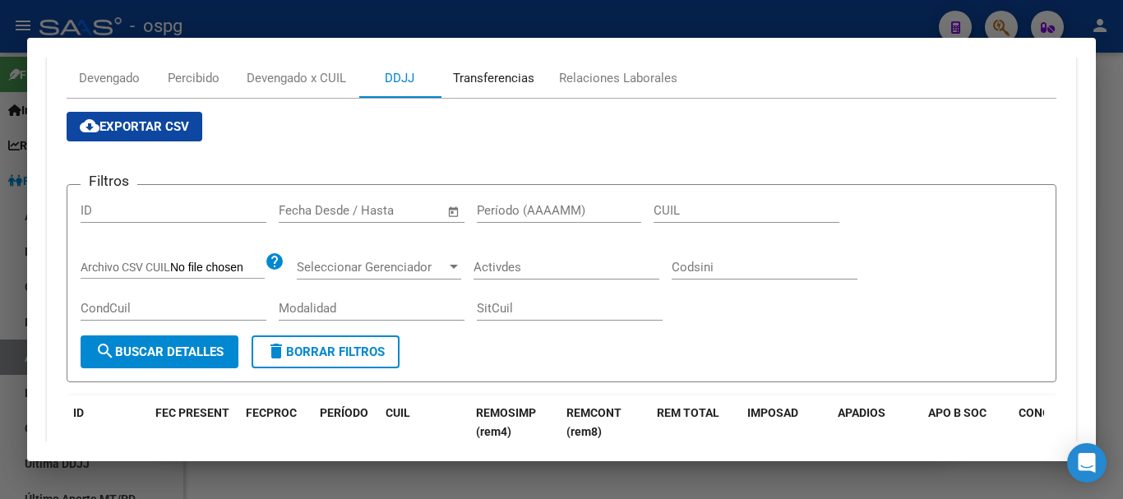
click at [482, 91] on div "Transferencias" at bounding box center [494, 77] width 106 height 39
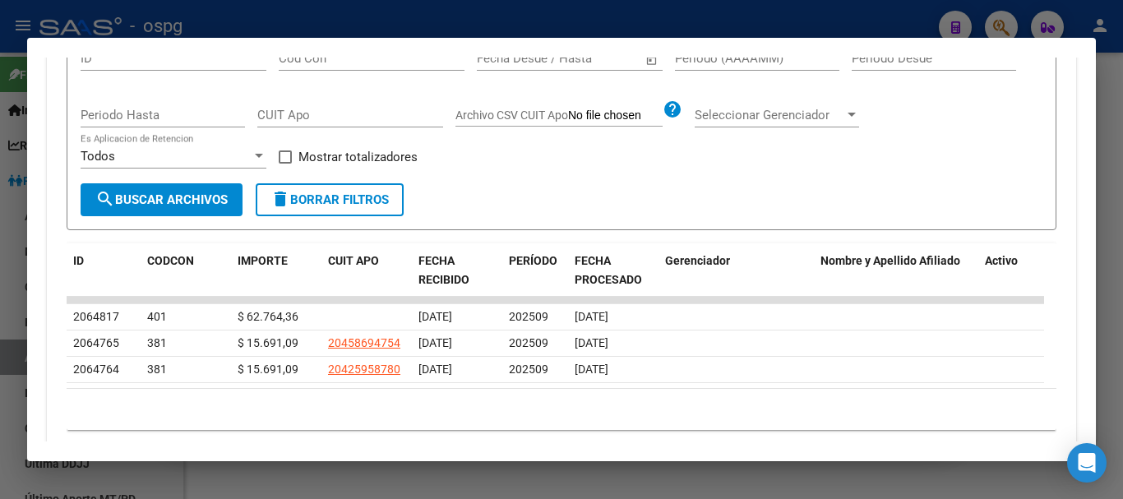
scroll to position [644, 0]
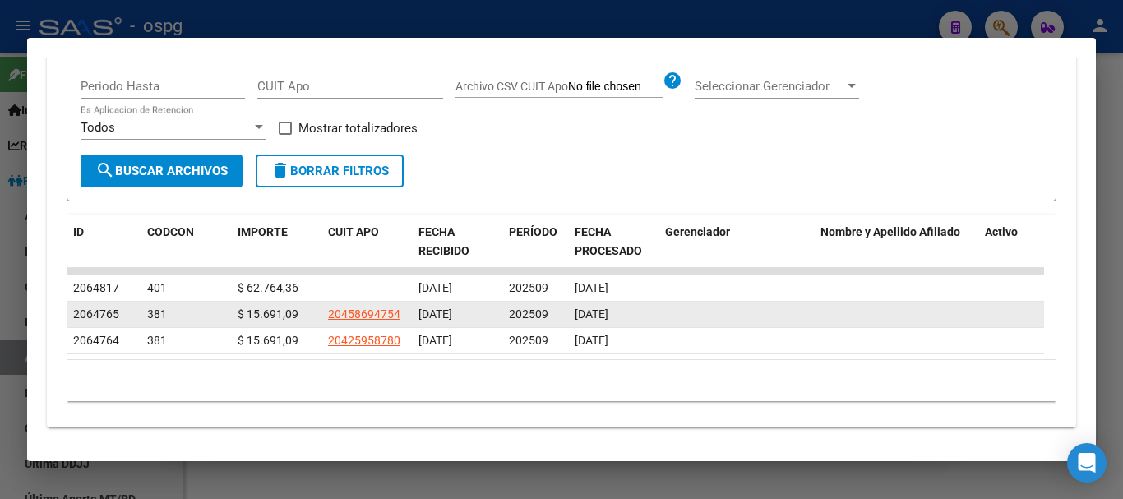
drag, startPoint x: 256, startPoint y: 285, endPoint x: 308, endPoint y: 323, distance: 64.8
click at [308, 323] on datatable-scroller "2064817 401 $ 62.764,36 01/10/2025 202509 03/10/2025 2064765 381 $ 15.691,09 20…" at bounding box center [555, 310] width 977 height 85
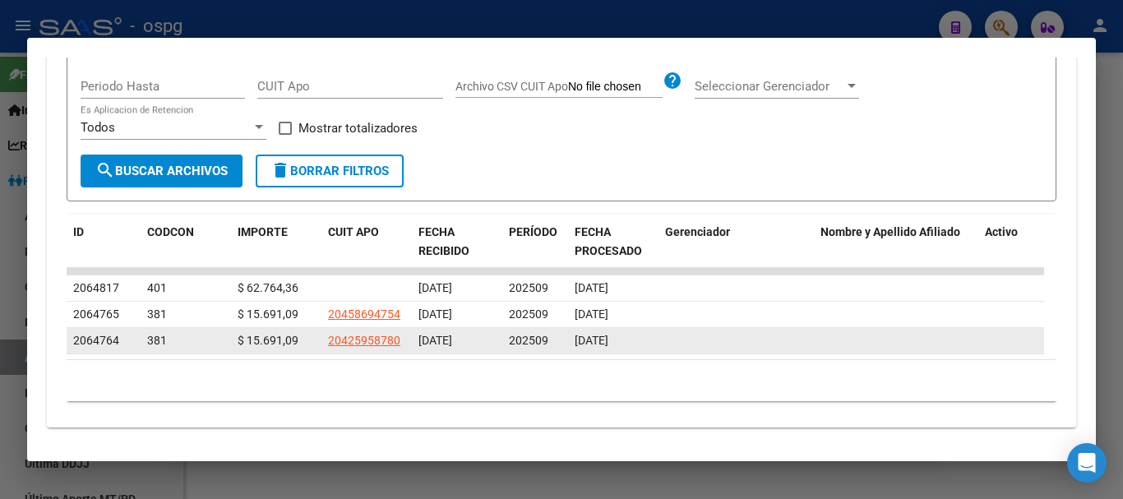
drag, startPoint x: 298, startPoint y: 347, endPoint x: 307, endPoint y: 329, distance: 19.9
click at [298, 346] on div "$ 15.691,09" at bounding box center [276, 340] width 77 height 19
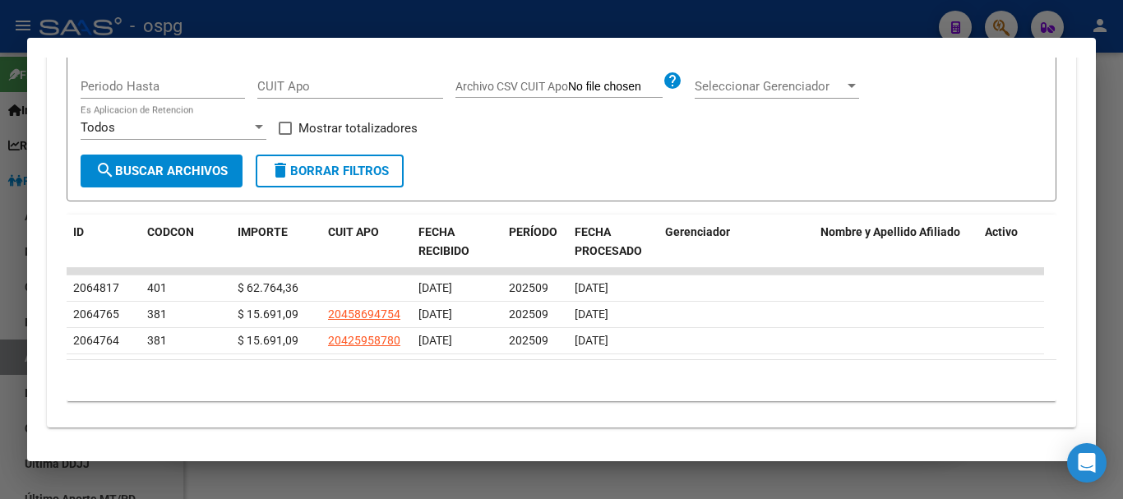
click at [1120, 169] on div at bounding box center [561, 249] width 1123 height 499
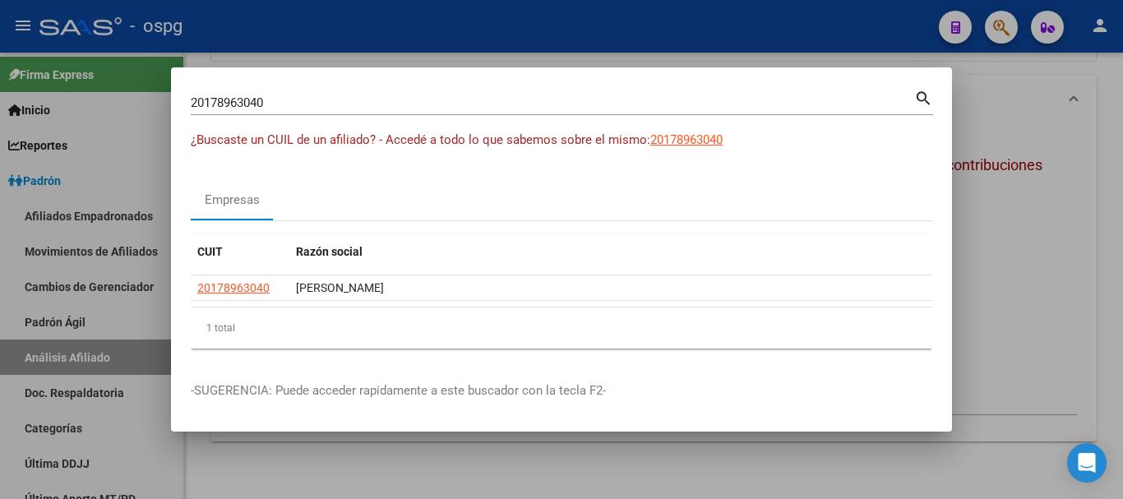
click at [1062, 242] on div at bounding box center [561, 249] width 1123 height 499
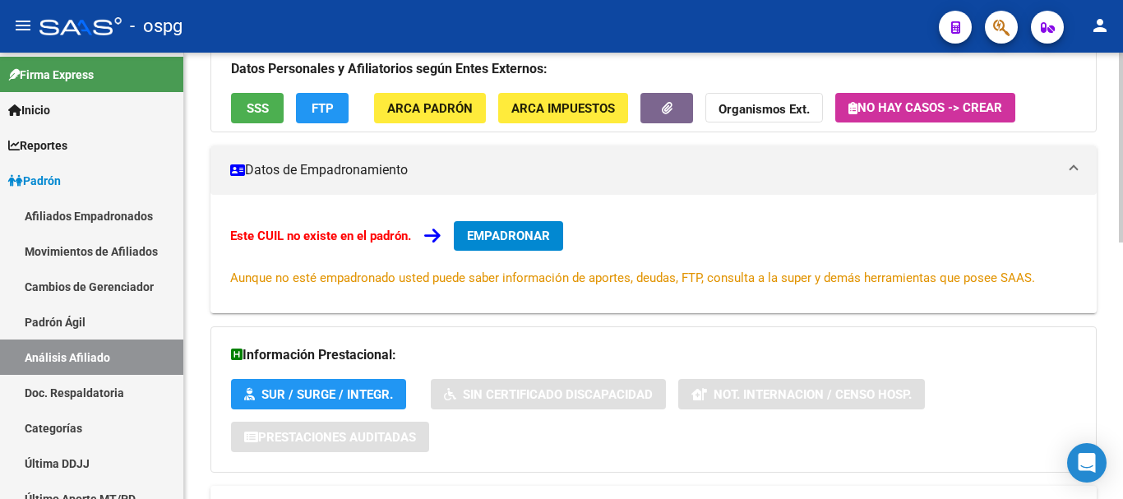
scroll to position [0, 0]
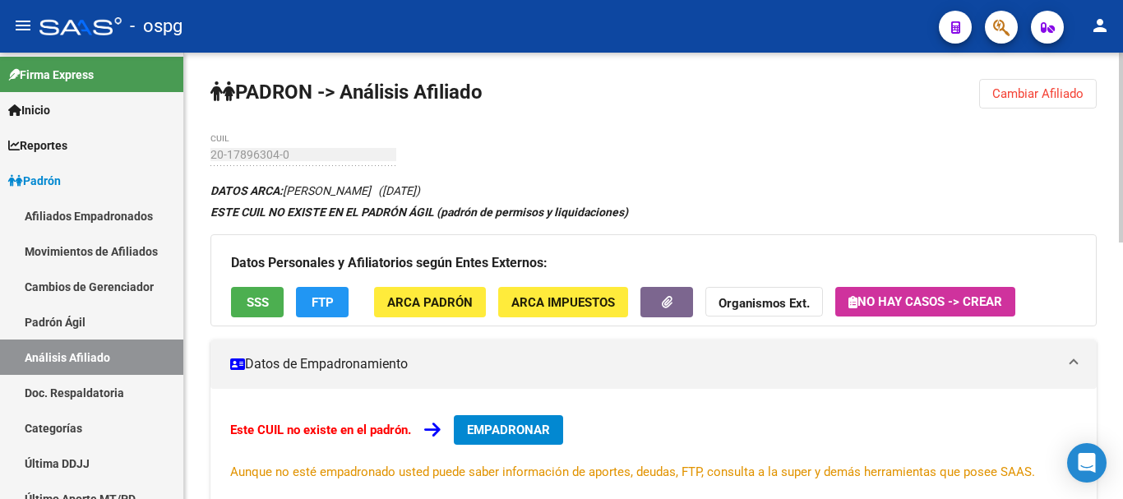
click at [1122, 6] on div "menu - ospg person Firma Express Inicio Calendario SSS Instructivos Contacto OS…" at bounding box center [561, 249] width 1123 height 499
click at [1059, 107] on button "Cambiar Afiliado" at bounding box center [1038, 94] width 118 height 30
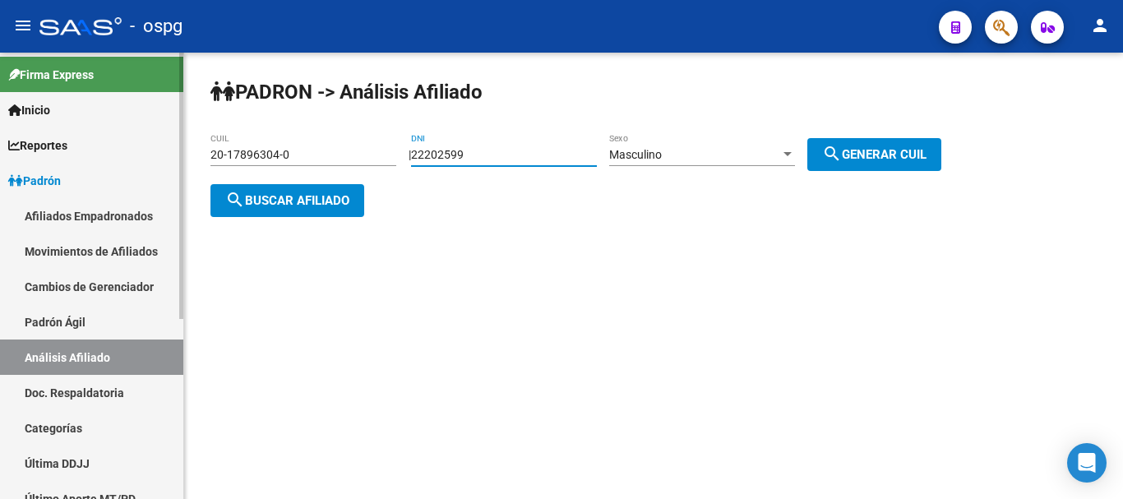
drag, startPoint x: 492, startPoint y: 157, endPoint x: 174, endPoint y: 187, distance: 319.5
click at [173, 182] on mat-sidenav-container "Firma Express Inicio Calendario SSS Instructivos Contacto OS Reportes Ingresos …" at bounding box center [561, 276] width 1123 height 446
type input "17515490"
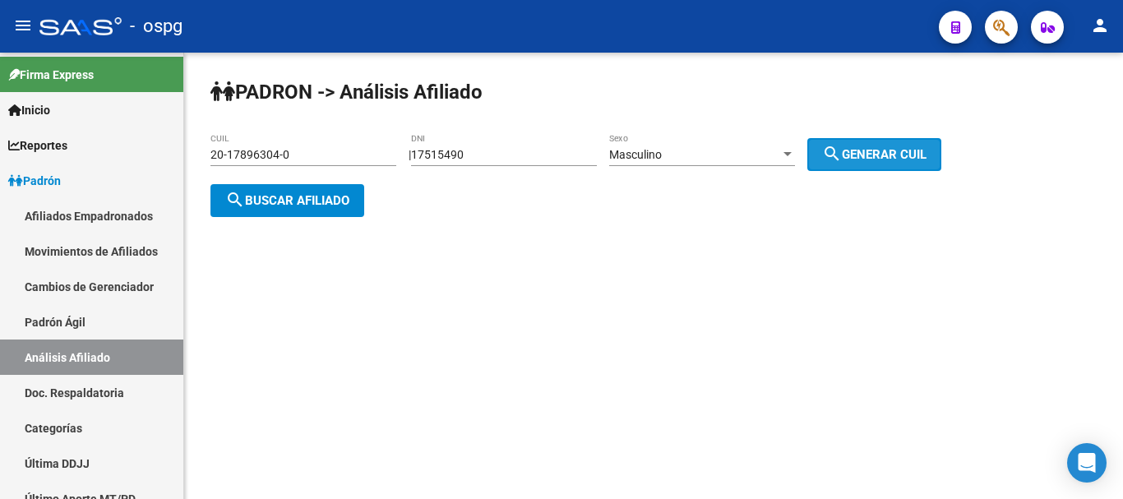
click at [877, 158] on span "search Generar CUIL" at bounding box center [874, 154] width 104 height 15
type input "20-17515490-7"
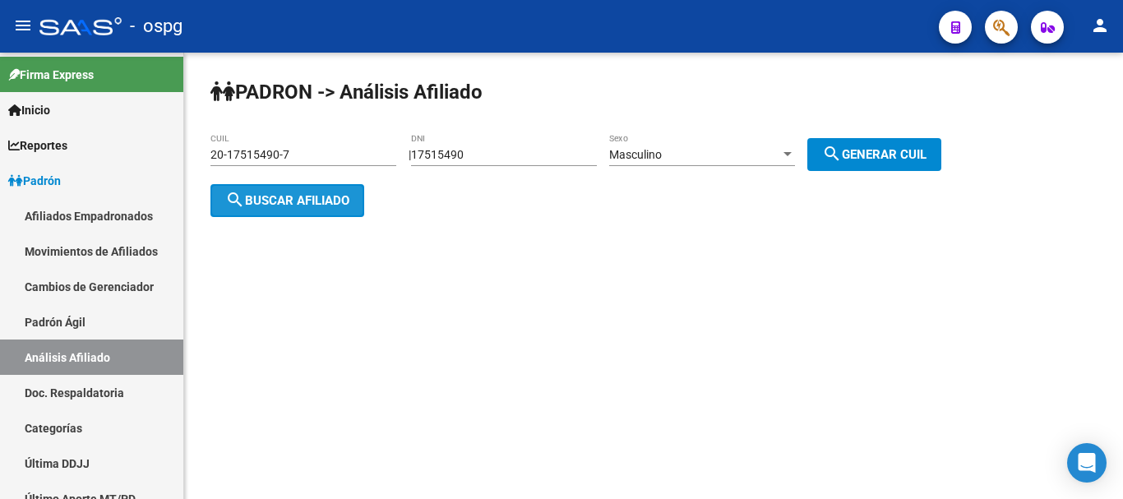
click at [261, 203] on span "search Buscar afiliado" at bounding box center [287, 200] width 124 height 15
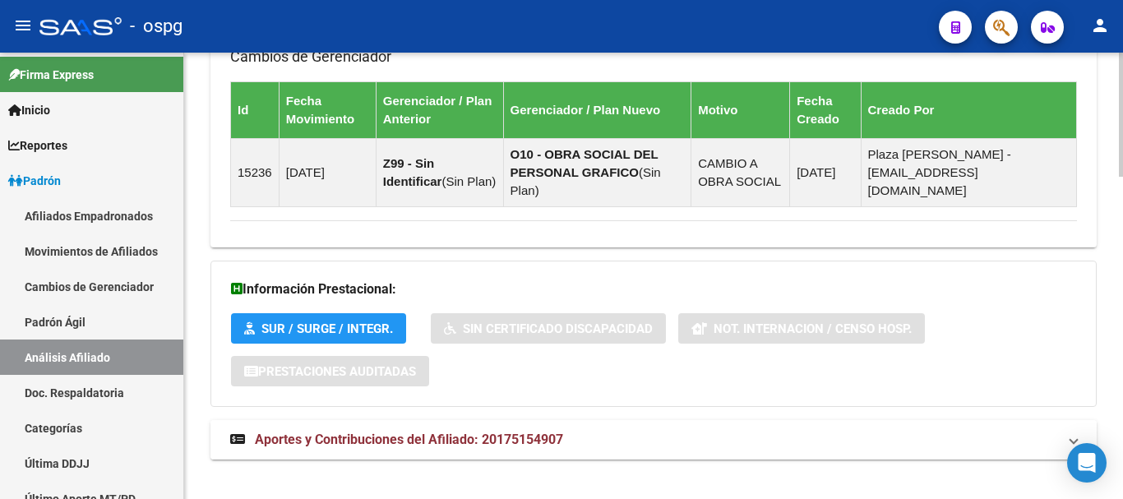
click at [400, 431] on span "Aportes y Contribuciones del Afiliado: 20175154907" at bounding box center [409, 439] width 308 height 16
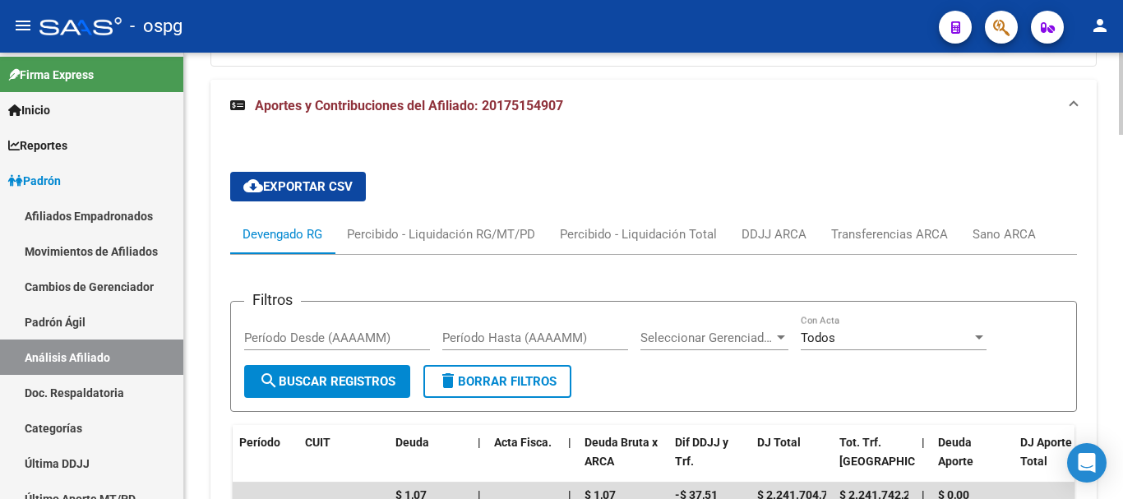
scroll to position [1503, 0]
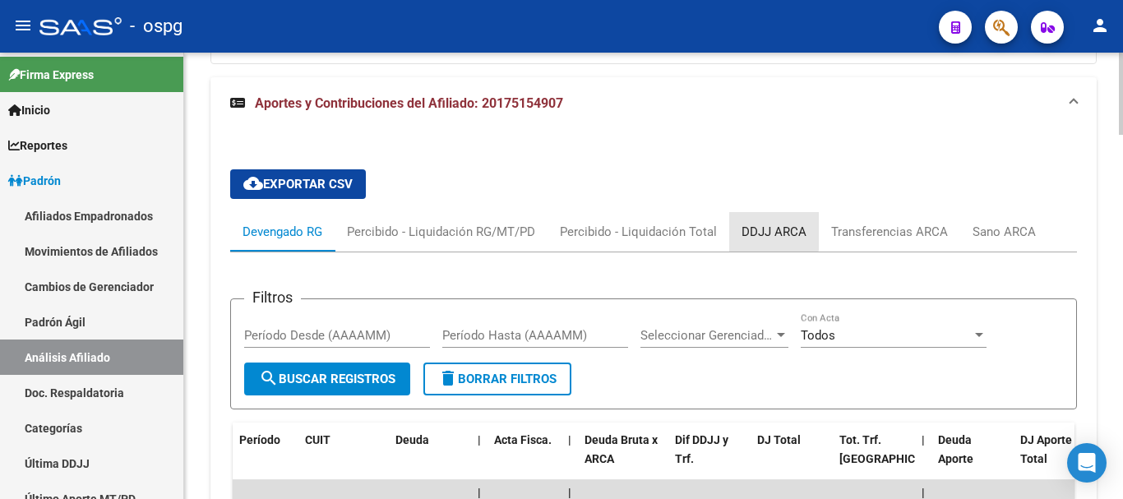
click at [760, 223] on div "DDJJ ARCA" at bounding box center [773, 232] width 65 height 18
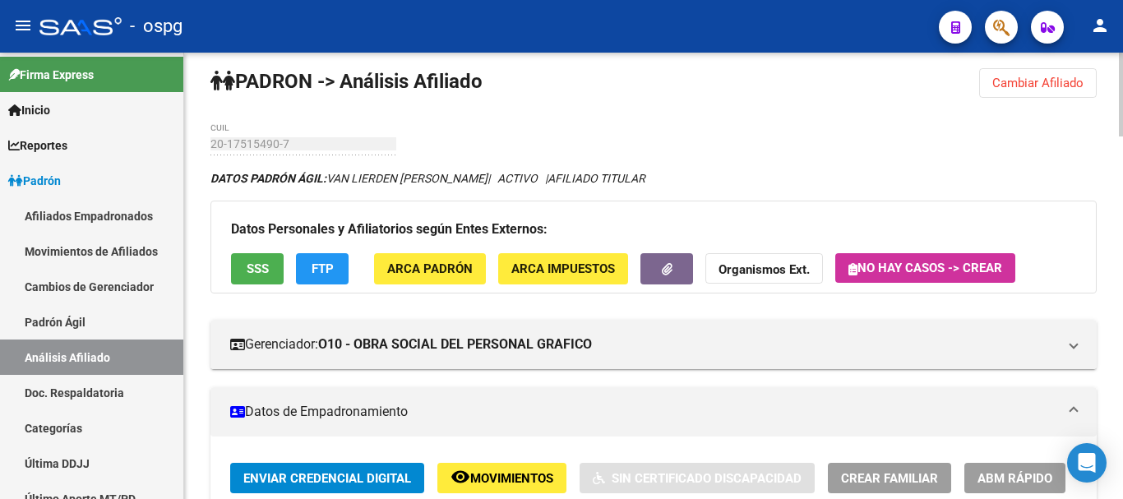
scroll to position [0, 0]
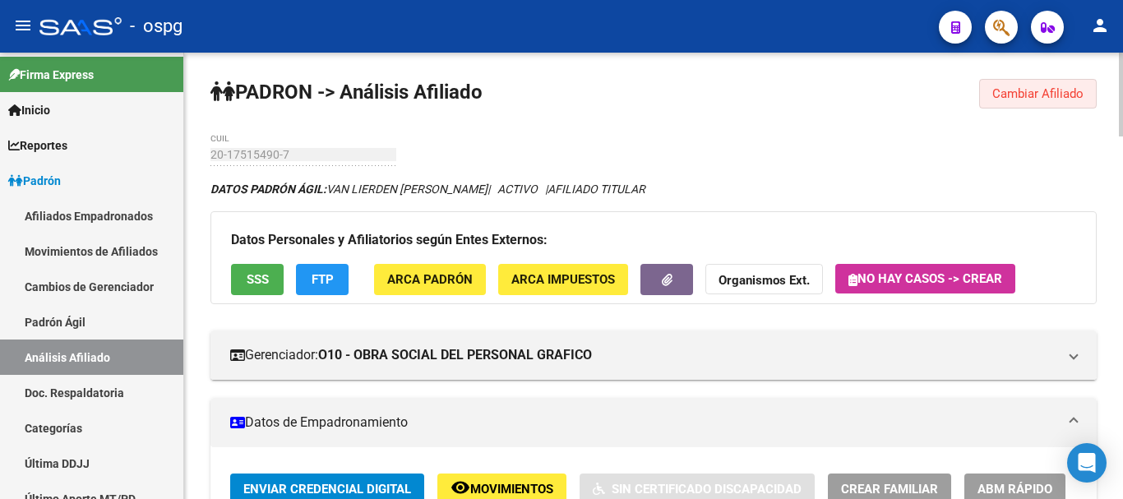
drag, startPoint x: 1077, startPoint y: 90, endPoint x: 747, endPoint y: 130, distance: 332.7
click at [1073, 90] on span "Cambiar Afiliado" at bounding box center [1037, 93] width 91 height 15
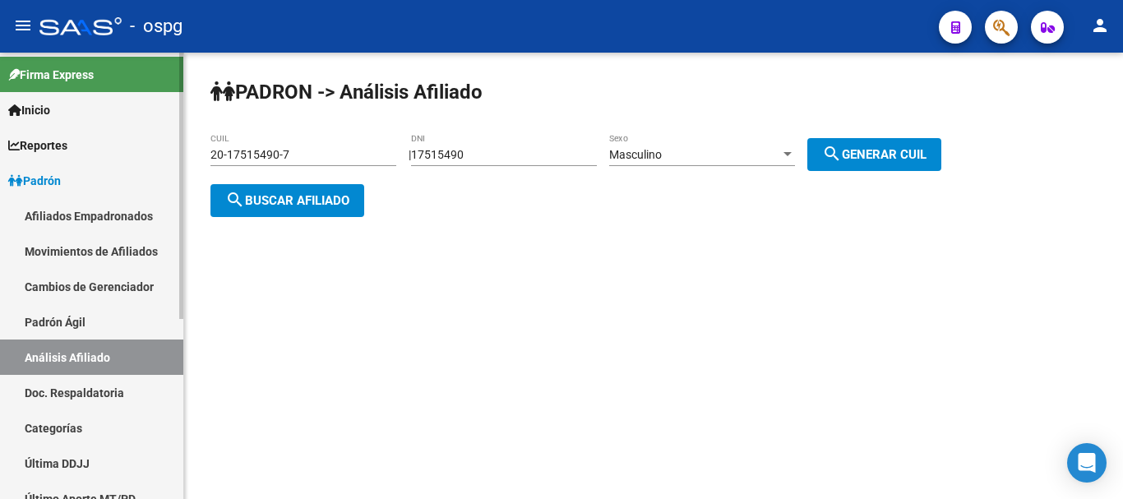
drag, startPoint x: 514, startPoint y: 141, endPoint x: 70, endPoint y: 227, distance: 452.9
click at [58, 210] on mat-sidenav-container "Firma Express Inicio Calendario SSS Instructivos Contacto OS Reportes Ingresos …" at bounding box center [561, 276] width 1123 height 446
drag, startPoint x: 542, startPoint y: 159, endPoint x: 298, endPoint y: 173, distance: 244.5
click at [300, 173] on app-analisis-afiliado "PADRON -> Análisis Afiliado 20-17515490-7 CUIL | 17515490 DNI Masculino Sexo se…" at bounding box center [581, 177] width 743 height 59
type input "92824036"
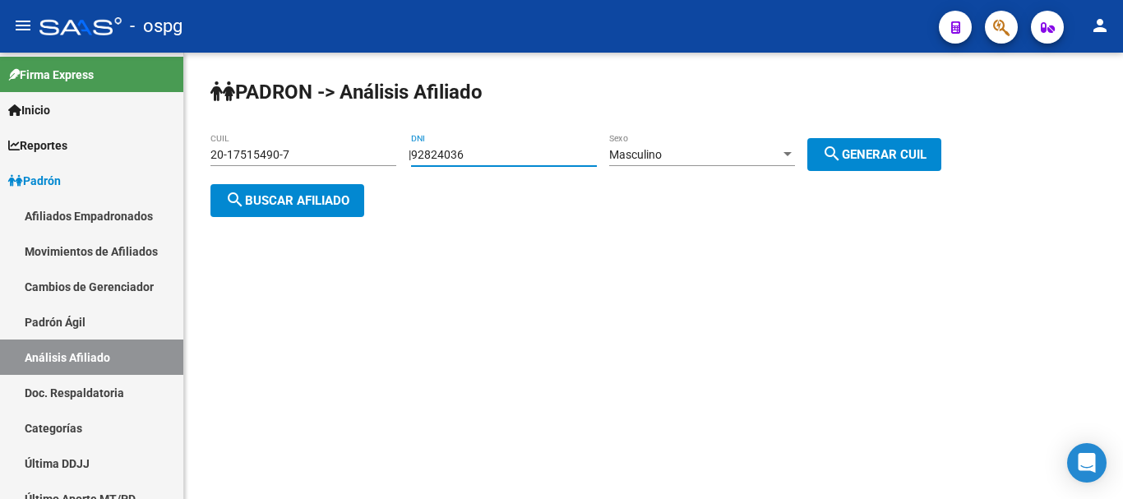
click at [842, 146] on mat-icon "search" at bounding box center [832, 154] width 20 height 20
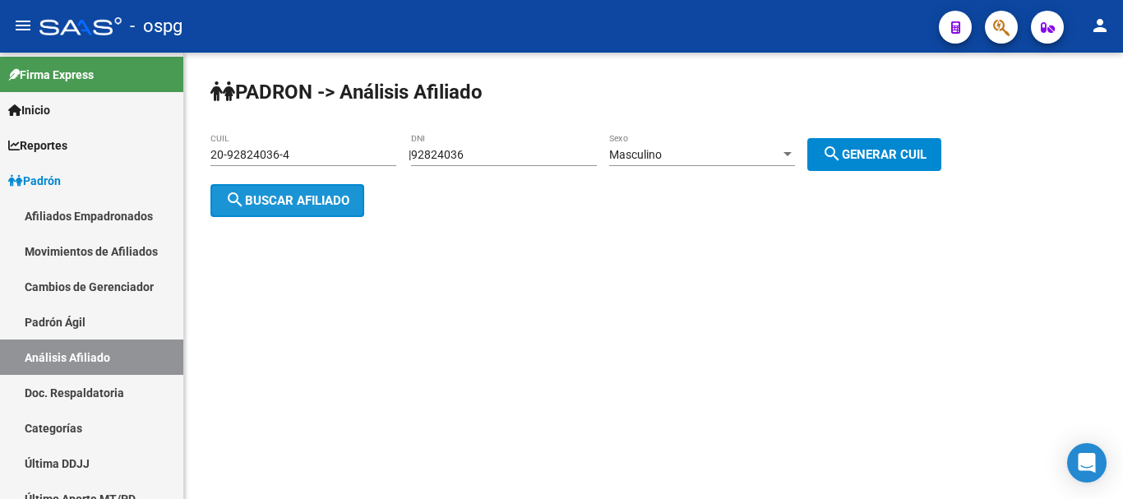
click at [305, 187] on button "search Buscar afiliado" at bounding box center [287, 200] width 154 height 33
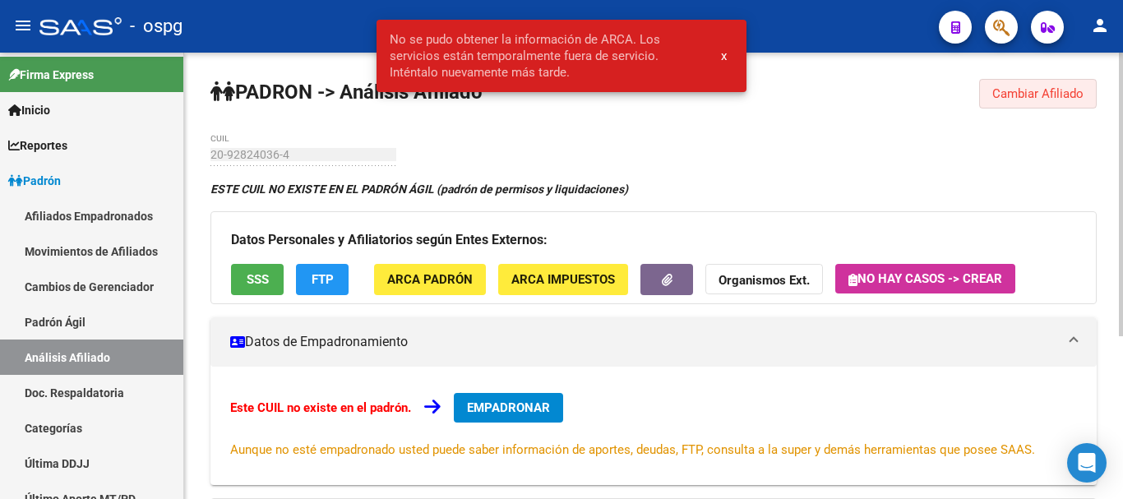
drag, startPoint x: 988, startPoint y: 91, endPoint x: 768, endPoint y: 201, distance: 245.1
click at [989, 93] on button "Cambiar Afiliado" at bounding box center [1038, 94] width 118 height 30
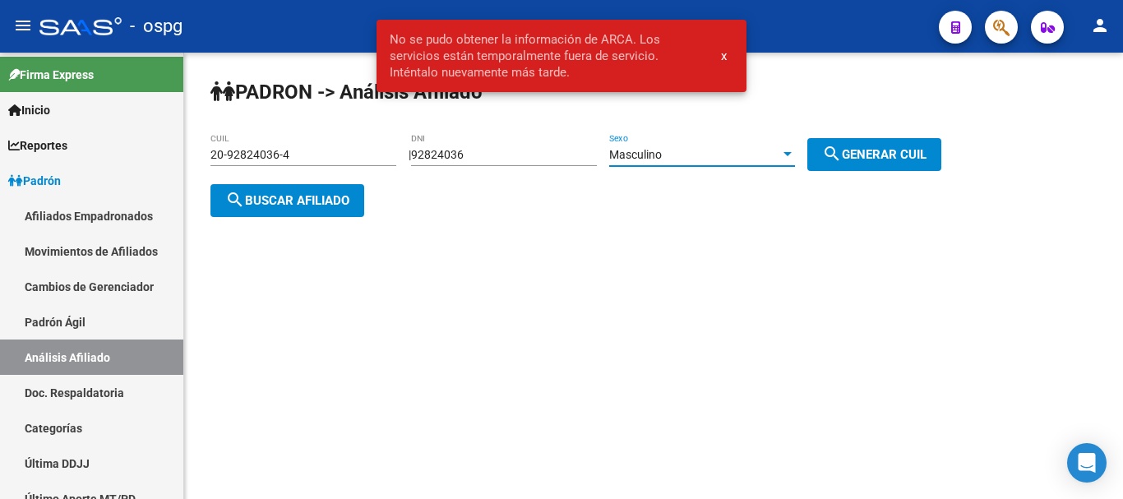
click at [713, 156] on div "Masculino" at bounding box center [694, 155] width 171 height 14
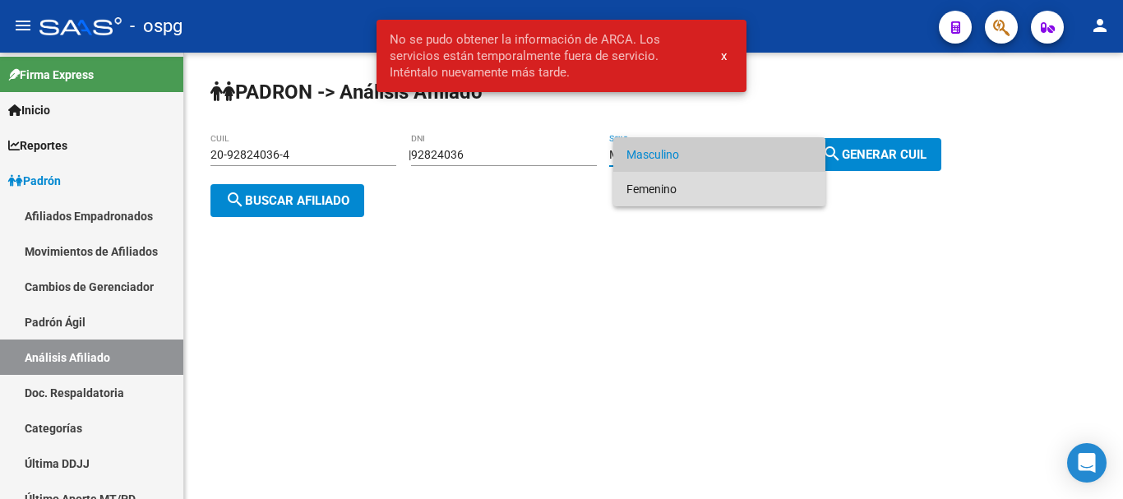
drag, startPoint x: 706, startPoint y: 191, endPoint x: 824, endPoint y: 169, distance: 120.4
click at [713, 191] on span "Femenino" at bounding box center [719, 189] width 186 height 35
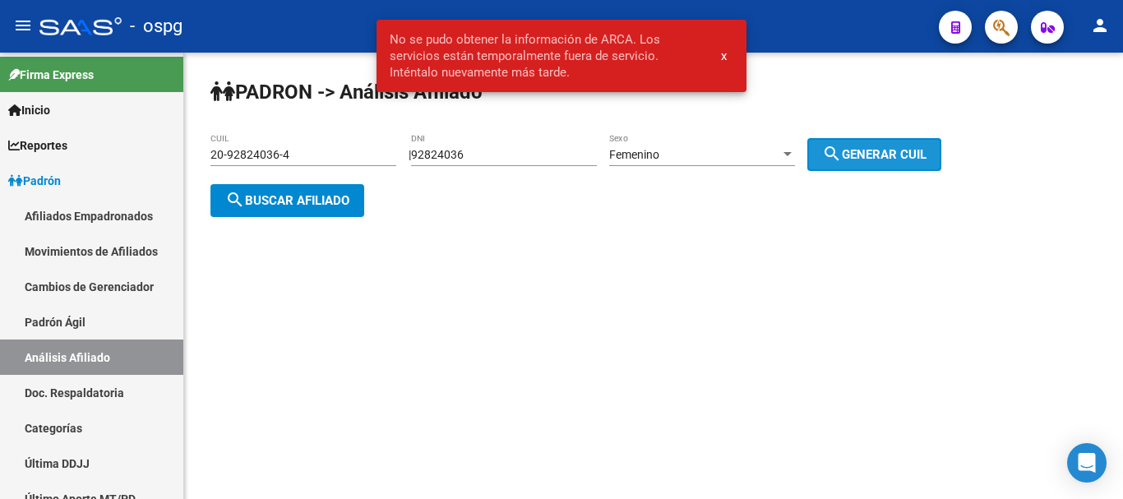
click at [887, 155] on span "search Generar CUIL" at bounding box center [874, 154] width 104 height 15
type input "27-92824036-9"
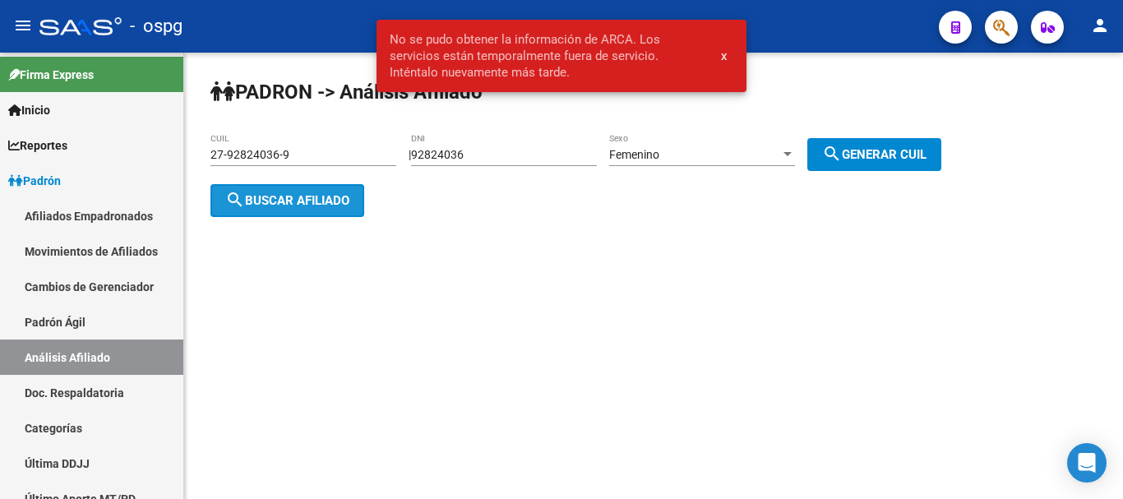
click at [225, 194] on mat-icon "search" at bounding box center [235, 200] width 20 height 20
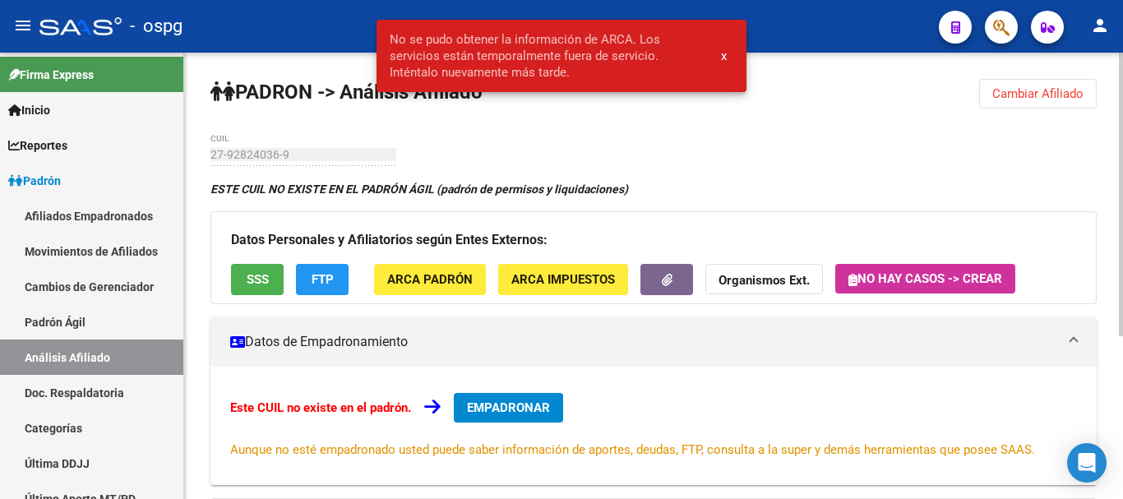
click at [1026, 98] on span "Cambiar Afiliado" at bounding box center [1037, 93] width 91 height 15
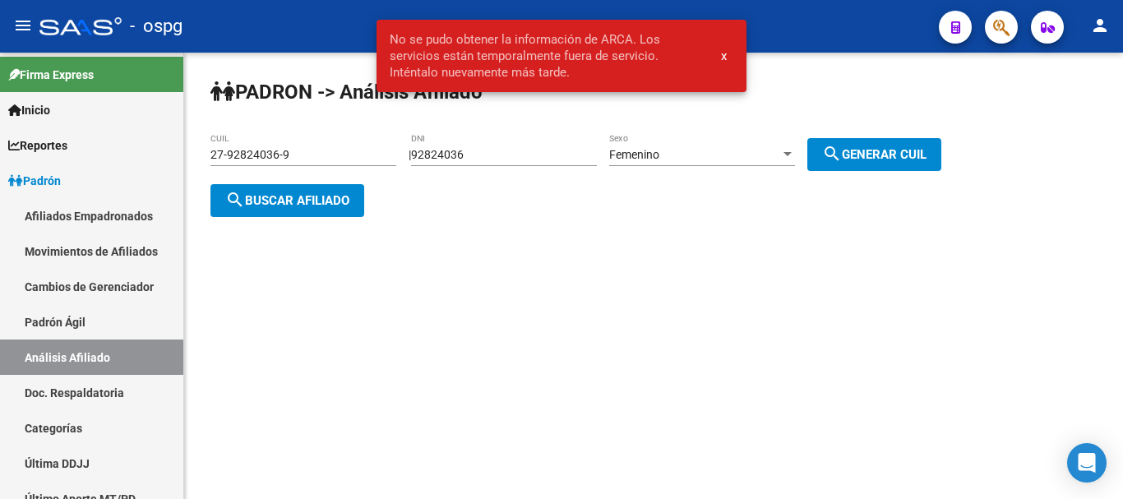
drag, startPoint x: 431, startPoint y: 145, endPoint x: 488, endPoint y: 155, distance: 57.4
click at [439, 145] on div "92824036 DNI" at bounding box center [504, 149] width 186 height 33
drag, startPoint x: 491, startPoint y: 157, endPoint x: 37, endPoint y: 160, distance: 454.5
click at [0, 181] on mat-sidenav-container "Firma Express Inicio Calendario SSS Instructivos Contacto OS Reportes Ingresos …" at bounding box center [561, 276] width 1123 height 446
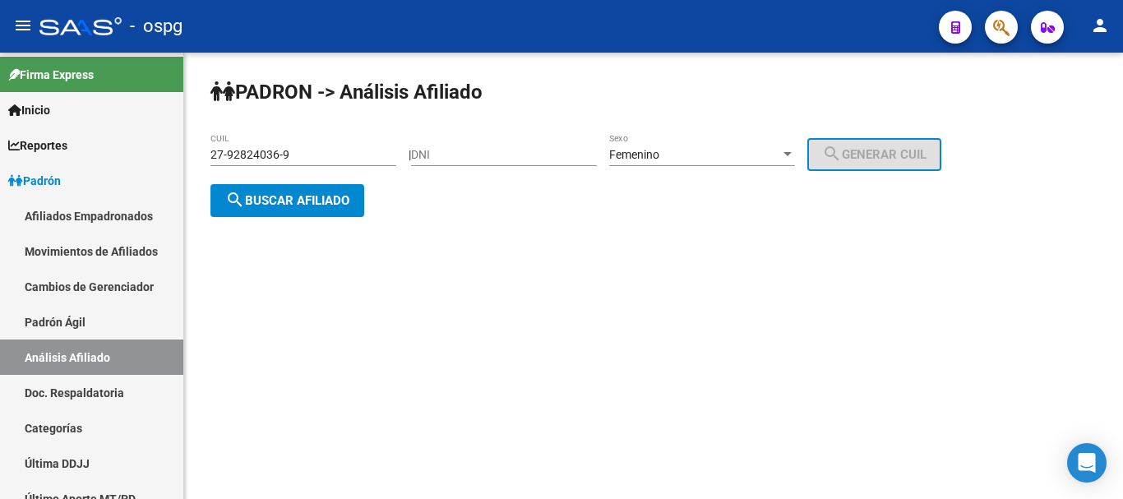
click at [541, 163] on div "DNI" at bounding box center [504, 149] width 186 height 33
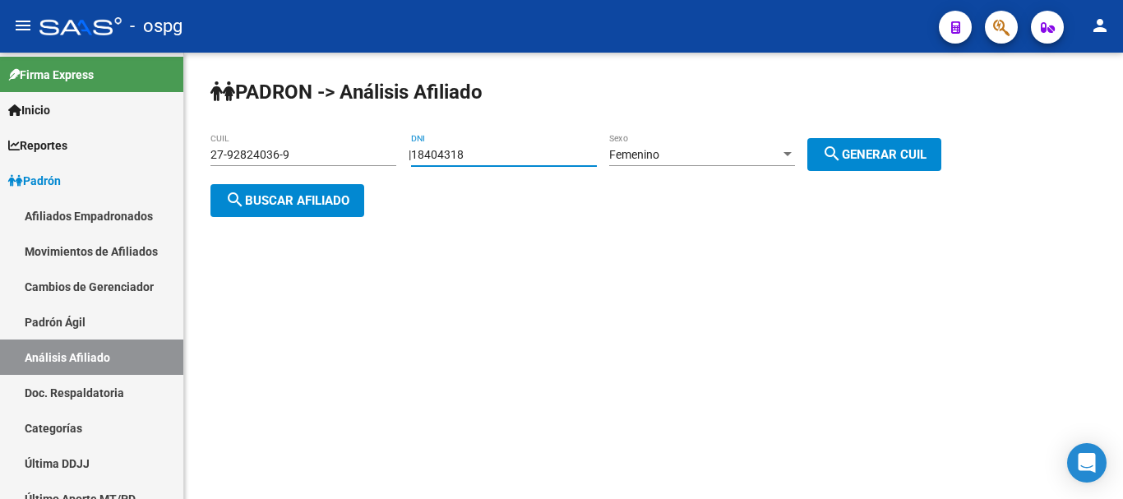
type input "18404318"
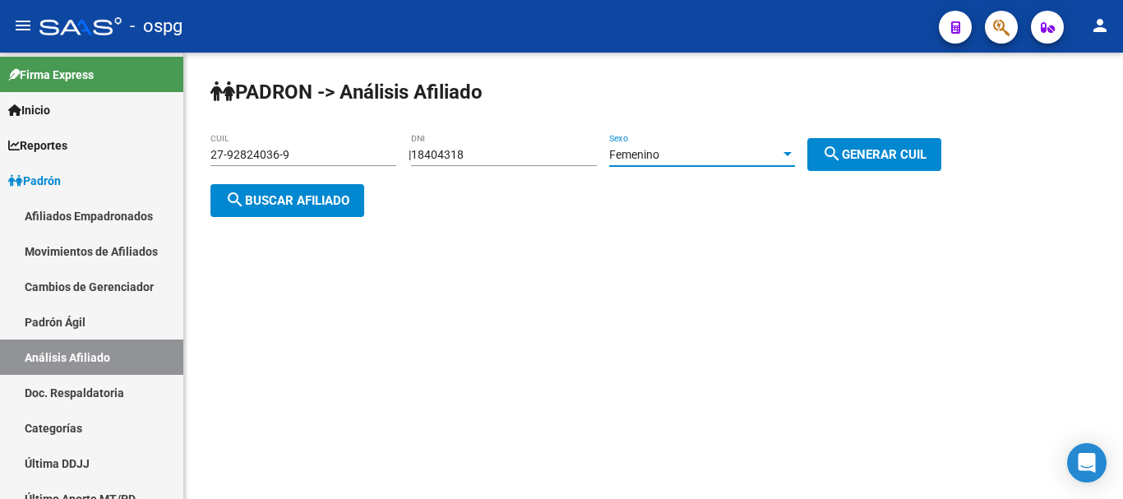
click at [700, 158] on div "Femenino" at bounding box center [694, 155] width 171 height 14
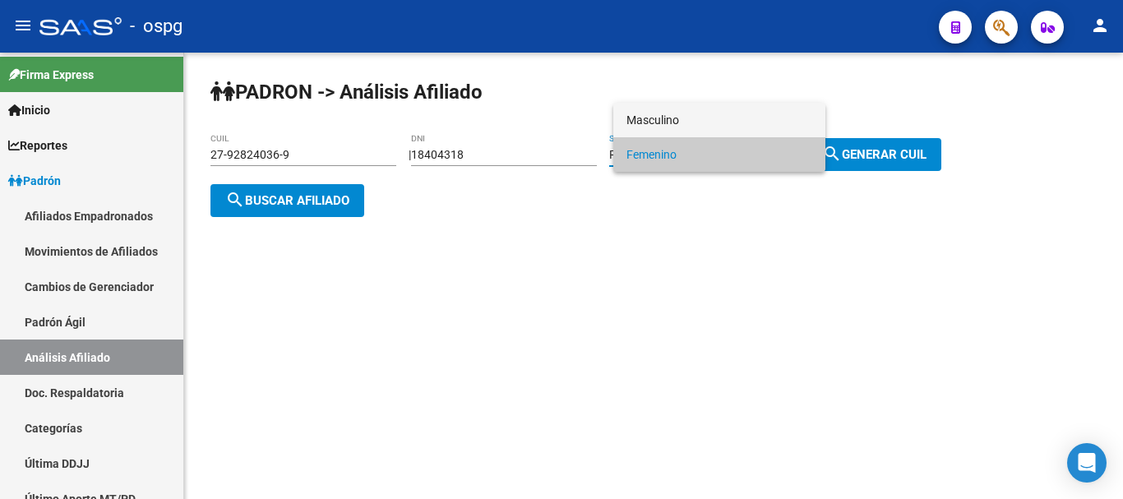
drag, startPoint x: 701, startPoint y: 112, endPoint x: 731, endPoint y: 124, distance: 32.8
click at [701, 111] on span "Masculino" at bounding box center [719, 120] width 186 height 35
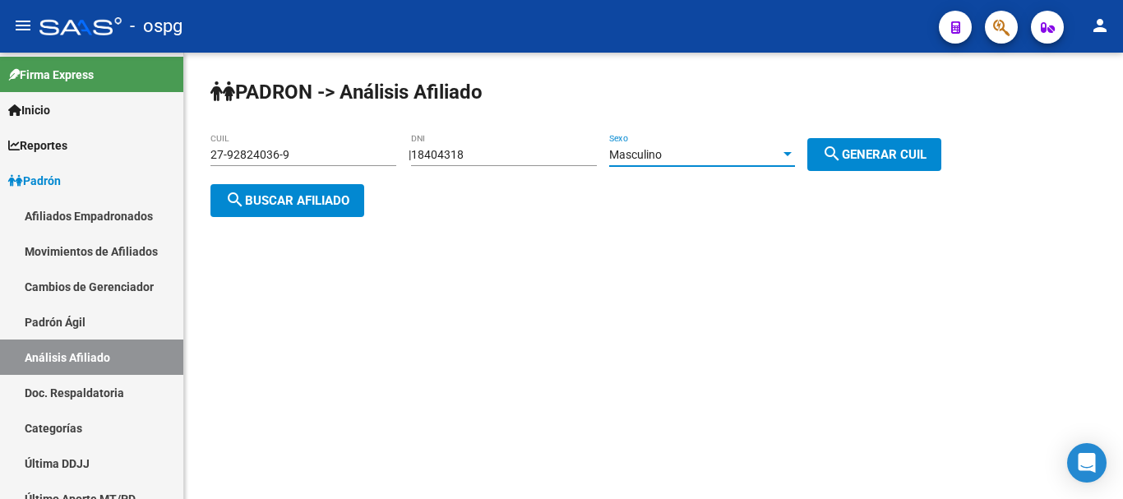
click at [833, 162] on button "search Generar CUIL" at bounding box center [874, 154] width 134 height 33
type input "20-18404318-2"
click at [311, 190] on button "search Buscar afiliado" at bounding box center [287, 200] width 154 height 33
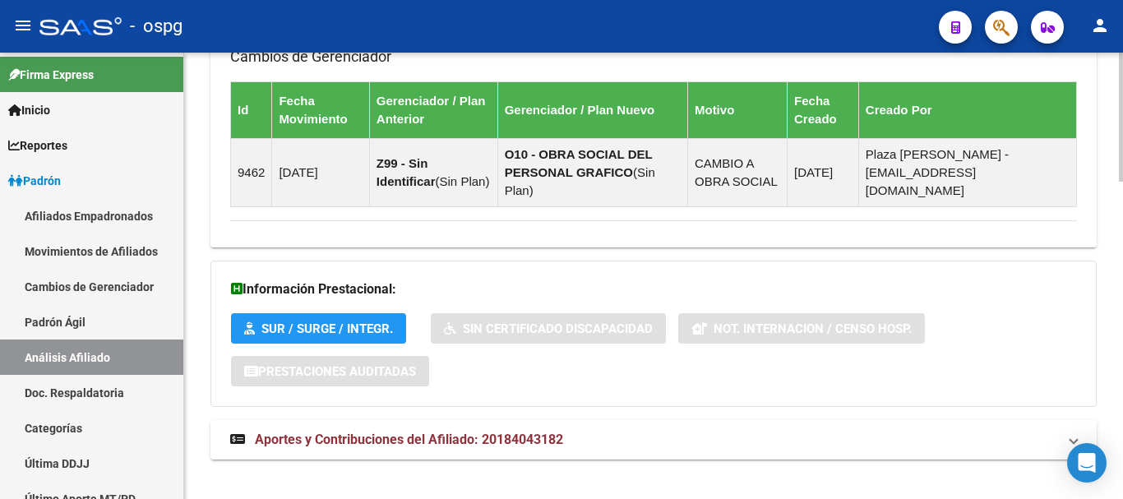
click at [482, 438] on mat-expansion-panel-header "Aportes y Contribuciones del Afiliado: 20184043182" at bounding box center [653, 439] width 886 height 39
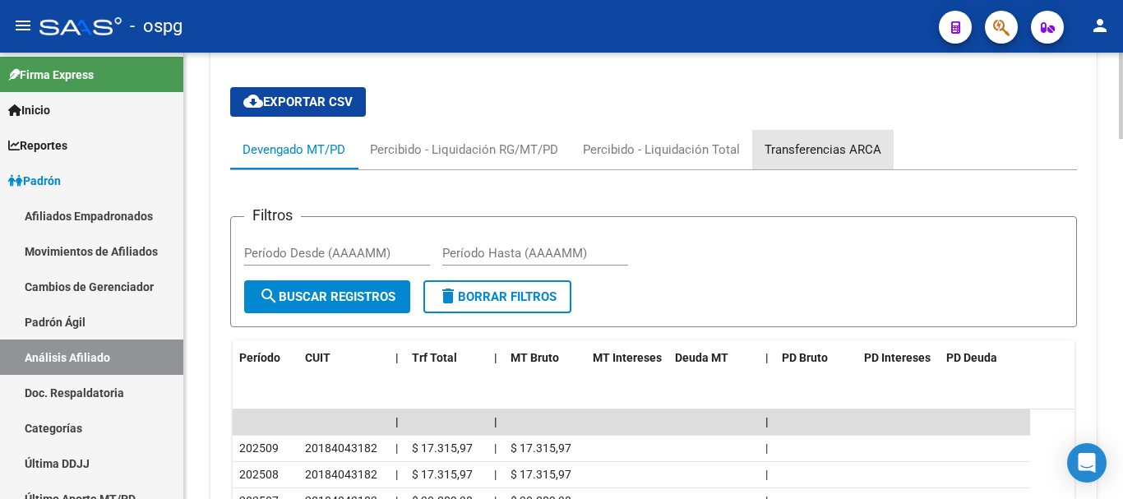
click at [822, 141] on div "Transferencias ARCA" at bounding box center [822, 150] width 117 height 18
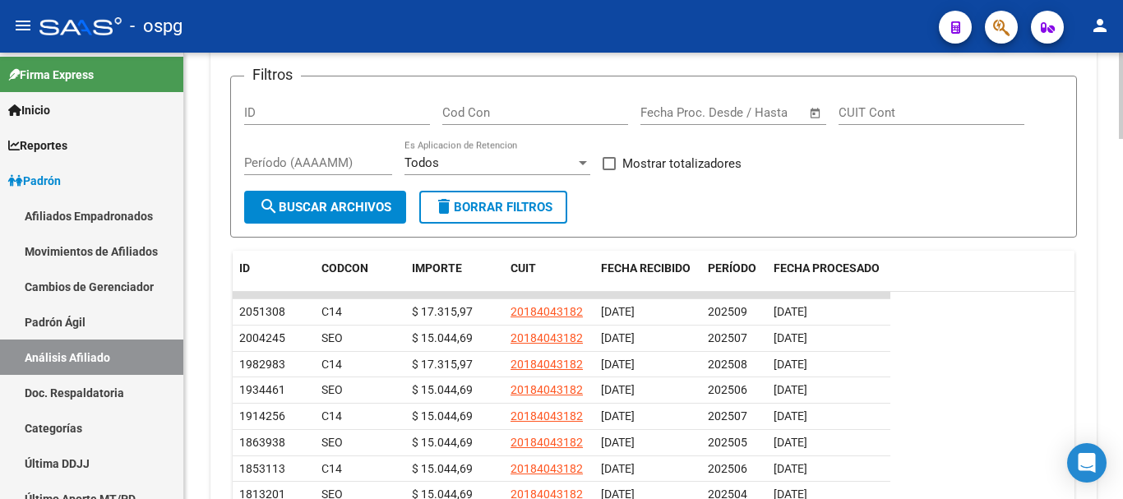
scroll to position [1774, 0]
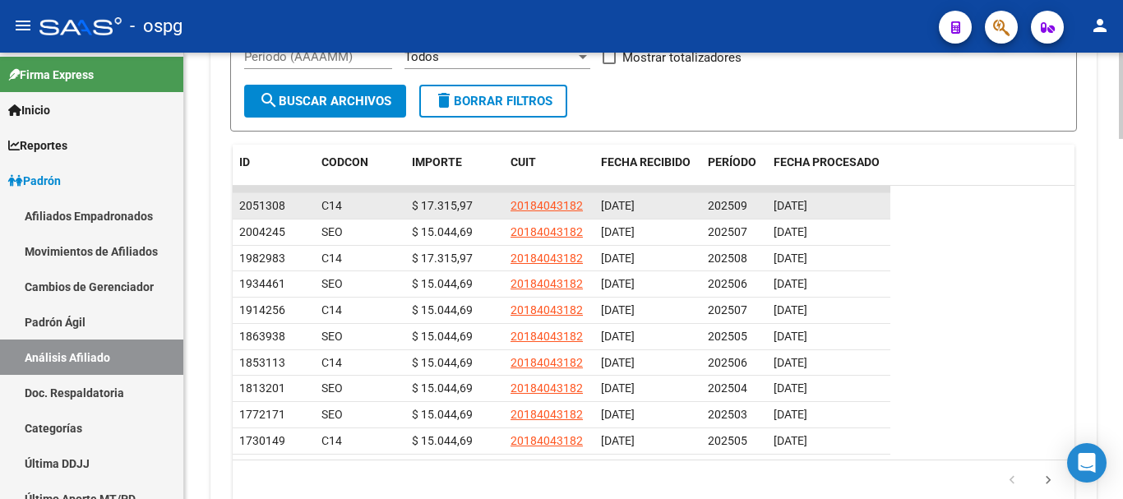
drag, startPoint x: 757, startPoint y: 186, endPoint x: 823, endPoint y: 186, distance: 66.6
click at [823, 193] on div "2051308 C14 $ 17.315,97 20184043182 17/09/2025 202509 19/09/2025" at bounding box center [561, 206] width 657 height 26
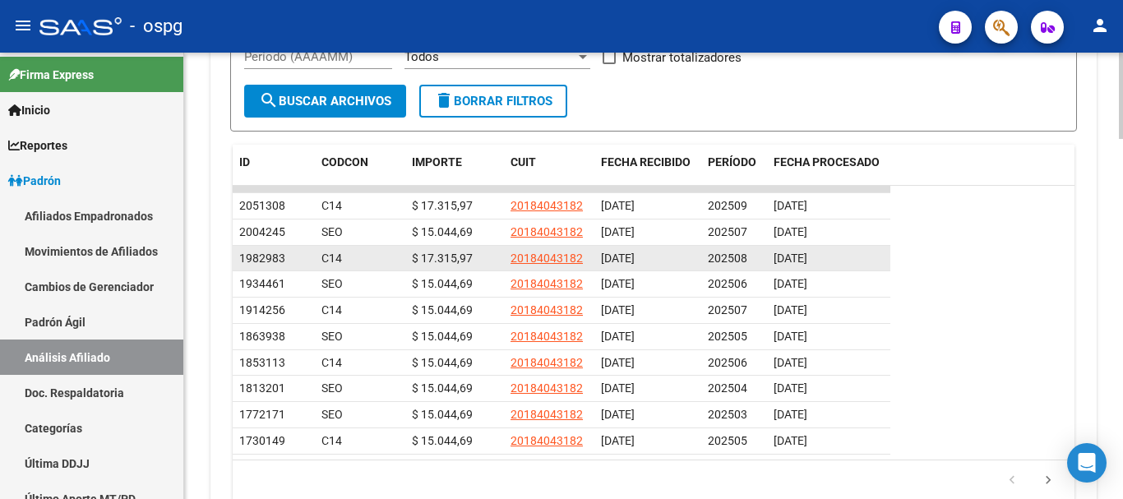
drag, startPoint x: 750, startPoint y: 242, endPoint x: 826, endPoint y: 242, distance: 75.6
click at [826, 246] on div "1982983 C14 $ 17.315,97 20184043182 19/08/2025 202508 21/08/2025" at bounding box center [561, 259] width 657 height 26
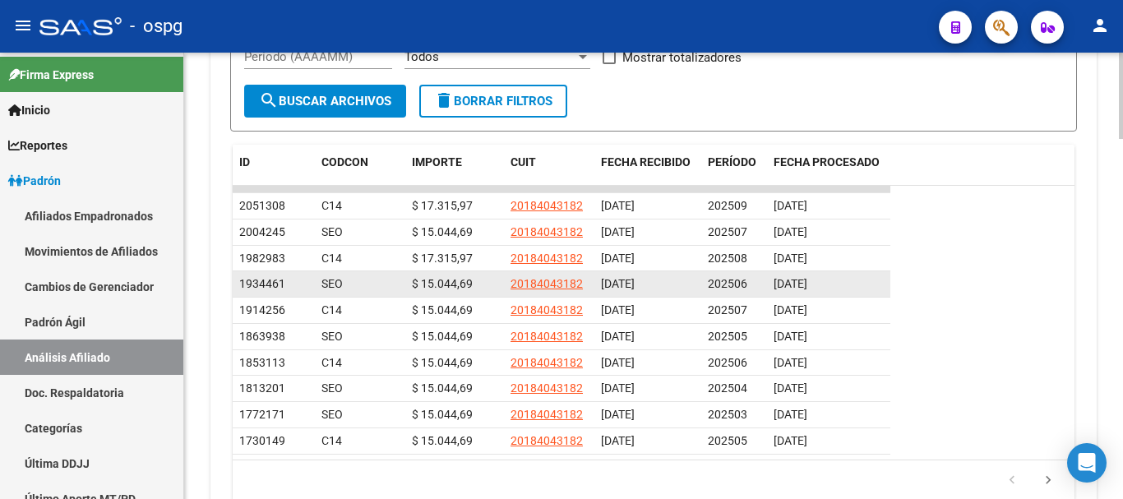
drag, startPoint x: 792, startPoint y: 262, endPoint x: 842, endPoint y: 262, distance: 49.3
click at [842, 271] on div "1934461 SEO $ 15.044,69 20184043182 16/07/2025 202506 08/08/2025" at bounding box center [561, 284] width 657 height 26
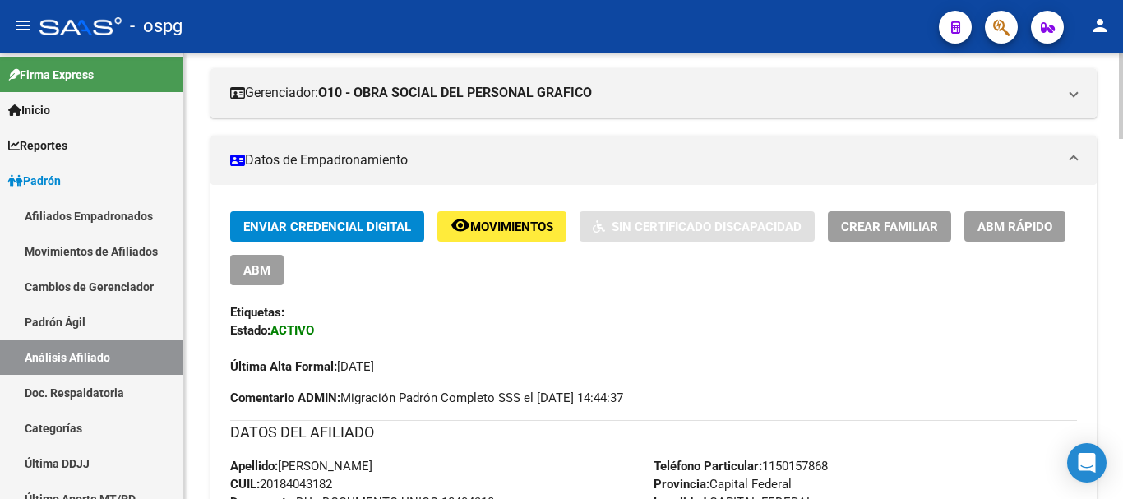
scroll to position [0, 0]
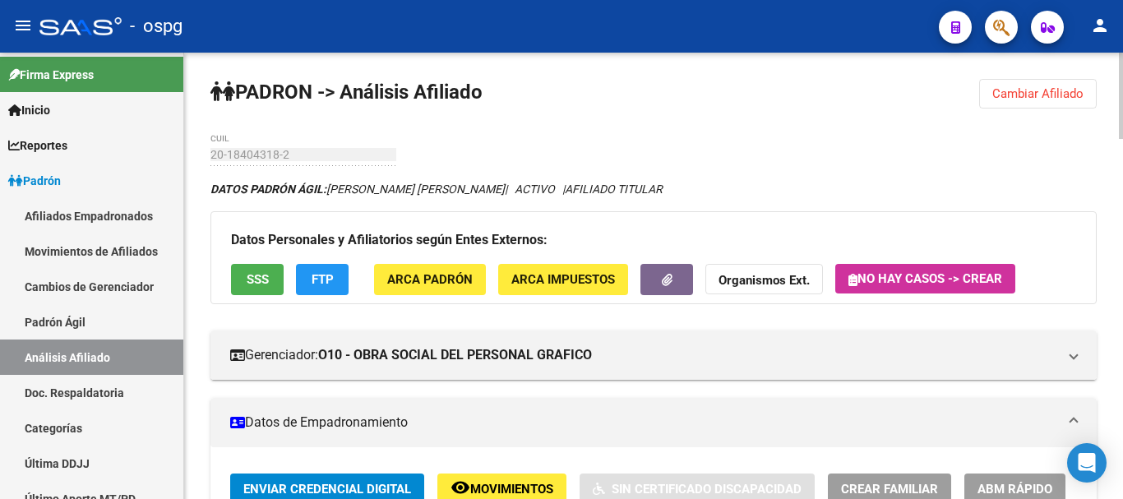
click at [264, 163] on div "20-18404318-2 CUIL" at bounding box center [303, 149] width 186 height 33
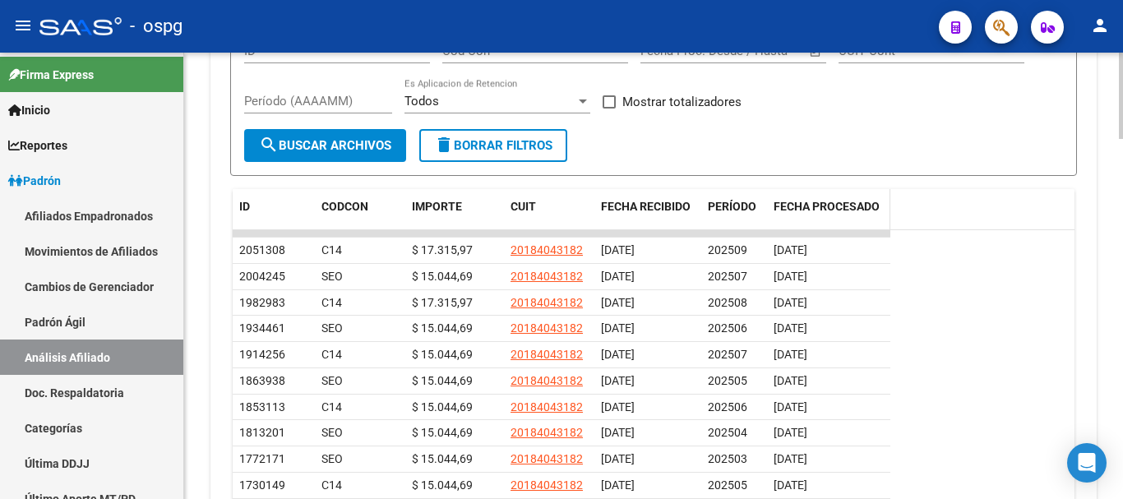
scroll to position [1691, 0]
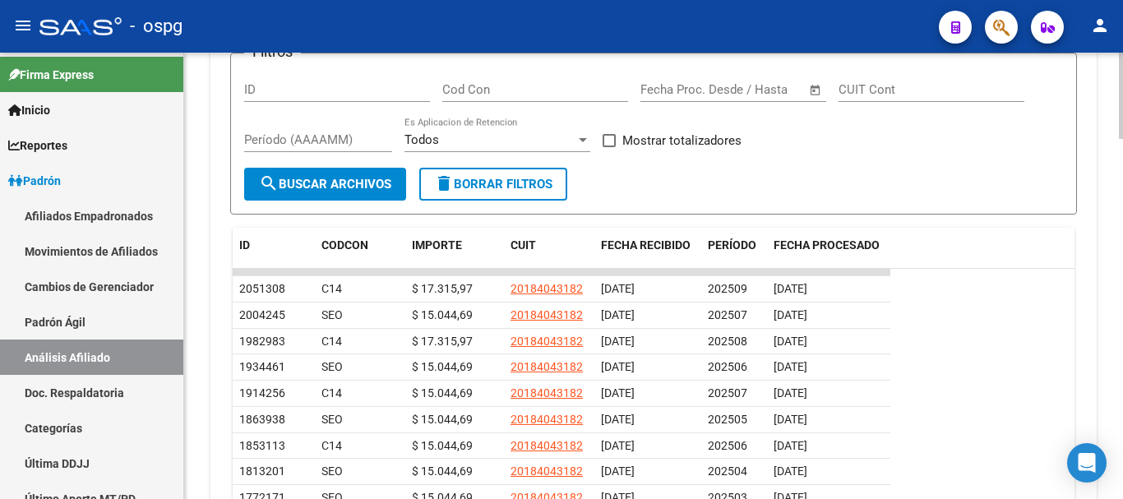
drag, startPoint x: 867, startPoint y: 279, endPoint x: 911, endPoint y: 279, distance: 43.6
click at [911, 279] on datatable-row-wrapper "2051308 C14 $ 17.315,97 20184043182 17/09/2025 202509 19/09/2025" at bounding box center [654, 289] width 842 height 26
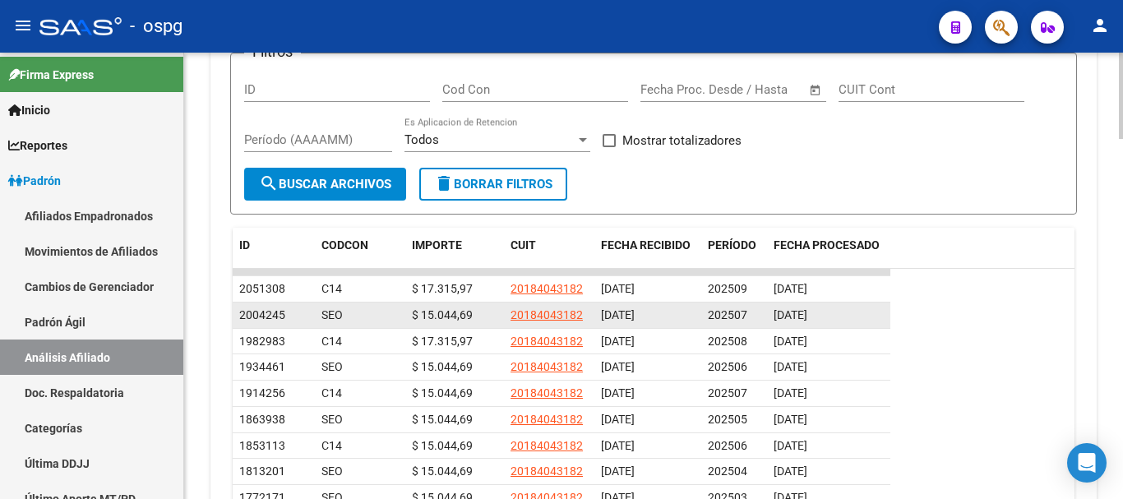
drag, startPoint x: 748, startPoint y: 294, endPoint x: 860, endPoint y: 293, distance: 112.6
click at [860, 302] on div "2004245 SEO $ 15.044,69 20184043182 19/08/2025 202507 09/09/2025" at bounding box center [561, 315] width 657 height 26
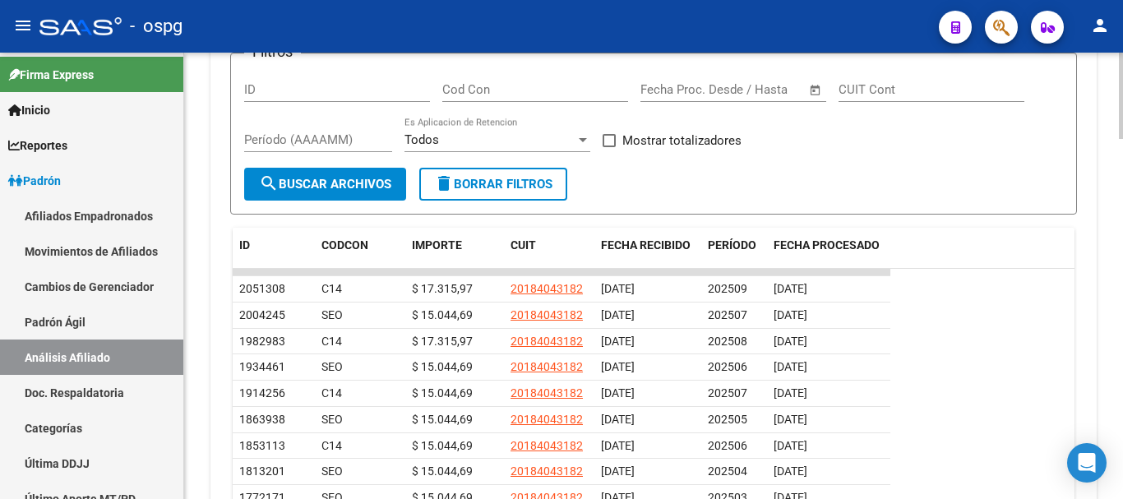
click at [915, 302] on datatable-row-wrapper "2004245 SEO $ 15.044,69 20184043182 19/08/2025 202507 09/09/2025" at bounding box center [654, 315] width 842 height 26
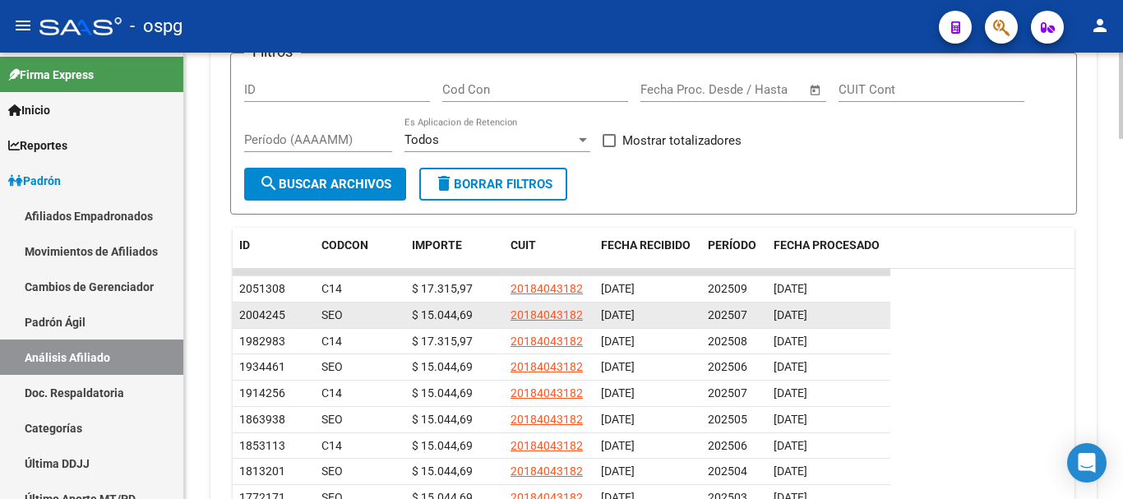
drag, startPoint x: 410, startPoint y: 295, endPoint x: 826, endPoint y: 302, distance: 415.9
click at [826, 302] on div "2004245 SEO $ 15.044,69 20184043182 19/08/2025 202507 09/09/2025" at bounding box center [561, 315] width 657 height 26
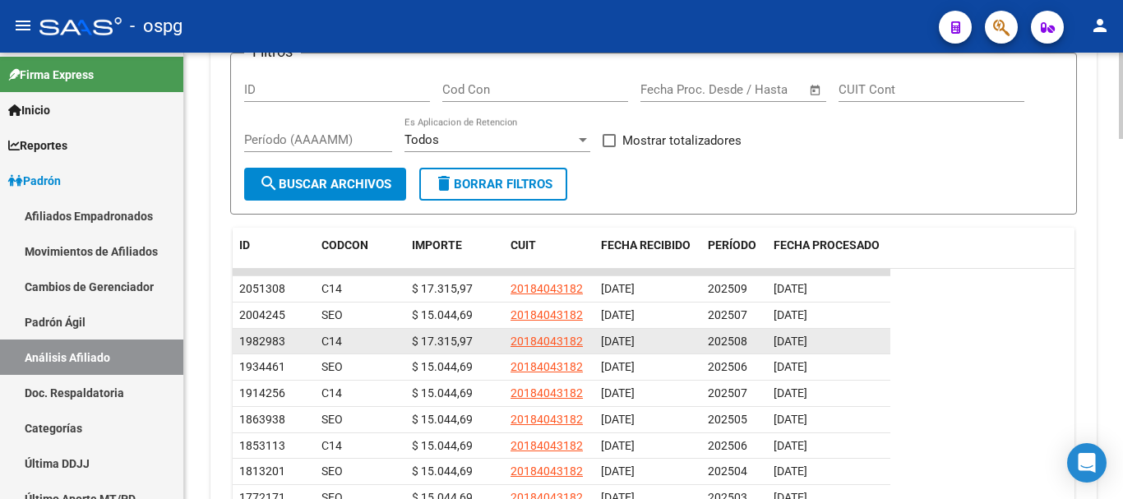
drag, startPoint x: 323, startPoint y: 318, endPoint x: 880, endPoint y: 322, distance: 557.2
click at [880, 329] on div "1982983 C14 $ 17.315,97 20184043182 19/08/2025 202508 21/08/2025" at bounding box center [561, 342] width 657 height 26
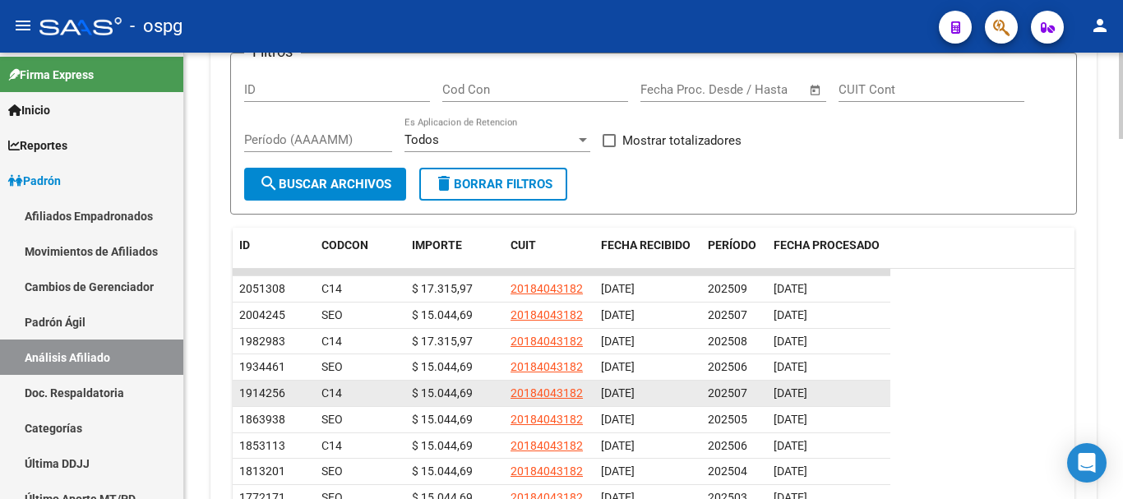
drag, startPoint x: 708, startPoint y: 370, endPoint x: 851, endPoint y: 371, distance: 143.0
click at [851, 381] on div "1914256 C14 $ 15.044,69 20184043182 19/07/2025 202507 22/07/2025" at bounding box center [561, 394] width 657 height 26
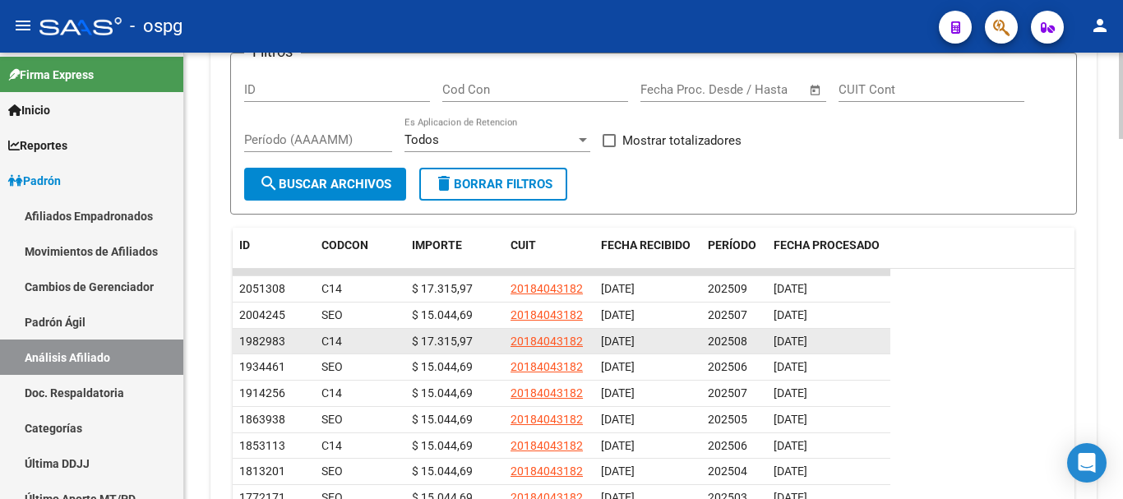
drag, startPoint x: 746, startPoint y: 323, endPoint x: 817, endPoint y: 325, distance: 70.7
click at [817, 329] on div "1982983 C14 $ 17.315,97 20184043182 19/08/2025 202508 21/08/2025" at bounding box center [561, 342] width 657 height 26
